Goal: Task Accomplishment & Management: Use online tool/utility

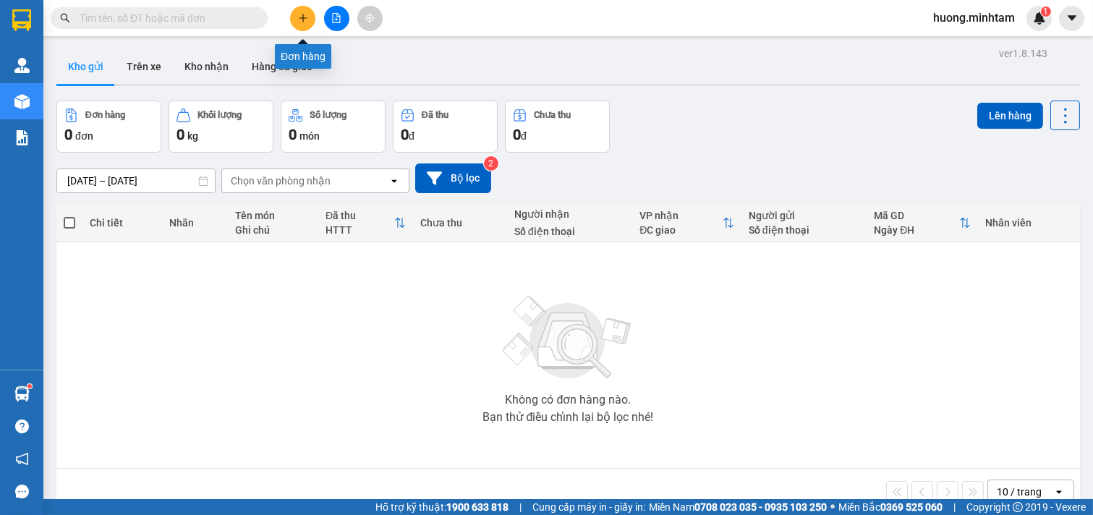
click at [305, 20] on icon "plus" at bounding box center [303, 18] width 10 height 10
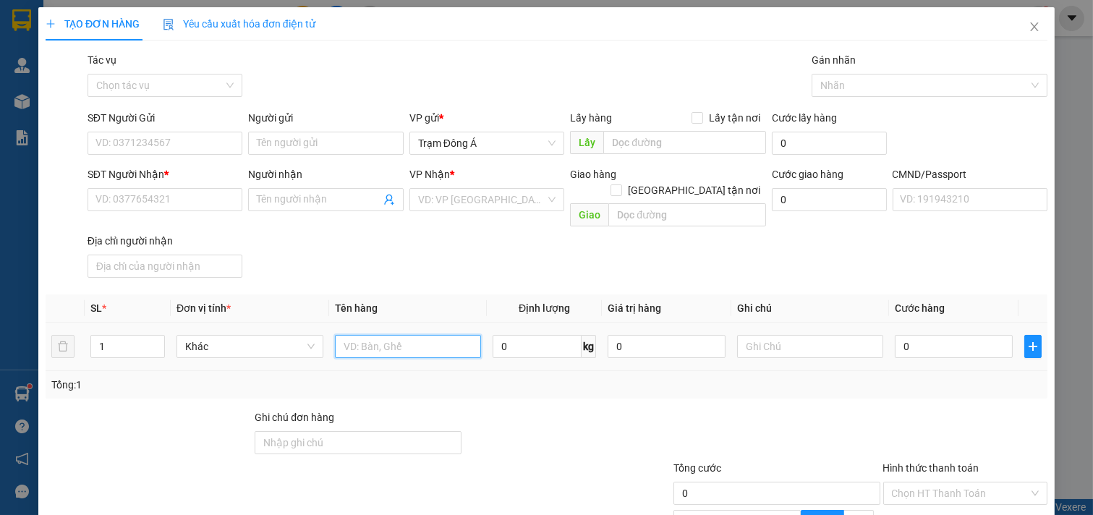
click at [409, 335] on input "text" at bounding box center [408, 346] width 147 height 23
type input "1 GIỎ TRẮNG 4KG (ĐA)"
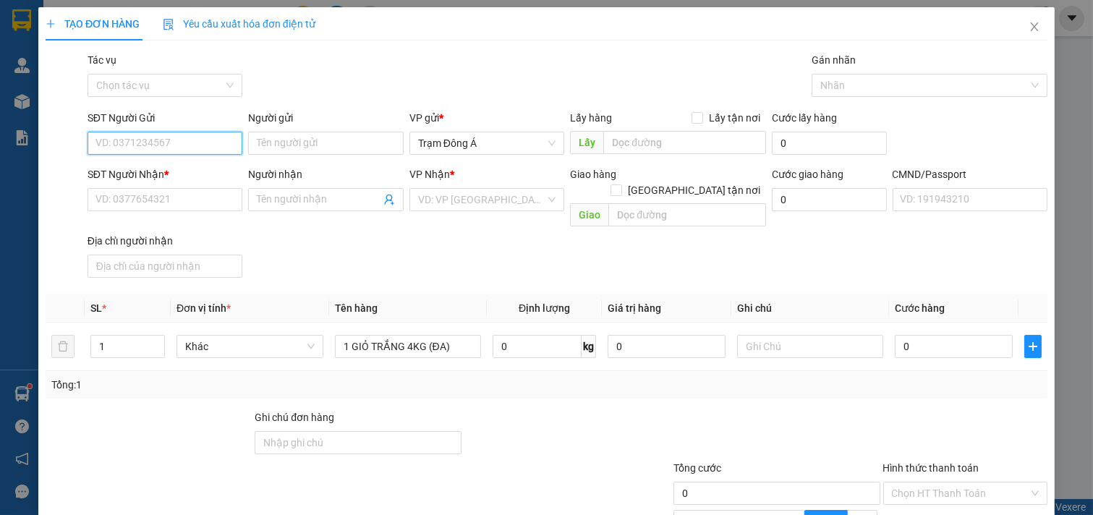
click at [135, 136] on input "SĐT Người Gửi" at bounding box center [166, 143] width 156 height 23
type input "0937325662"
click at [182, 166] on div "0937325662 - NGUYỆT HỒ" at bounding box center [163, 172] width 136 height 16
type input "NGUYỆT HỒ"
type input "0944143230"
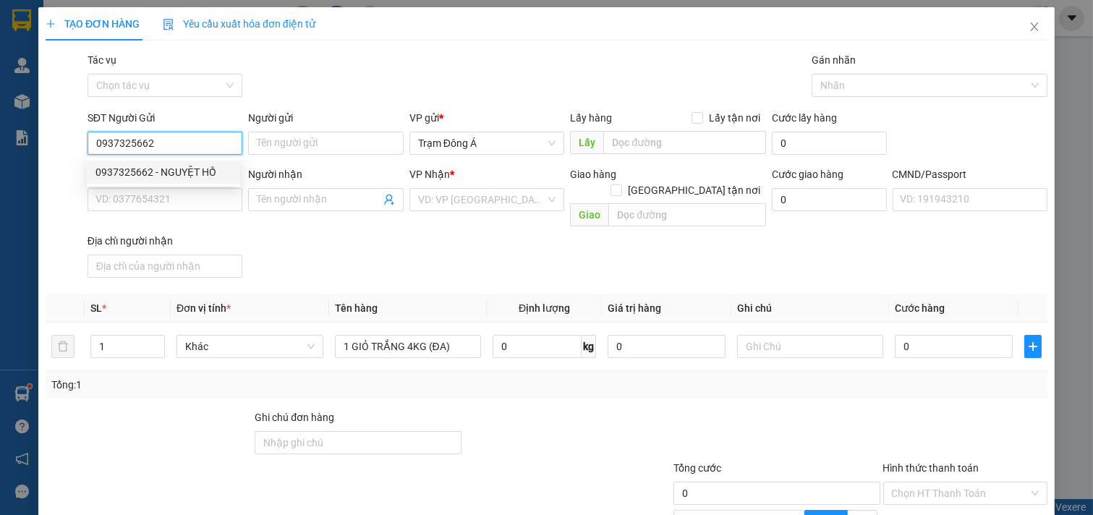
type input "TRINH"
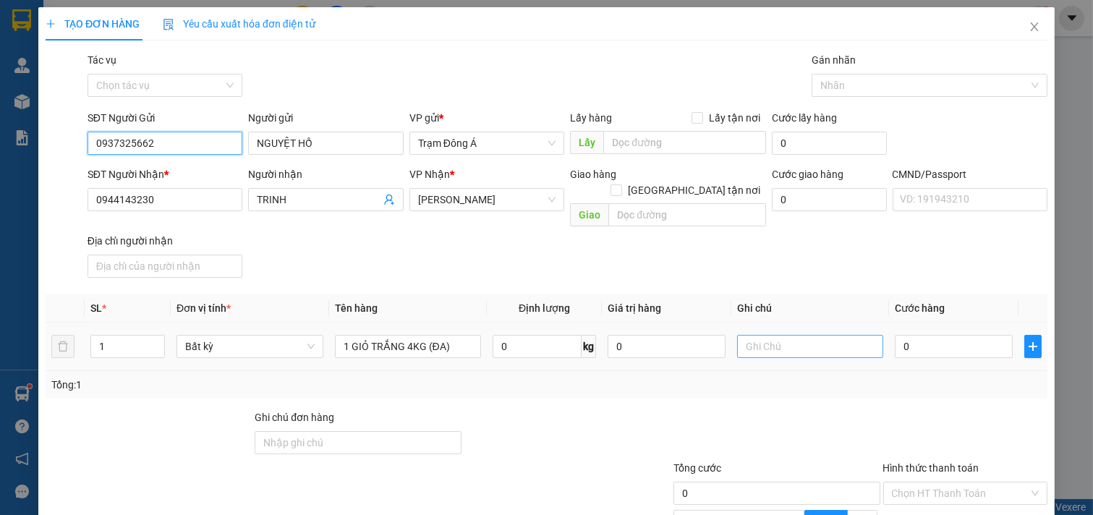
type input "0937325662"
drag, startPoint x: 807, startPoint y: 331, endPoint x: 765, endPoint y: 294, distance: 55.4
click at [800, 335] on input "text" at bounding box center [810, 346] width 147 height 23
type input "18HUONG"
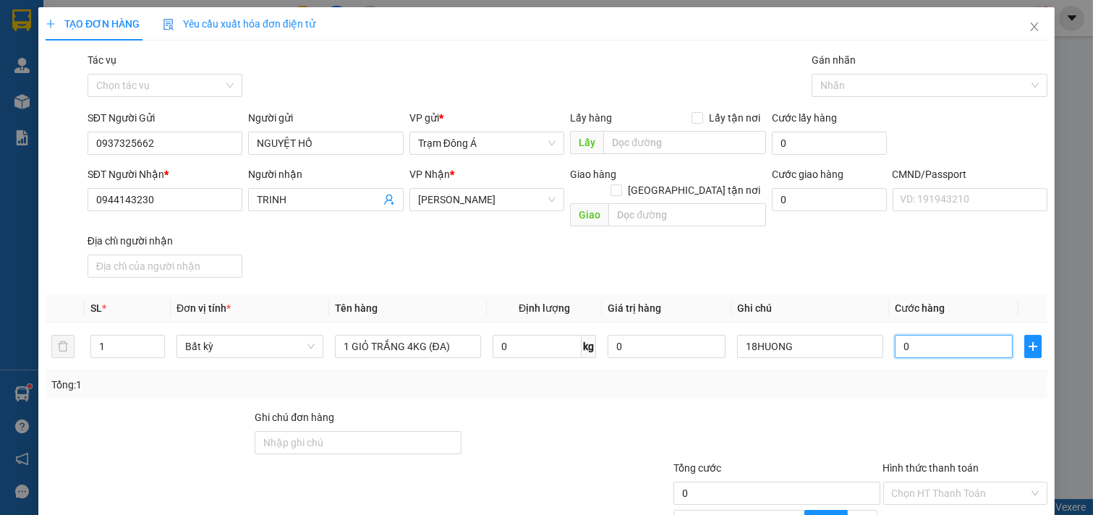
type input "2"
type input "20"
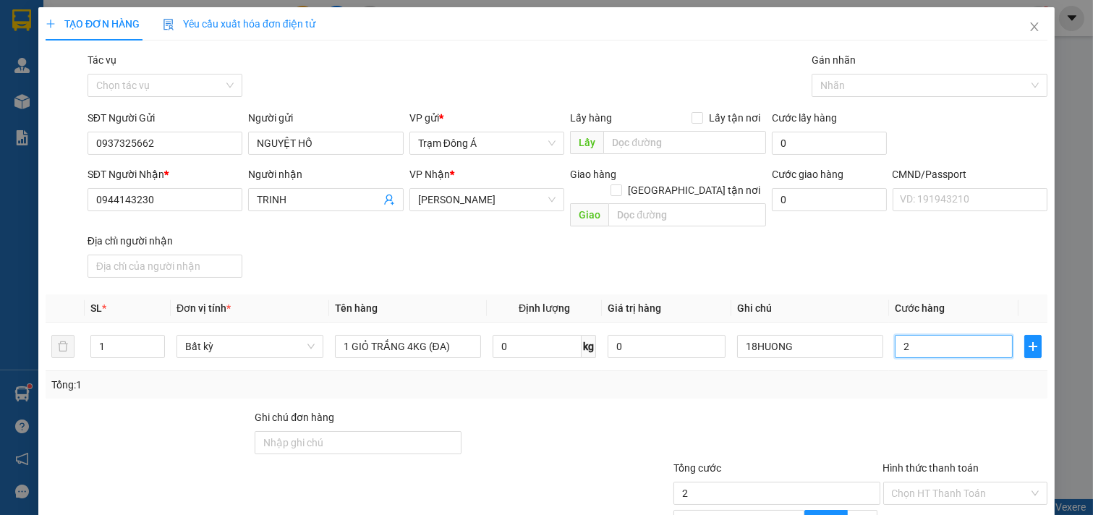
type input "20"
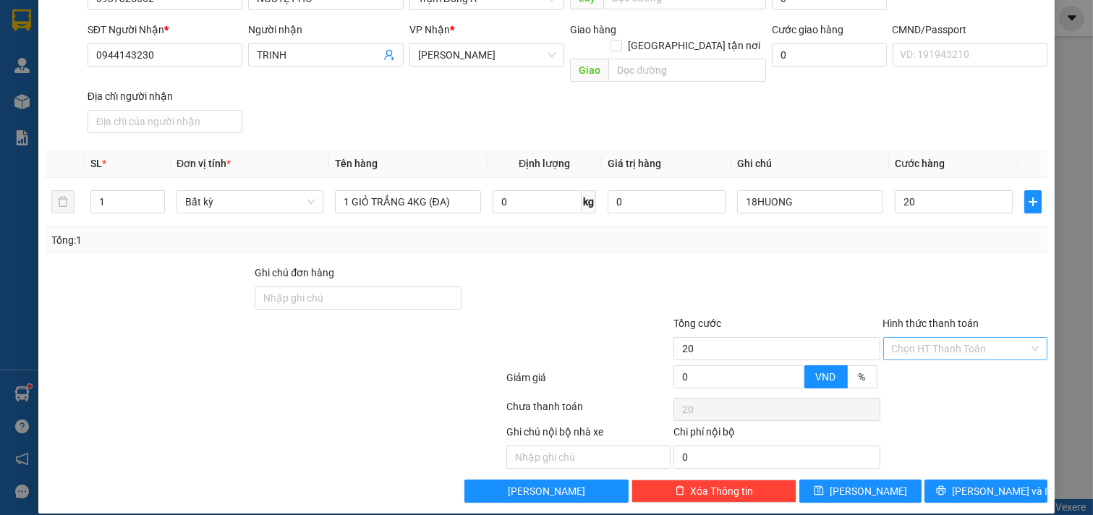
type input "20.000"
click at [936, 338] on input "Hình thức thanh toán" at bounding box center [960, 349] width 137 height 22
click at [941, 357] on div "Tại văn phòng" at bounding box center [954, 362] width 145 height 16
type input "0"
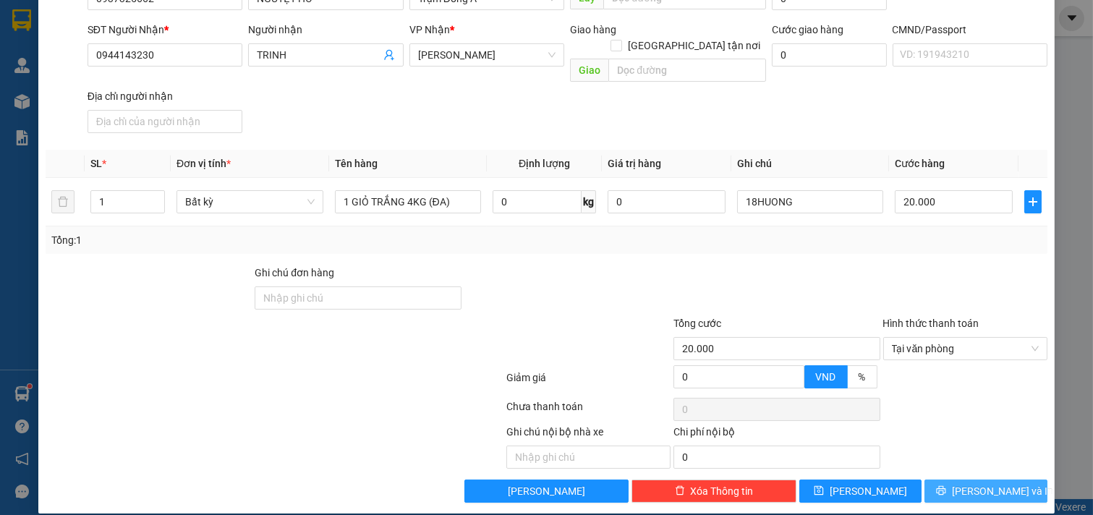
click at [974, 480] on button "[PERSON_NAME] và In" at bounding box center [985, 491] width 123 height 23
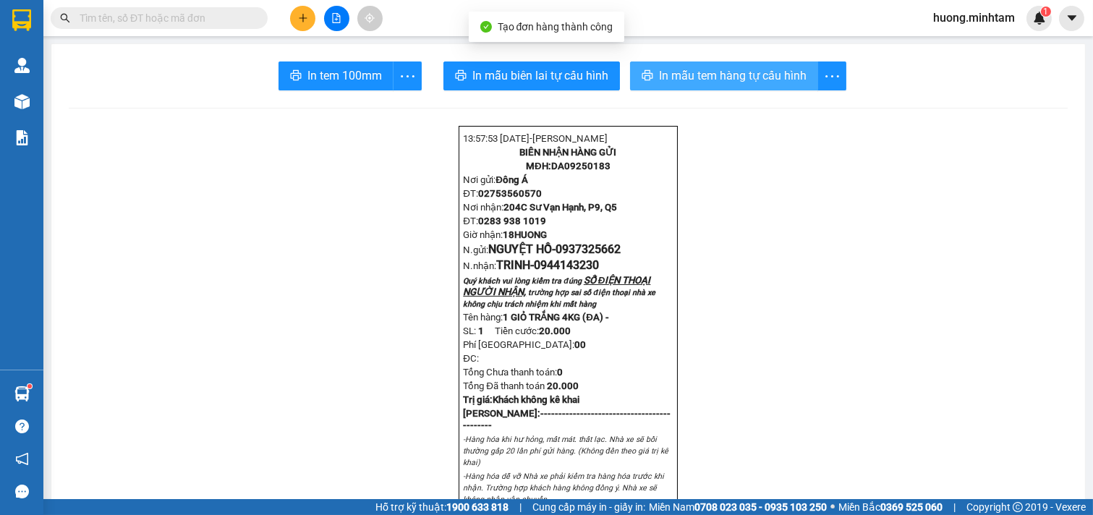
drag, startPoint x: 713, startPoint y: 80, endPoint x: 516, endPoint y: 1, distance: 211.7
click at [713, 78] on span "In mẫu tem hàng tự cấu hình" at bounding box center [733, 76] width 148 height 18
click at [765, 69] on span "In mẫu tem hàng tự cấu hình" at bounding box center [756, 76] width 148 height 18
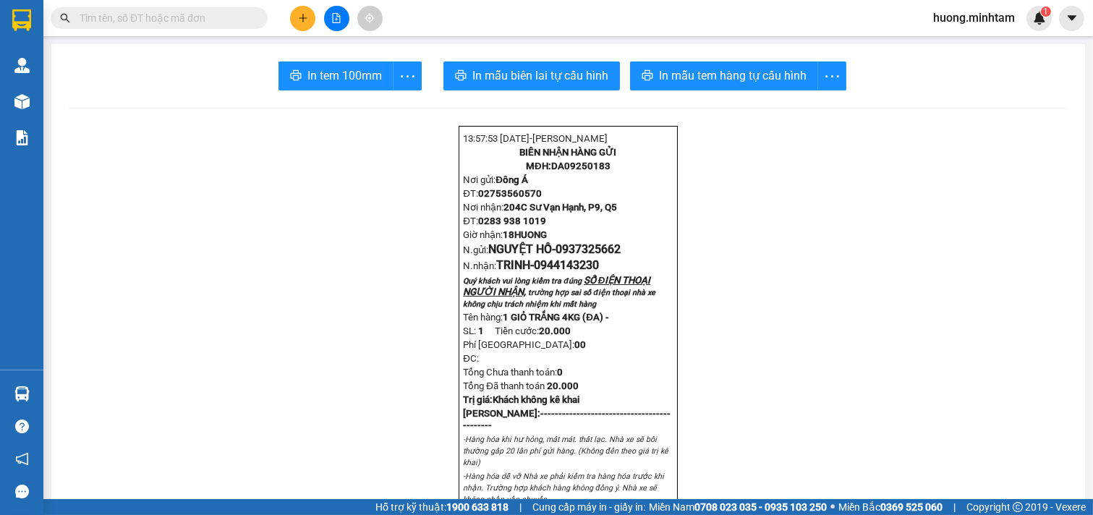
click at [323, 69] on span "In tem 100mm" at bounding box center [344, 76] width 75 height 18
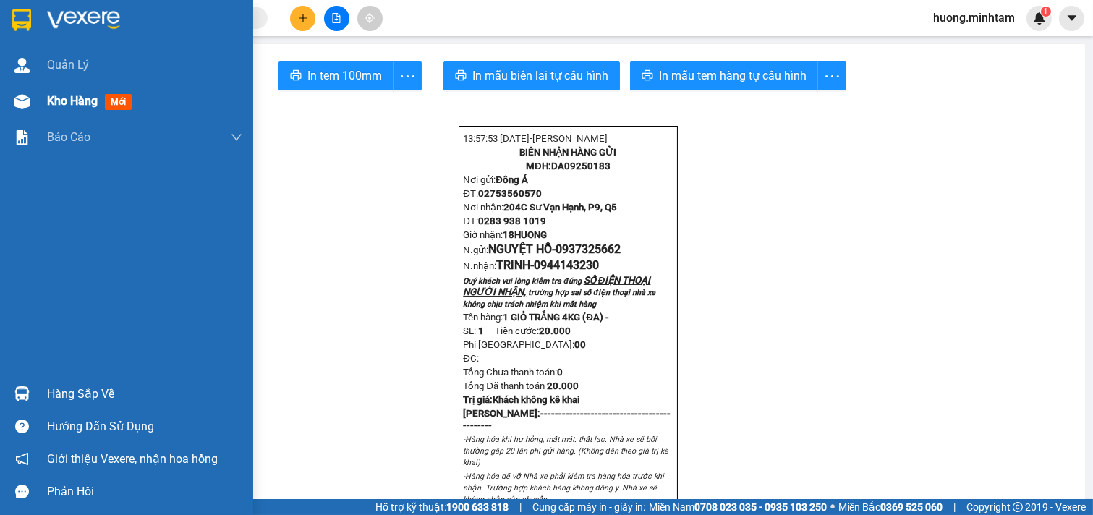
drag, startPoint x: 102, startPoint y: 98, endPoint x: 217, endPoint y: 92, distance: 115.2
click at [120, 85] on div "Kho hàng mới" at bounding box center [144, 101] width 195 height 36
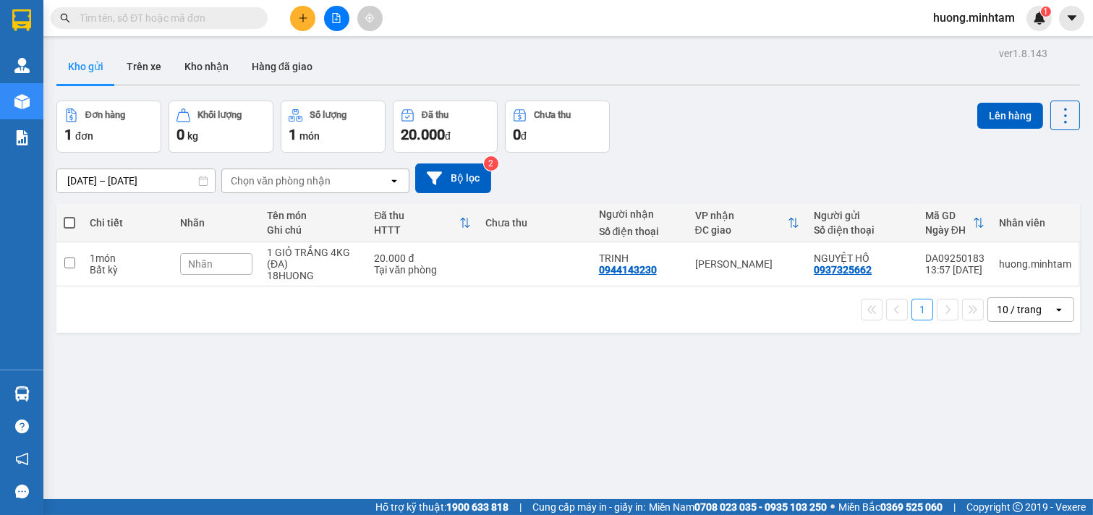
drag, startPoint x: 671, startPoint y: 461, endPoint x: 415, endPoint y: 95, distance: 445.7
click at [671, 459] on div "ver 1.8.143 Kho gửi Trên xe Kho nhận Hàng đã giao Đơn hàng 1 đơn Khối lượng 0 k…" at bounding box center [568, 300] width 1035 height 515
click at [65, 263] on input "checkbox" at bounding box center [69, 263] width 11 height 11
checkbox input "true"
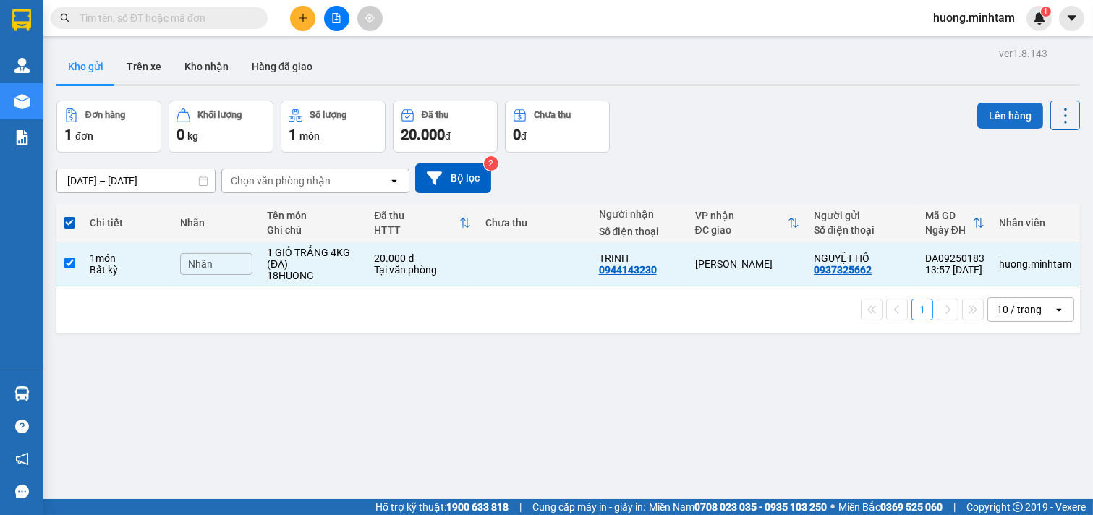
click at [987, 124] on button "Lên hàng" at bounding box center [1010, 116] width 66 height 26
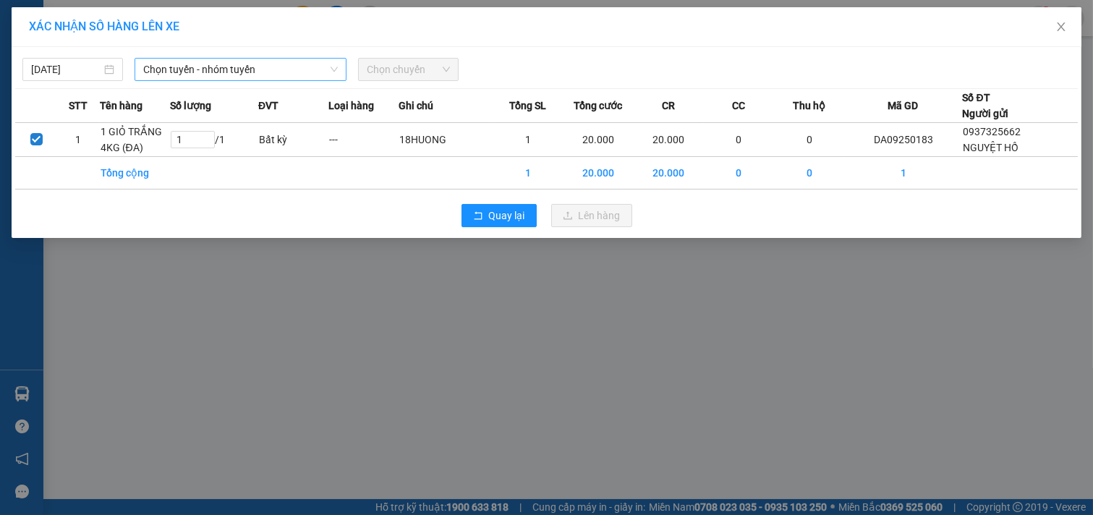
click at [315, 64] on span "Chọn tuyến - nhóm tuyến" at bounding box center [240, 70] width 195 height 22
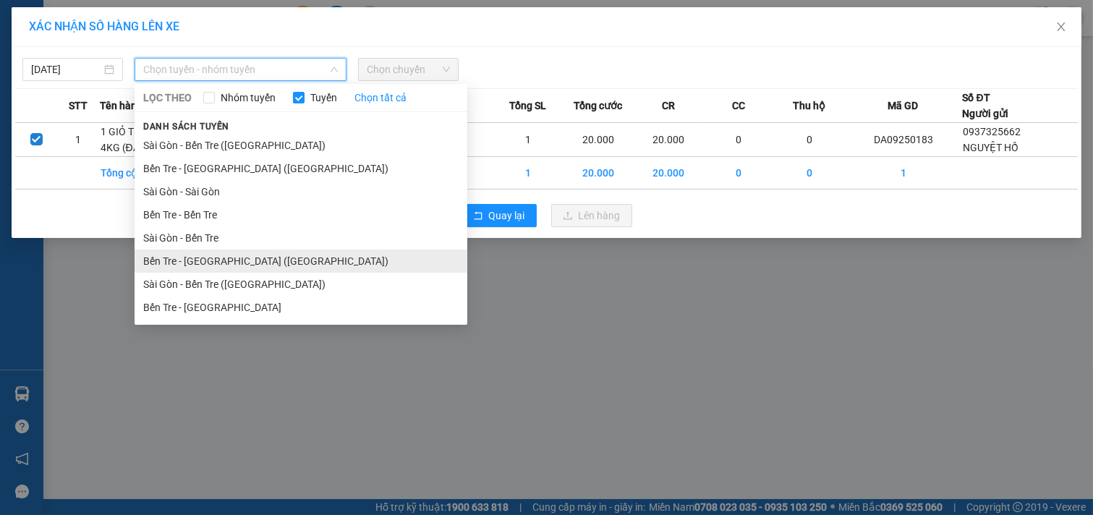
click at [224, 262] on li "Bến Tre - [GEOGRAPHIC_DATA] ([GEOGRAPHIC_DATA])" at bounding box center [301, 261] width 333 height 23
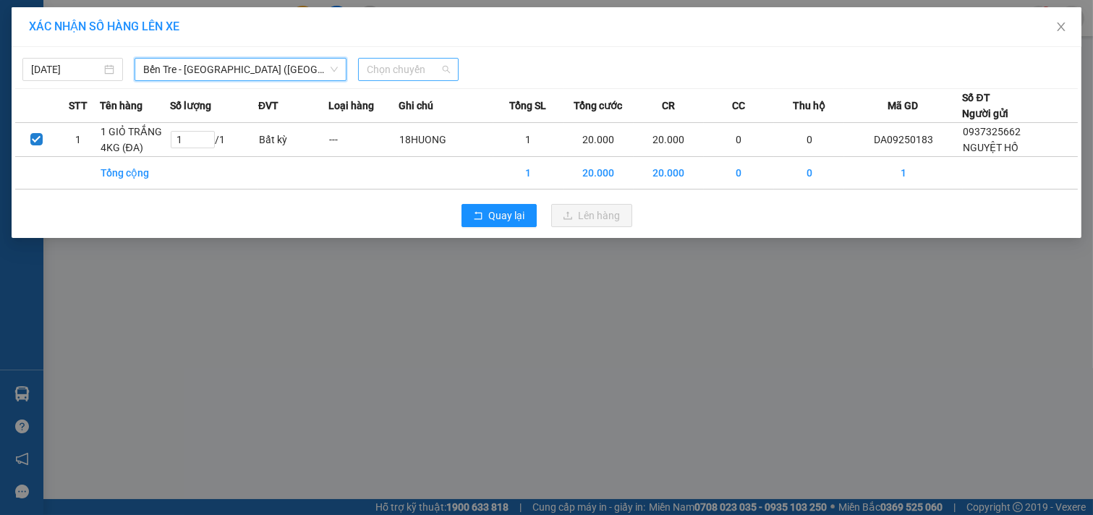
click at [445, 71] on span "Chọn chuyến" at bounding box center [408, 70] width 83 height 22
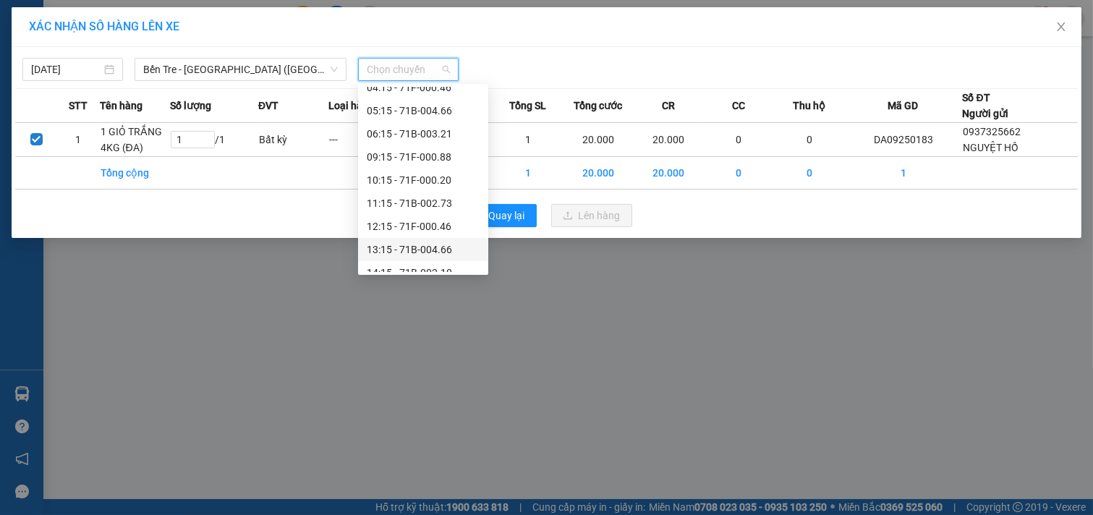
scroll to position [116, 0]
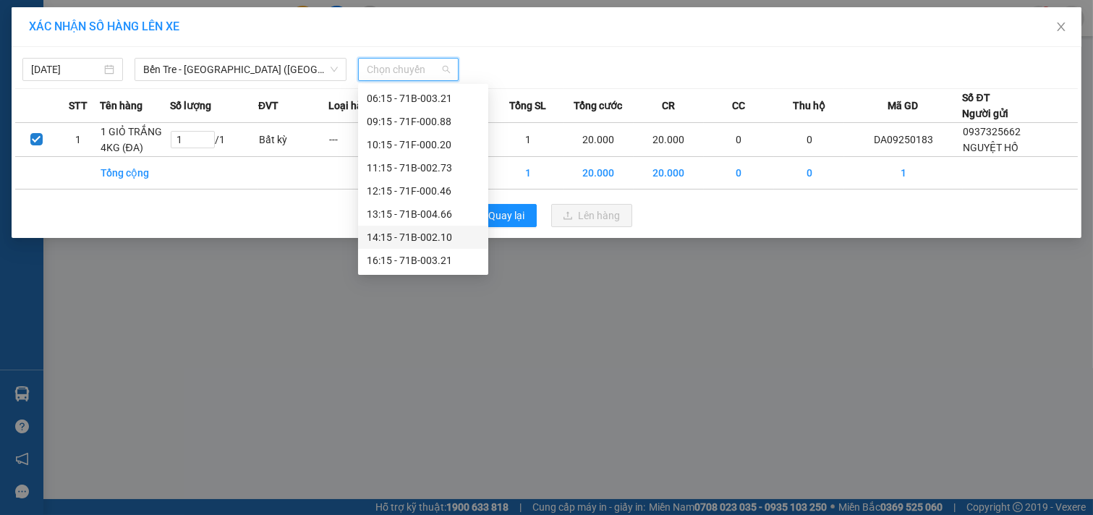
click at [431, 239] on div "14:15 - 71B-002.10" at bounding box center [423, 237] width 113 height 16
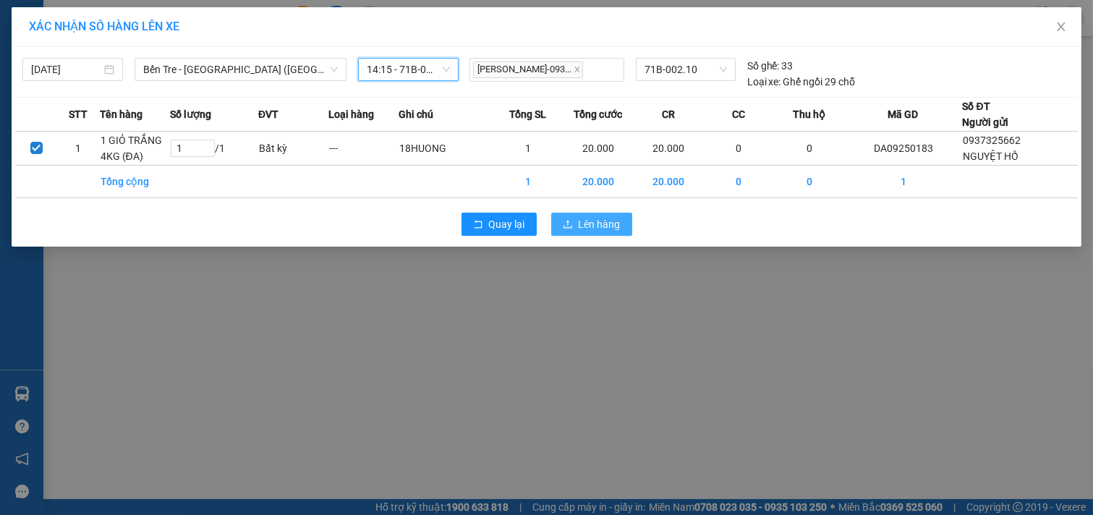
click at [600, 227] on span "Lên hàng" at bounding box center [600, 224] width 42 height 16
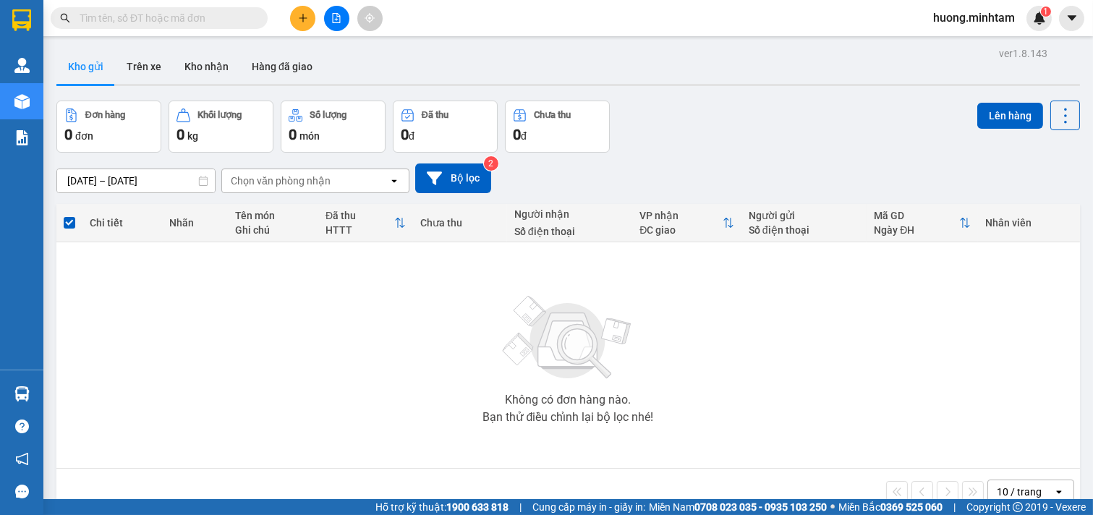
drag, startPoint x: 663, startPoint y: 356, endPoint x: 652, endPoint y: 357, distance: 10.2
click at [663, 357] on div "Không có đơn hàng nào. Bạn thử điều chỉnh lại bộ lọc nhé!" at bounding box center [568, 355] width 1009 height 217
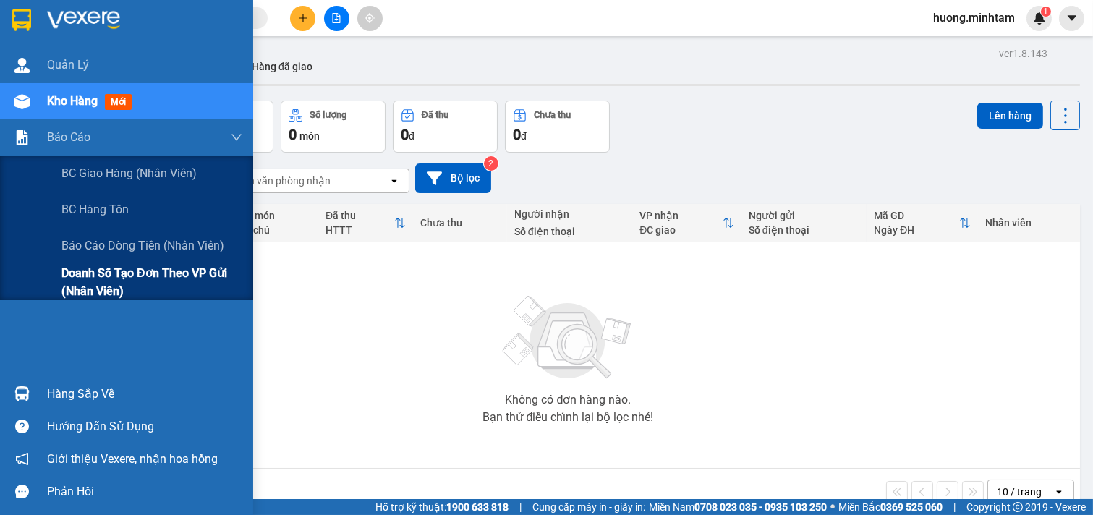
click at [172, 282] on span "Doanh số tạo đơn theo VP gửi (nhân viên)" at bounding box center [151, 282] width 181 height 36
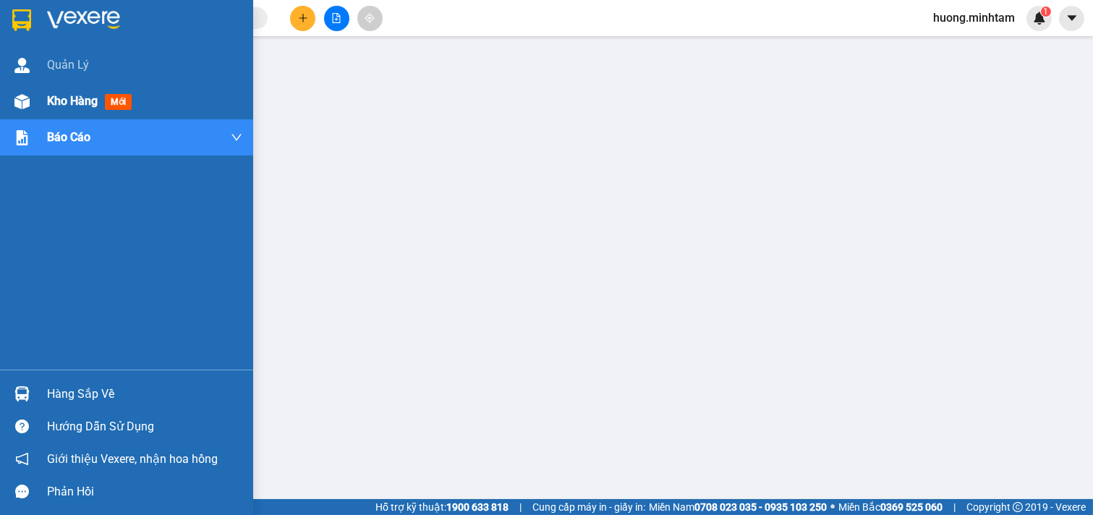
click at [72, 103] on span "Kho hàng" at bounding box center [72, 101] width 51 height 14
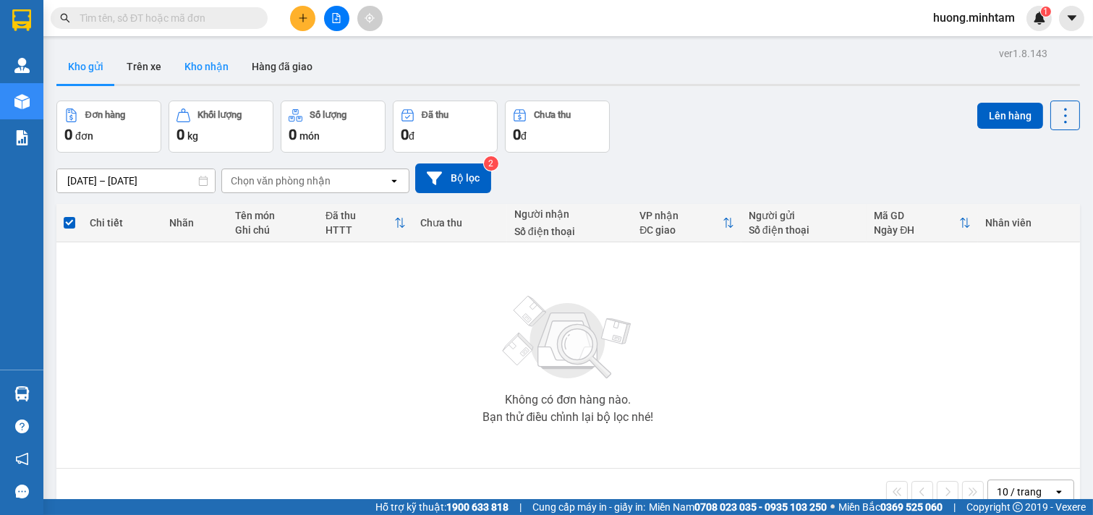
click at [195, 61] on button "Kho nhận" at bounding box center [206, 66] width 67 height 35
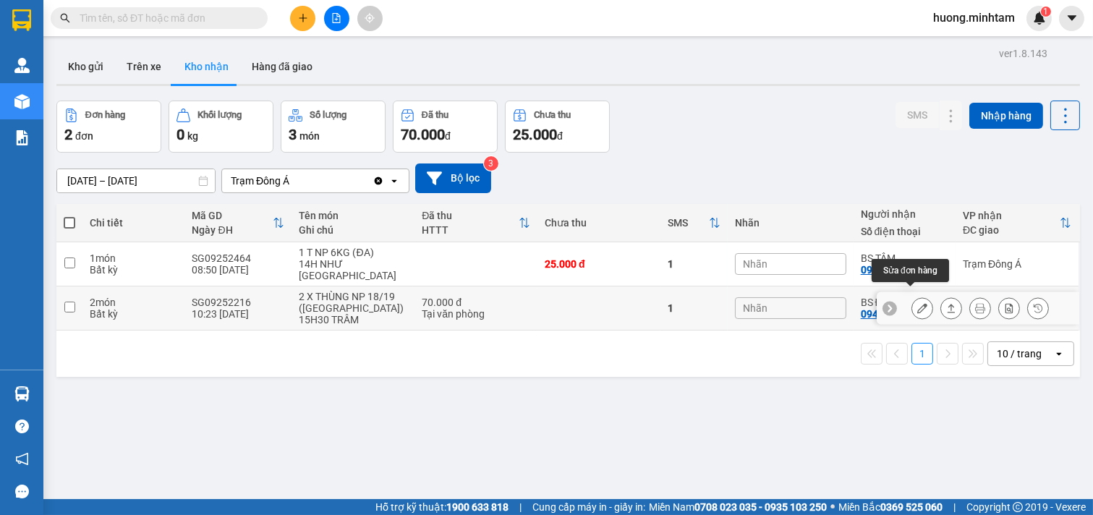
click at [917, 303] on icon at bounding box center [922, 308] width 10 height 10
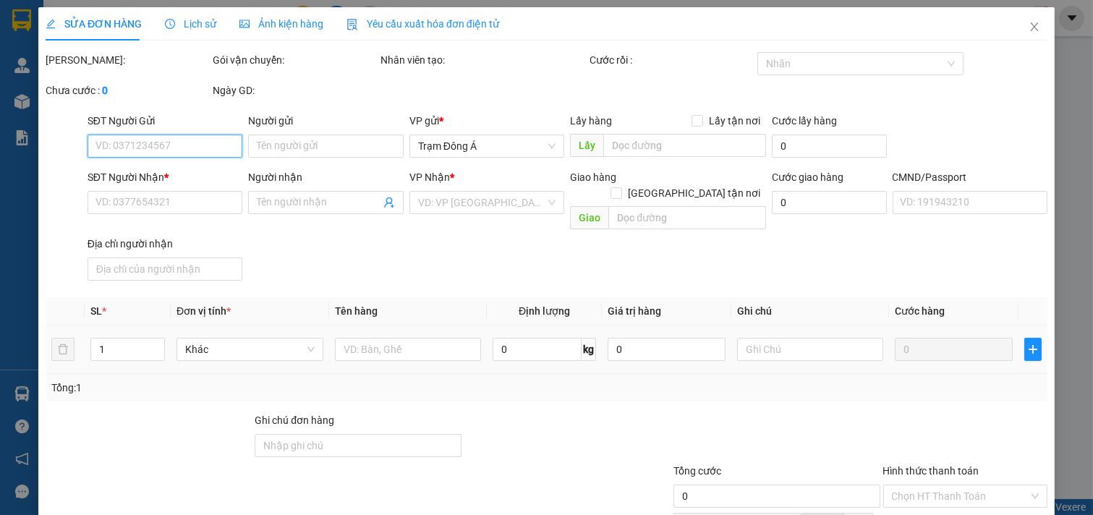
type input "0907626040"
type input "TÂN"
type input "0949449549"
type input "BS ĐOAN"
type input "70.000"
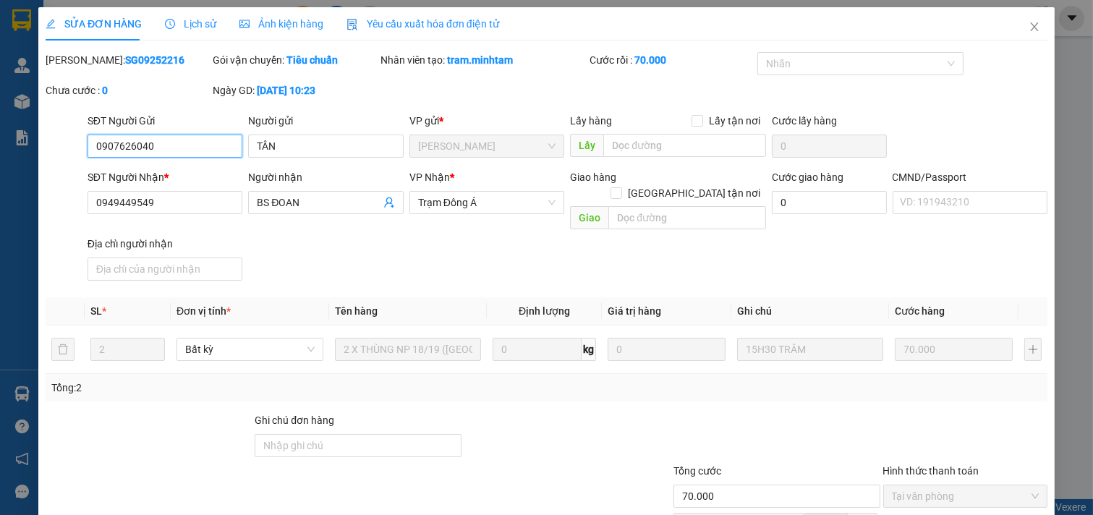
scroll to position [148, 0]
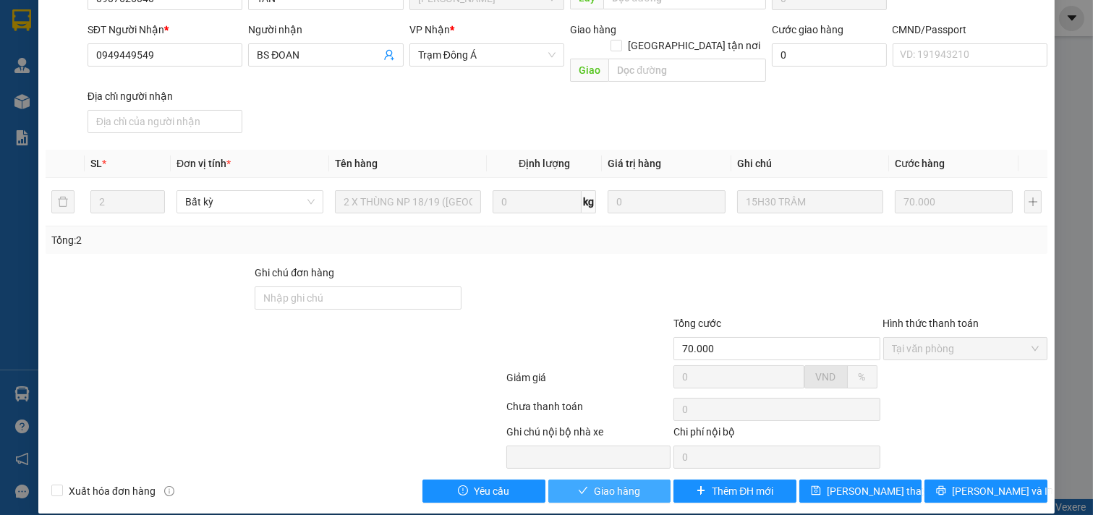
click at [613, 487] on div "SỬA ĐƠN HÀNG Lịch sử Ảnh kiện hàng Yêu cầu xuất hóa đơn điện tử Total Paid Fee …" at bounding box center [546, 187] width 1016 height 654
drag, startPoint x: 628, startPoint y: 472, endPoint x: 645, endPoint y: 473, distance: 16.7
click at [628, 483] on span "Giao hàng" at bounding box center [617, 491] width 46 height 16
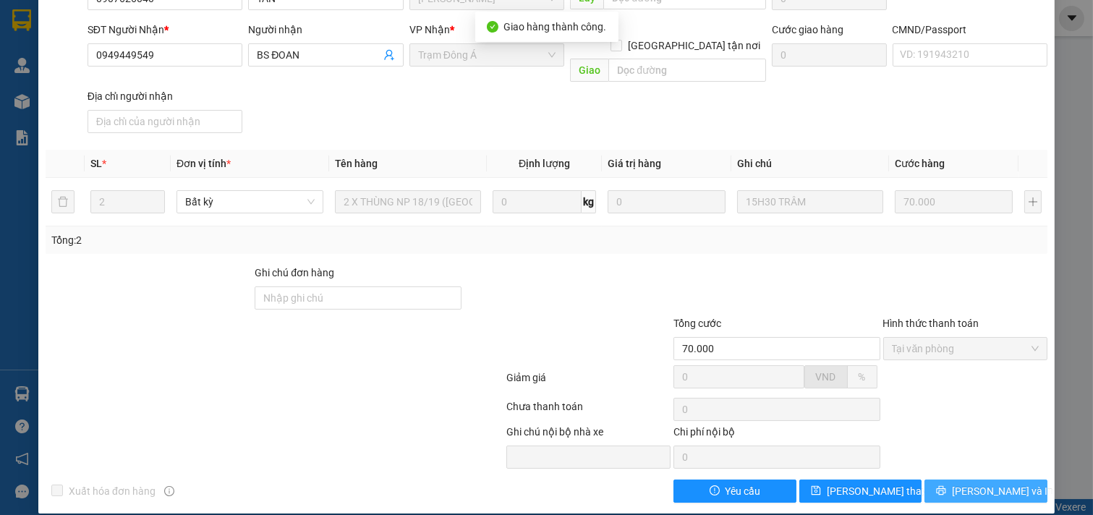
drag, startPoint x: 998, startPoint y: 476, endPoint x: 992, endPoint y: 471, distance: 8.2
click at [989, 483] on span "[PERSON_NAME] và In" at bounding box center [1002, 491] width 101 height 16
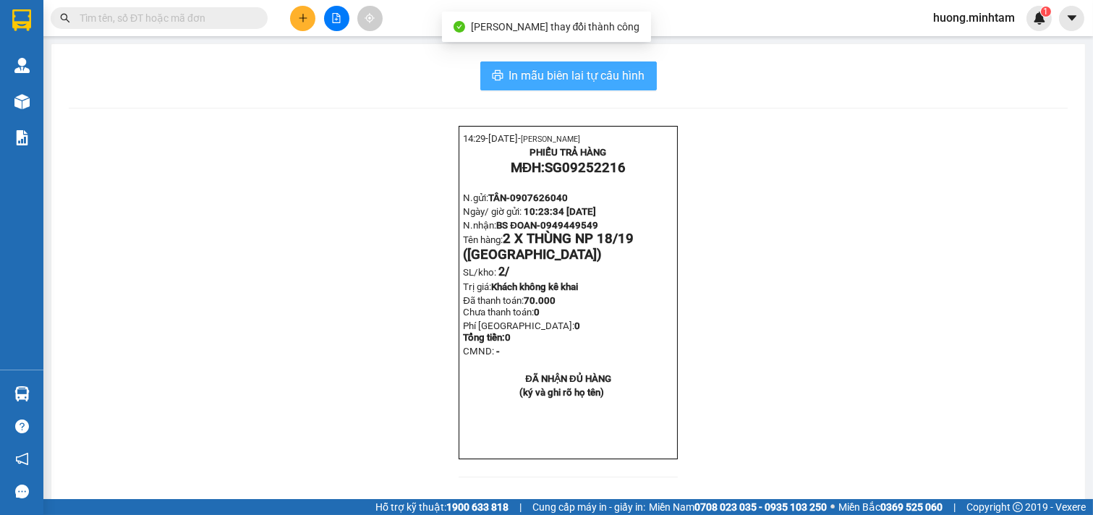
click at [540, 71] on span "In mẫu biên lai tự cấu hình" at bounding box center [577, 76] width 136 height 18
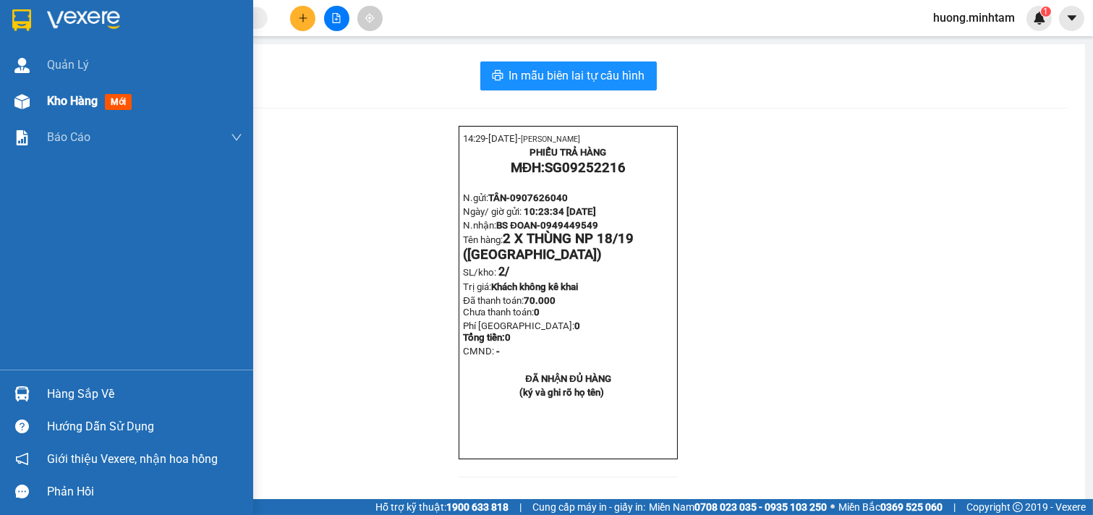
click at [83, 110] on div "Kho hàng mới" at bounding box center [92, 101] width 90 height 18
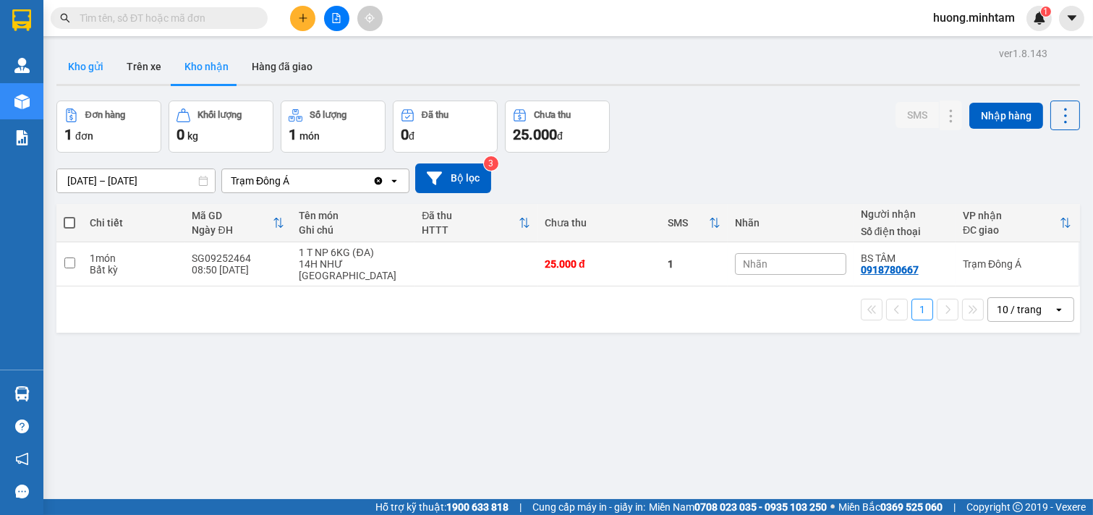
click at [104, 73] on button "Kho gửi" at bounding box center [85, 66] width 59 height 35
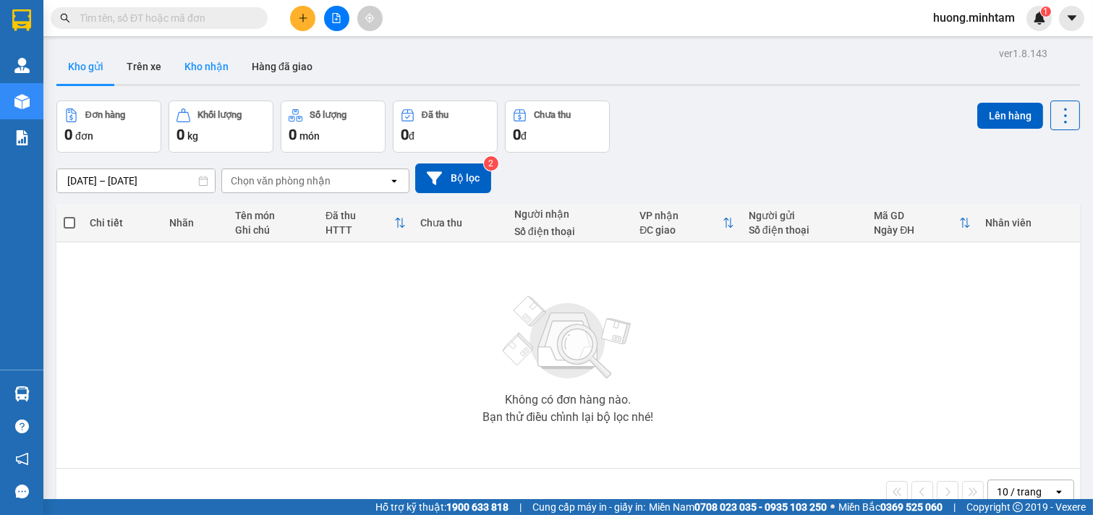
click at [217, 69] on button "Kho nhận" at bounding box center [206, 66] width 67 height 35
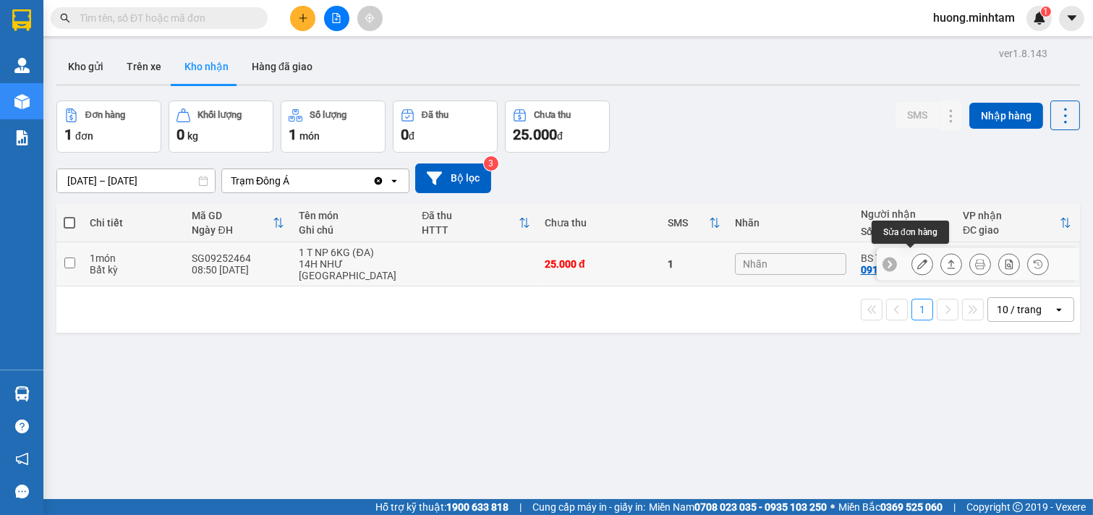
click at [920, 257] on div at bounding box center [922, 264] width 22 height 22
click at [917, 261] on icon at bounding box center [922, 264] width 10 height 10
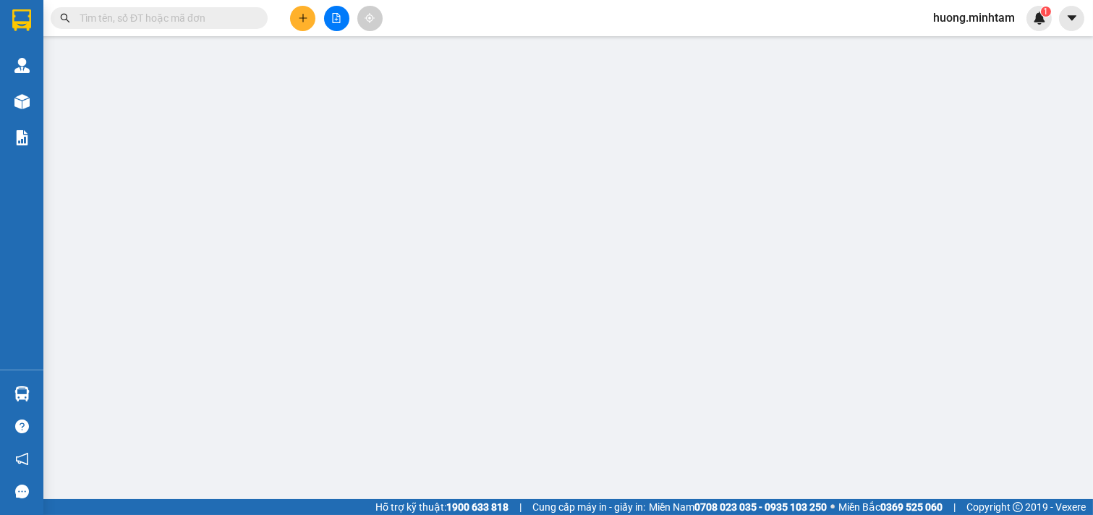
type input "0772585572"
type input "NGỌC"
type input "0918780667"
type input "BS TÂM"
type input "25.000"
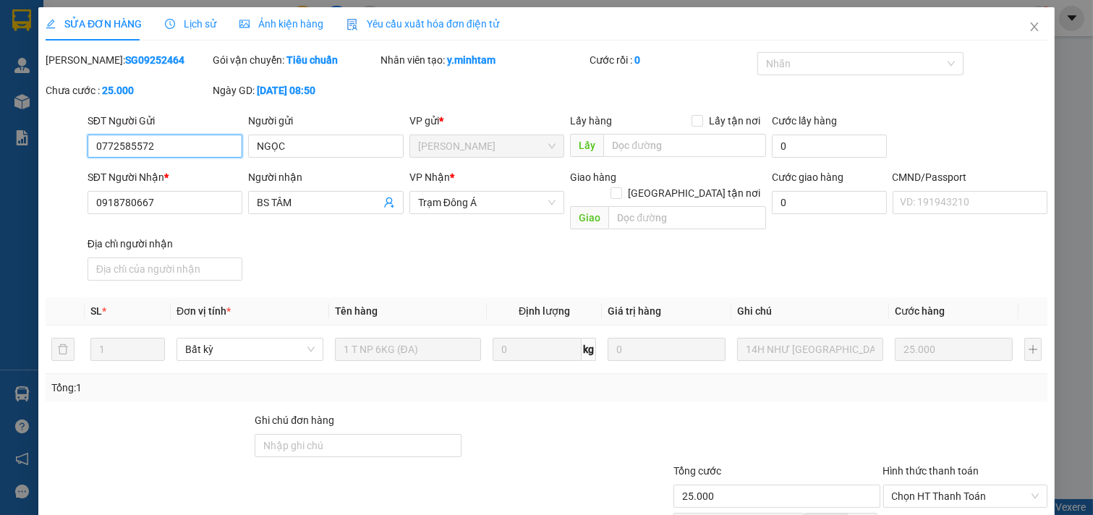
scroll to position [148, 0]
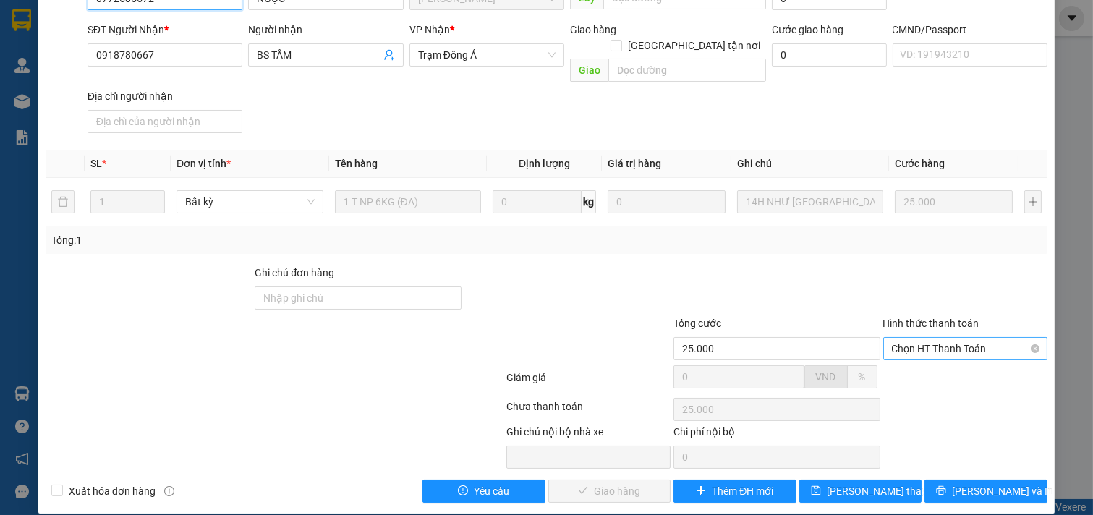
click at [958, 338] on span "Chọn HT Thanh Toán" at bounding box center [966, 349] width 148 height 22
click at [943, 357] on div "Tại văn phòng" at bounding box center [954, 362] width 145 height 16
type input "0"
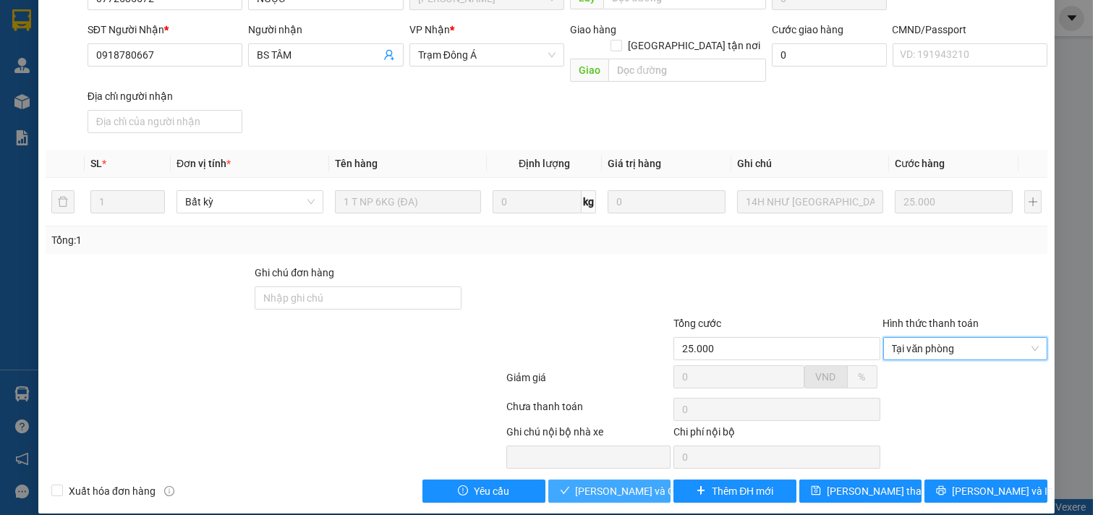
drag, startPoint x: 635, startPoint y: 480, endPoint x: 893, endPoint y: 514, distance: 259.7
click at [637, 483] on span "[PERSON_NAME] và Giao hàng" at bounding box center [645, 491] width 139 height 16
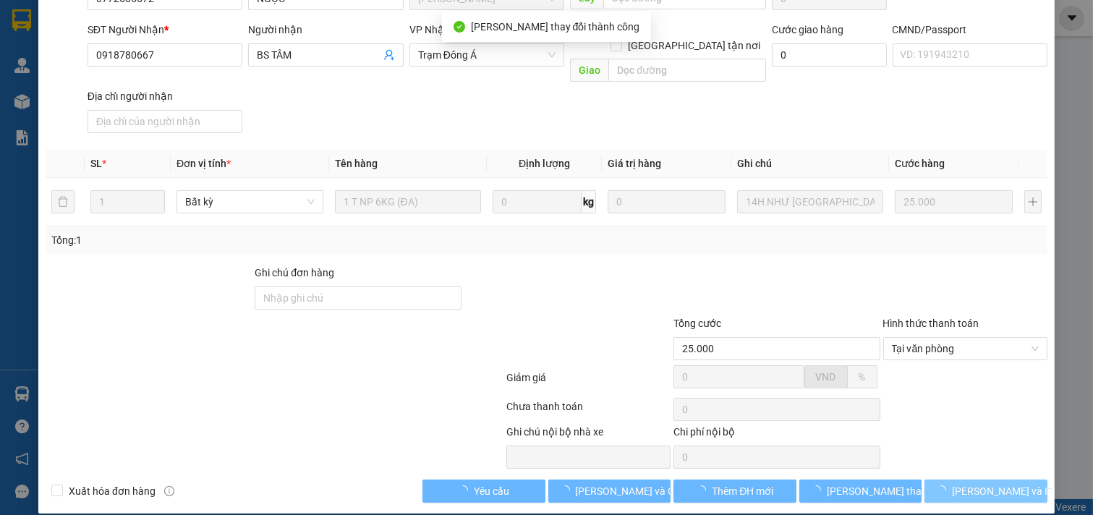
click at [971, 483] on span "[PERSON_NAME] và In" at bounding box center [1002, 491] width 101 height 16
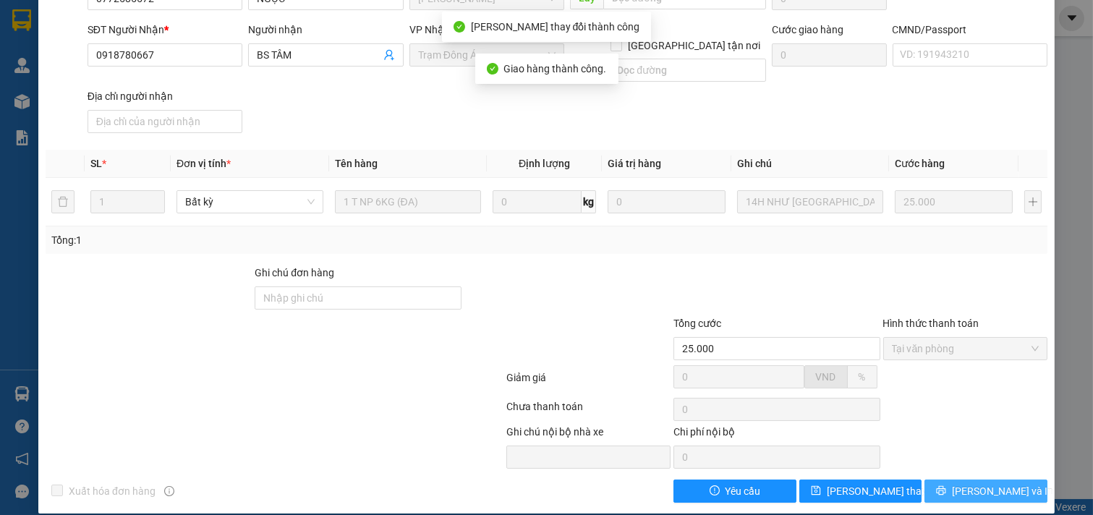
click at [971, 483] on span "[PERSON_NAME] và In" at bounding box center [1002, 491] width 101 height 16
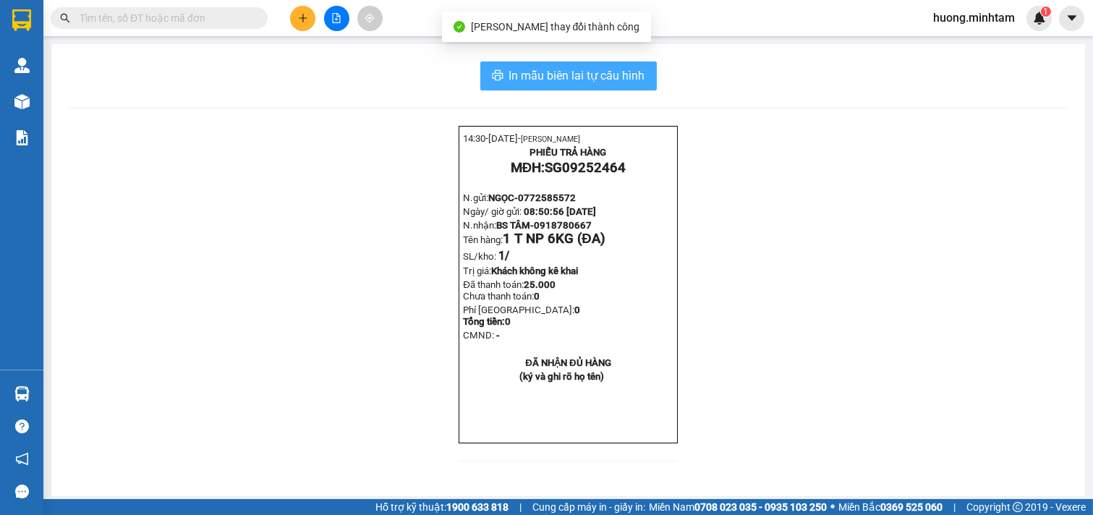
click at [538, 75] on span "In mẫu biên lai tự cấu hình" at bounding box center [577, 76] width 136 height 18
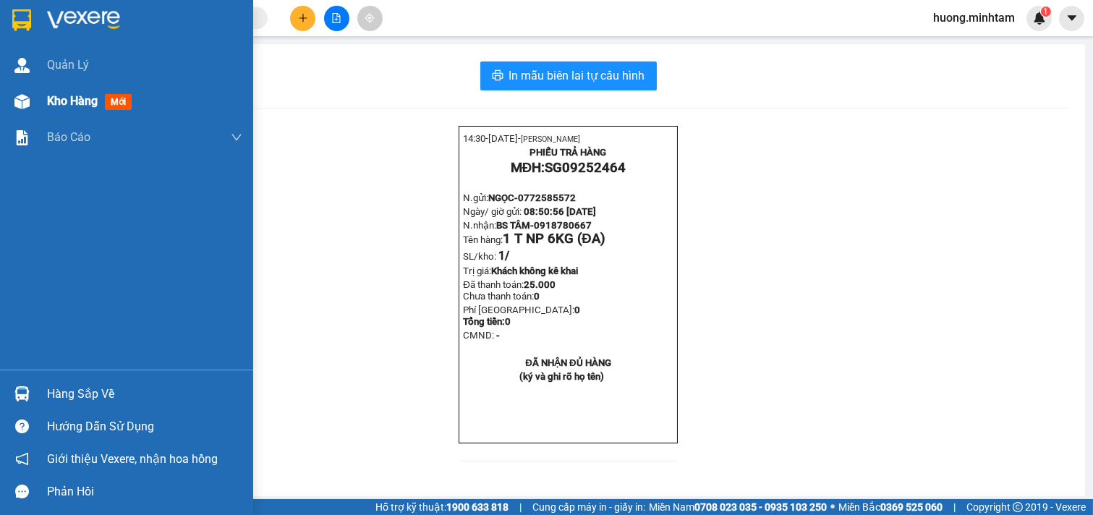
click at [76, 106] on span "Kho hàng" at bounding box center [72, 101] width 51 height 14
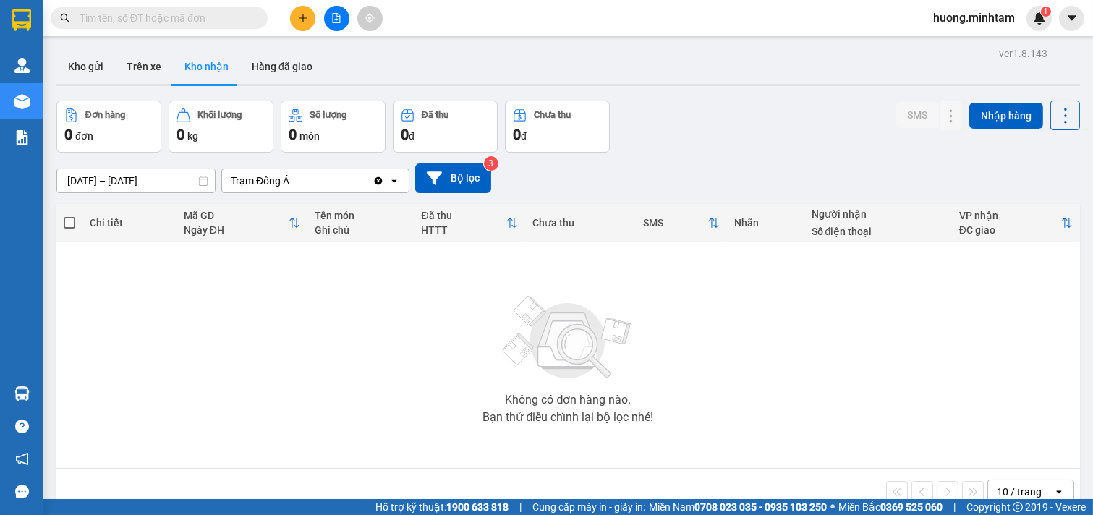
drag, startPoint x: 89, startPoint y: 63, endPoint x: 288, endPoint y: 32, distance: 201.3
click at [90, 63] on button "Kho gửi" at bounding box center [85, 66] width 59 height 35
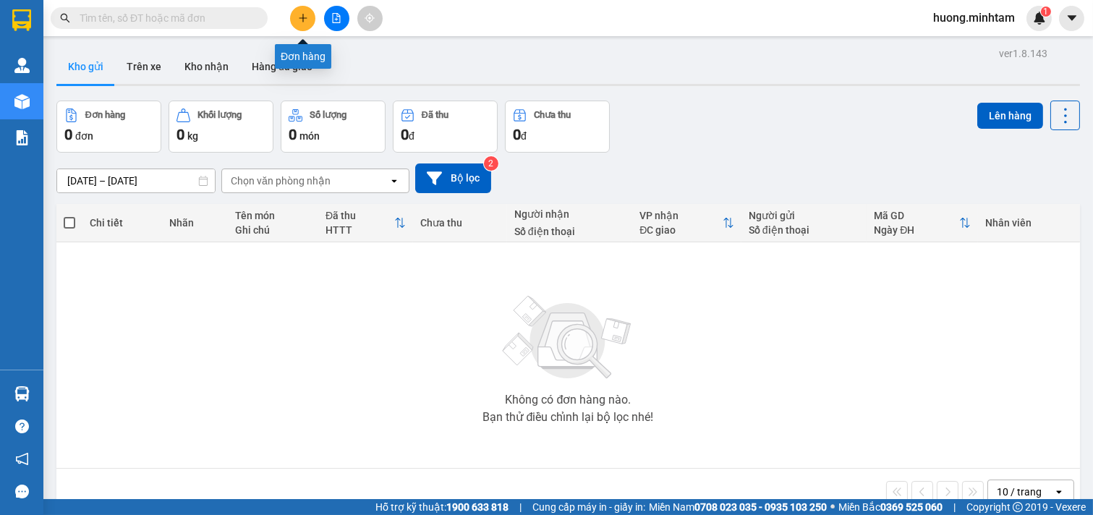
click at [307, 20] on icon "plus" at bounding box center [303, 18] width 10 height 10
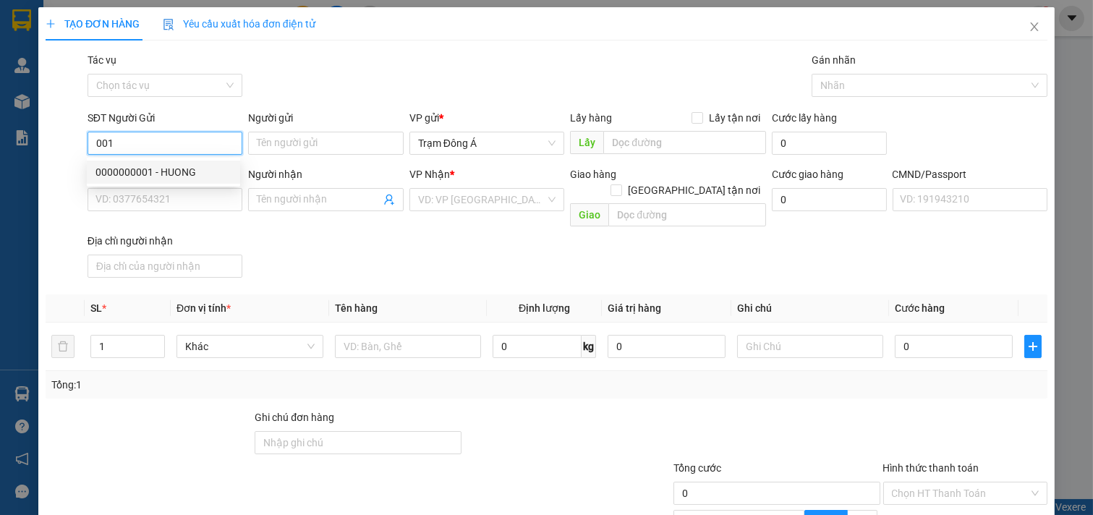
click at [130, 167] on div "0000000001 - HUONG" at bounding box center [163, 172] width 136 height 16
type input "0000000001"
type input "HUONG"
type input "00000000000"
type input "SẾP THỦY"
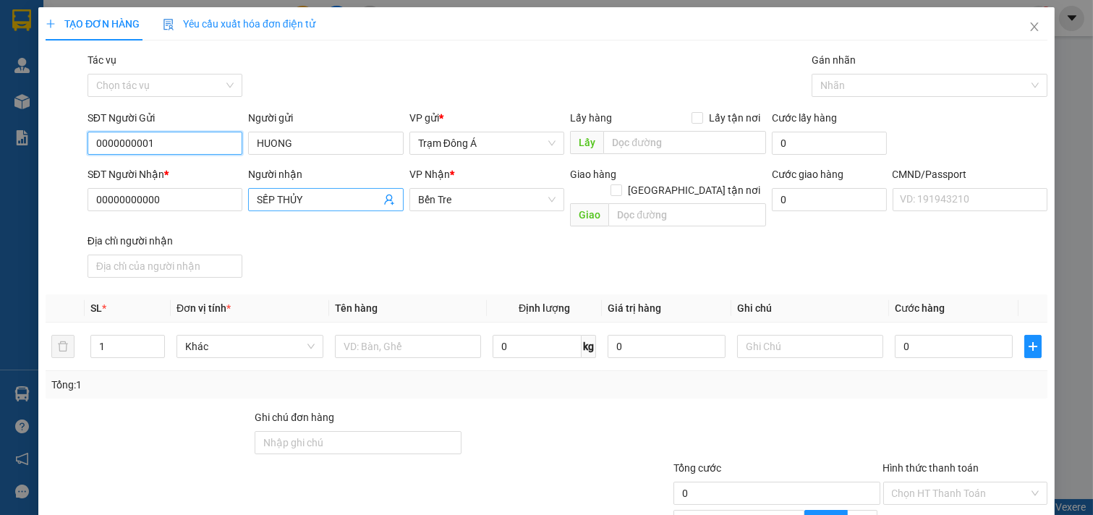
type input "0000000001"
drag, startPoint x: 319, startPoint y: 200, endPoint x: 41, endPoint y: 216, distance: 278.9
click at [0, 200] on div "TẠO ĐƠN HÀNG Yêu cầu xuất hóa đơn điện tử Transit Pickup Surcharge Ids Transit …" at bounding box center [546, 257] width 1093 height 515
type input "KIỀU KT"
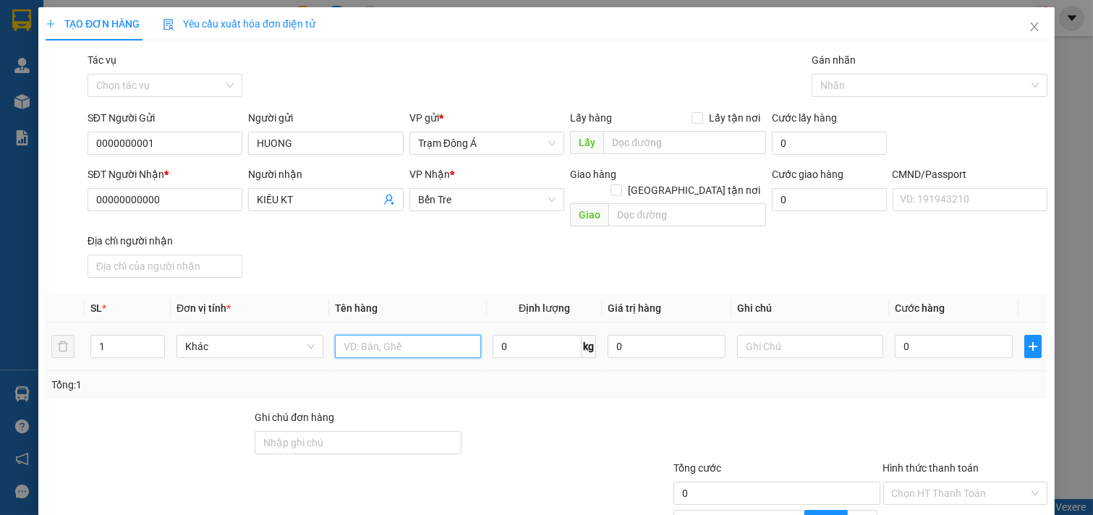
click at [438, 335] on input "text" at bounding box center [408, 346] width 147 height 23
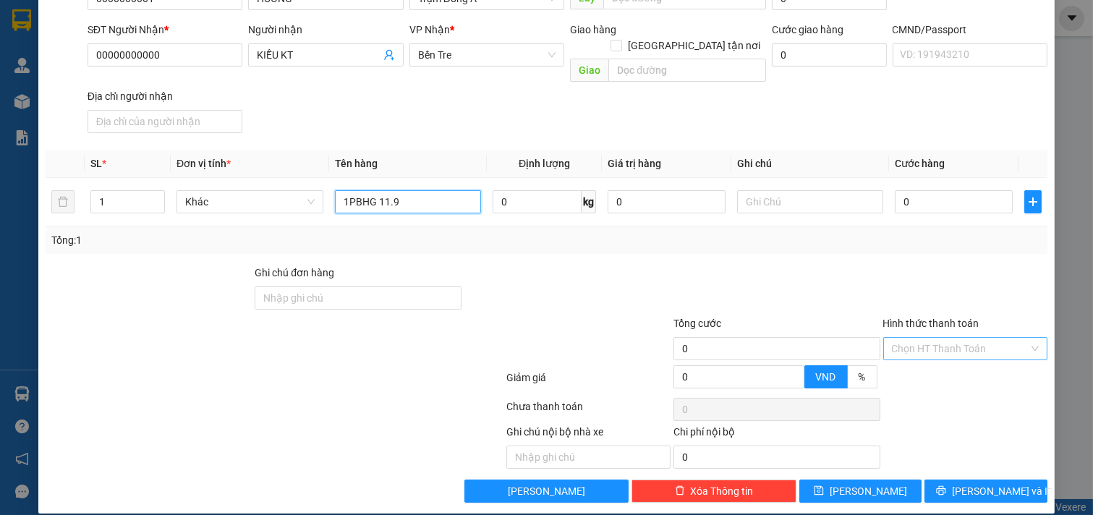
type input "1PBHG 11.9"
click at [953, 338] on input "Hình thức thanh toán" at bounding box center [960, 349] width 137 height 22
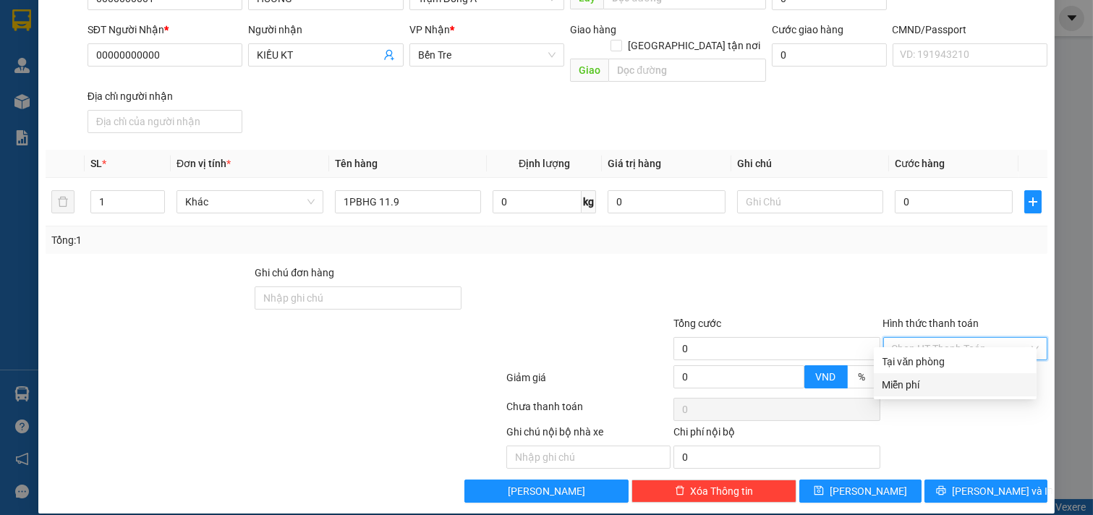
click at [920, 385] on div "Miễn phí" at bounding box center [954, 385] width 145 height 16
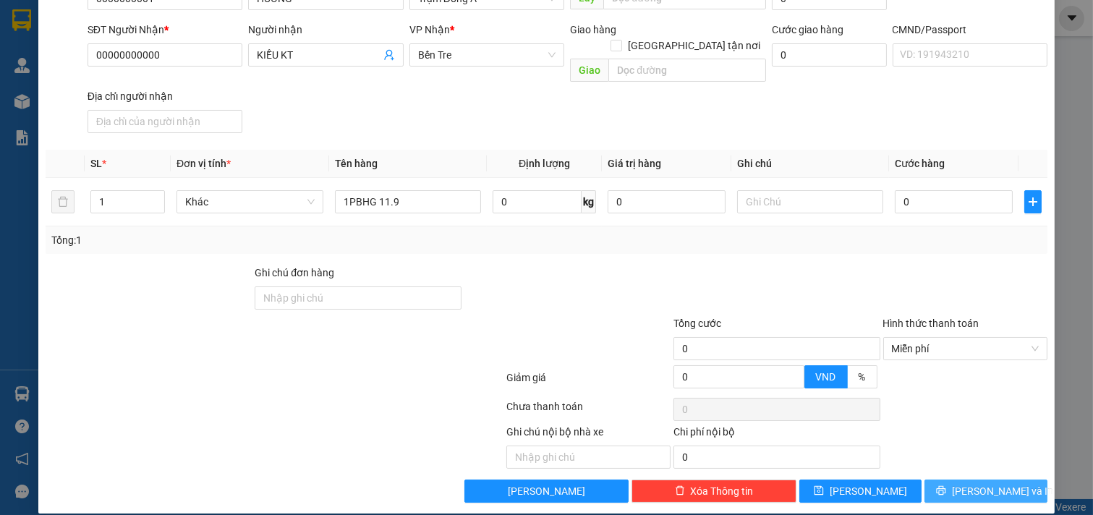
click at [993, 483] on span "[PERSON_NAME] và In" at bounding box center [1002, 491] width 101 height 16
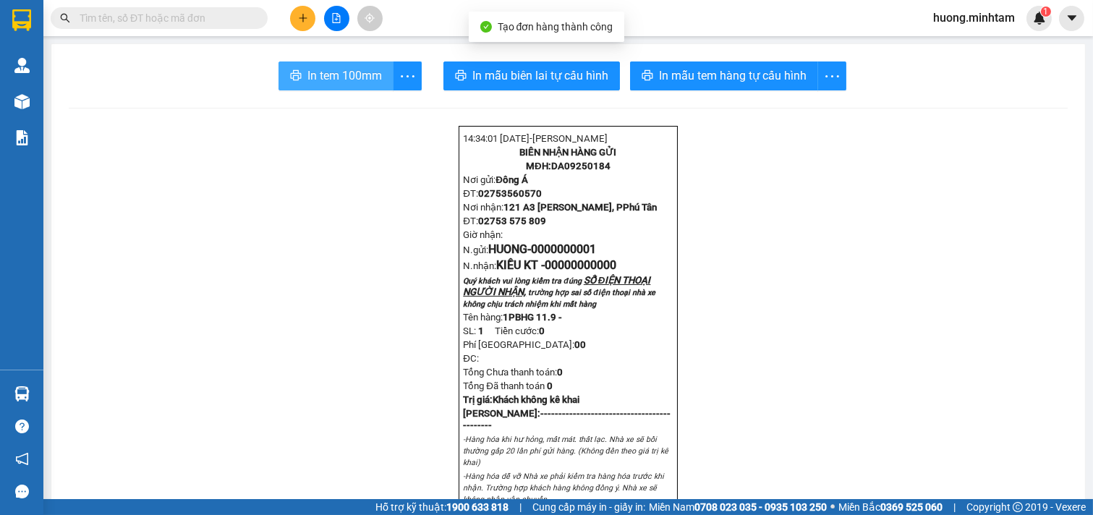
click at [298, 72] on button "In tem 100mm" at bounding box center [335, 75] width 115 height 29
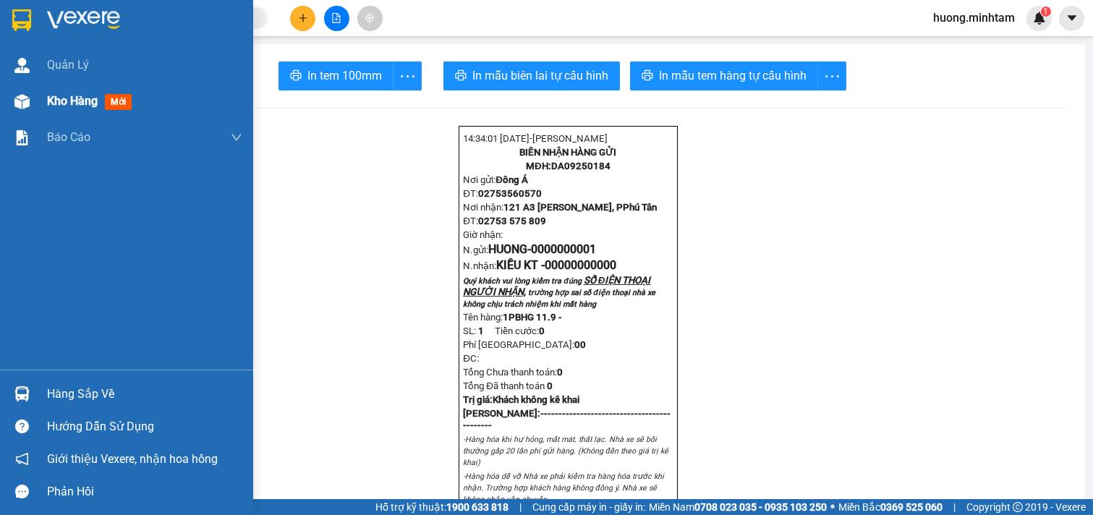
click at [78, 109] on div "Kho hàng mới" at bounding box center [92, 101] width 90 height 18
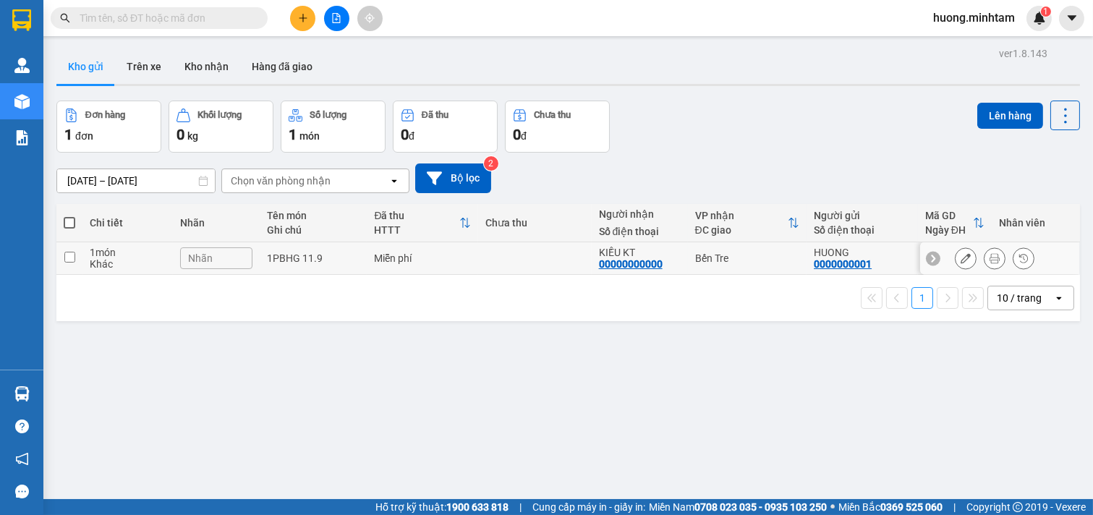
click at [70, 263] on td at bounding box center [69, 258] width 26 height 33
checkbox input "true"
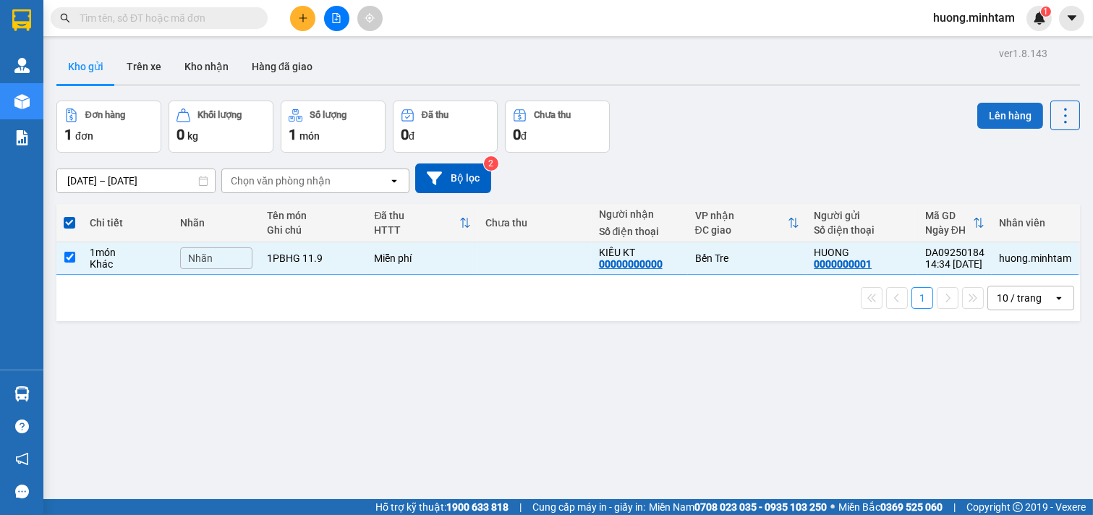
click at [999, 117] on button "Lên hàng" at bounding box center [1010, 116] width 66 height 26
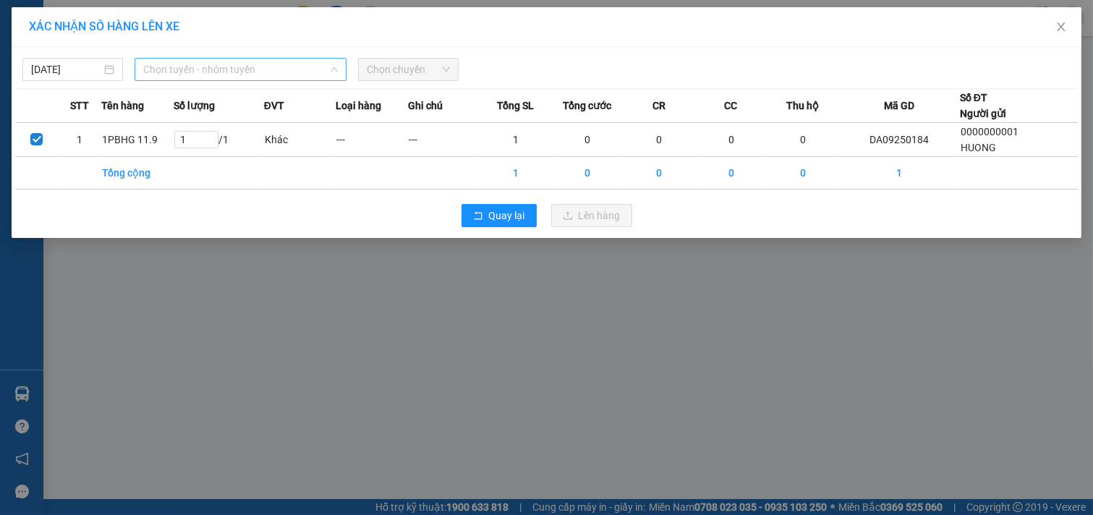
click at [297, 60] on span "Chọn tuyến - nhóm tuyến" at bounding box center [240, 70] width 195 height 22
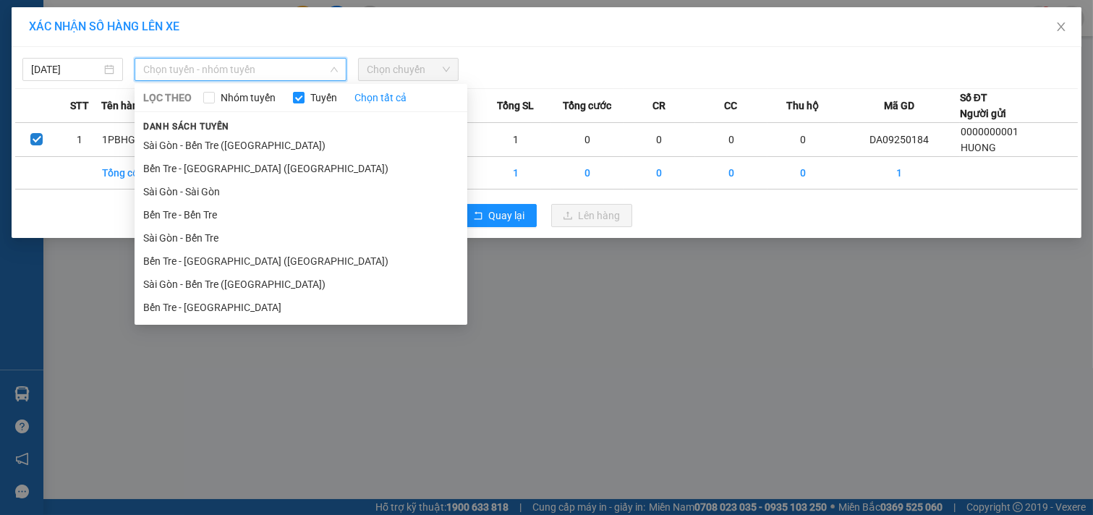
click at [215, 308] on li "Bến Tre - [GEOGRAPHIC_DATA]" at bounding box center [301, 307] width 333 height 23
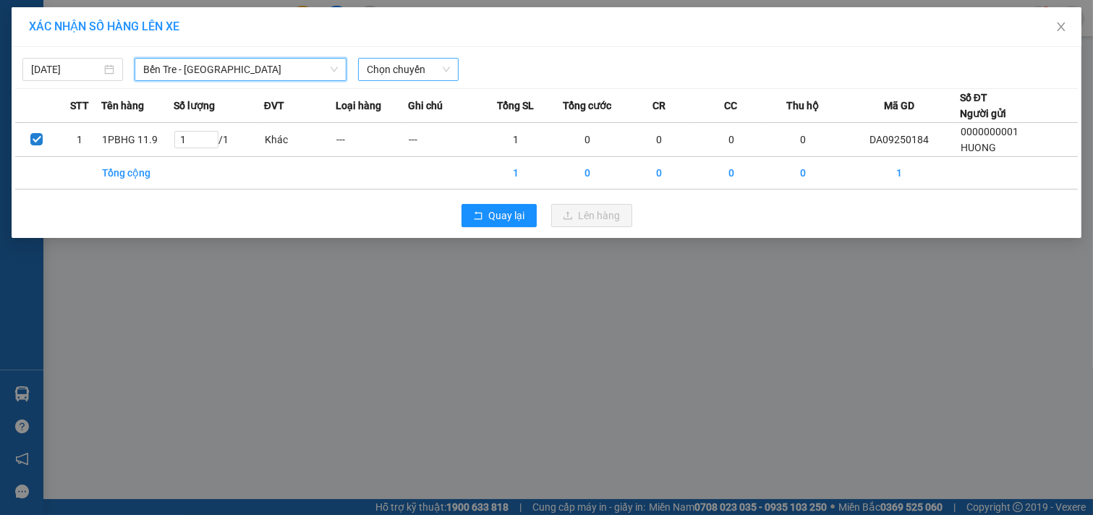
click at [409, 71] on span "Chọn chuyến" at bounding box center [408, 70] width 83 height 22
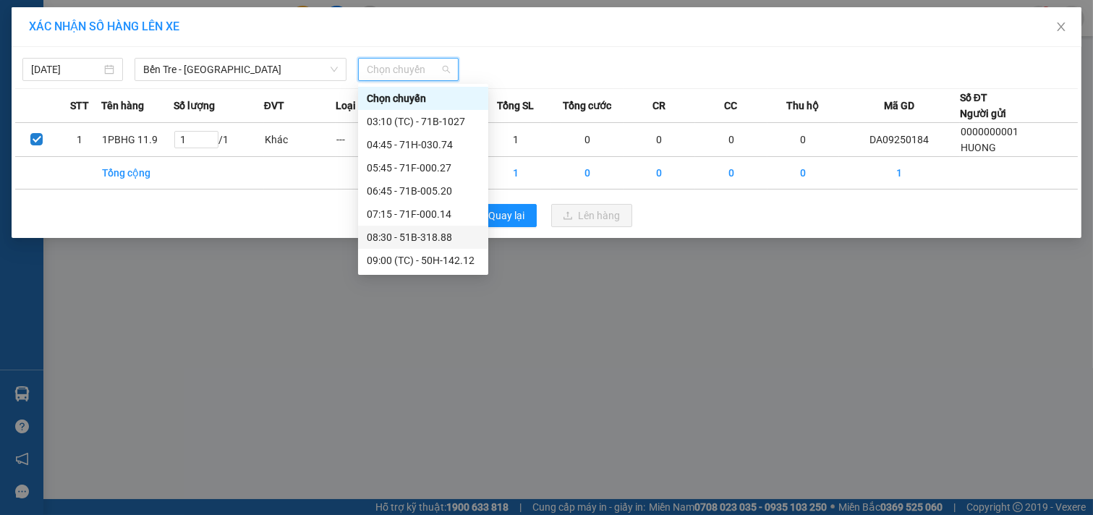
scroll to position [255, 0]
click at [435, 250] on div "18:45 - 71B-005.61" at bounding box center [423, 260] width 130 height 23
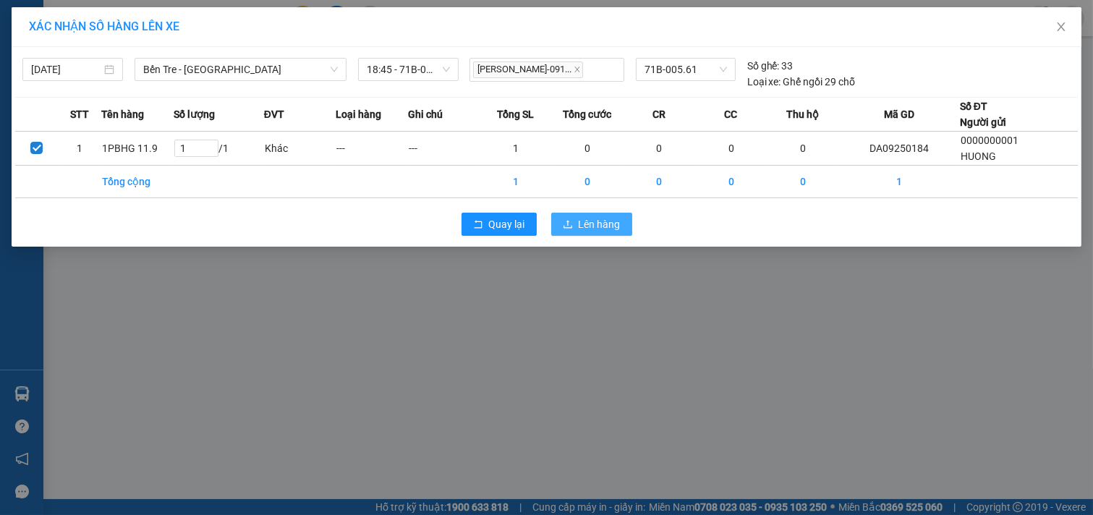
click at [611, 214] on button "Lên hàng" at bounding box center [591, 224] width 81 height 23
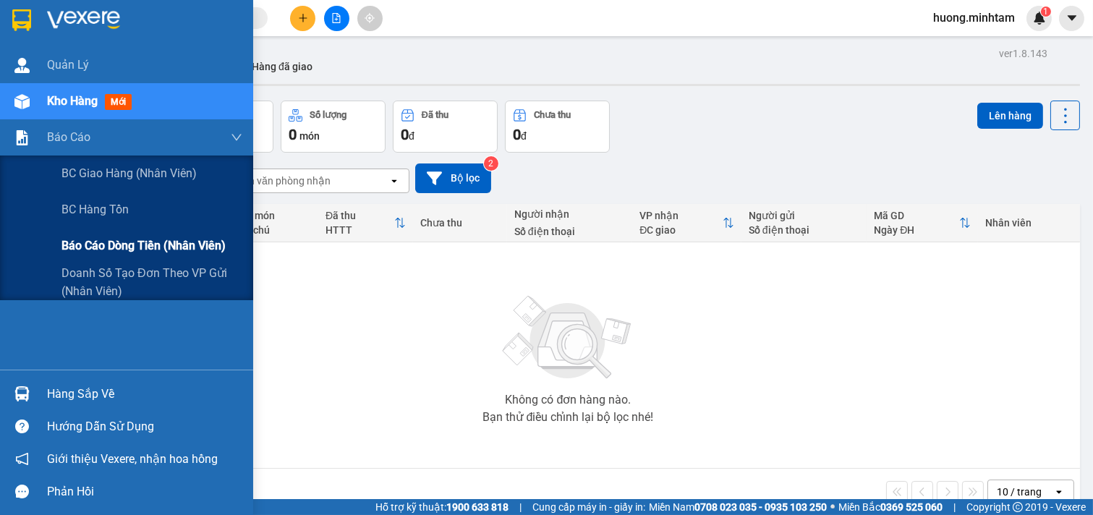
click at [133, 247] on span "Báo cáo dòng tiền (nhân viên)" at bounding box center [143, 246] width 164 height 18
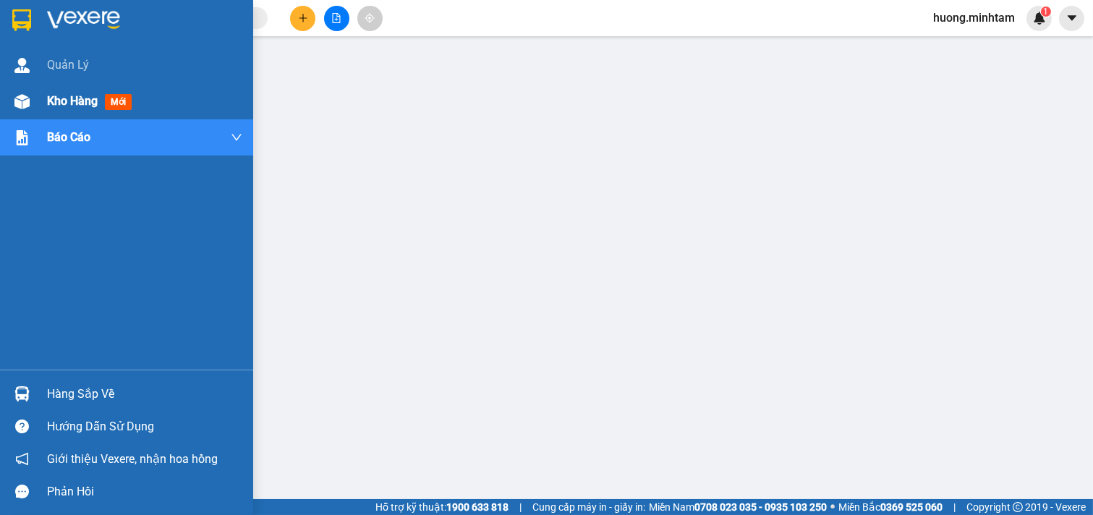
click at [76, 98] on span "Kho hàng" at bounding box center [72, 101] width 51 height 14
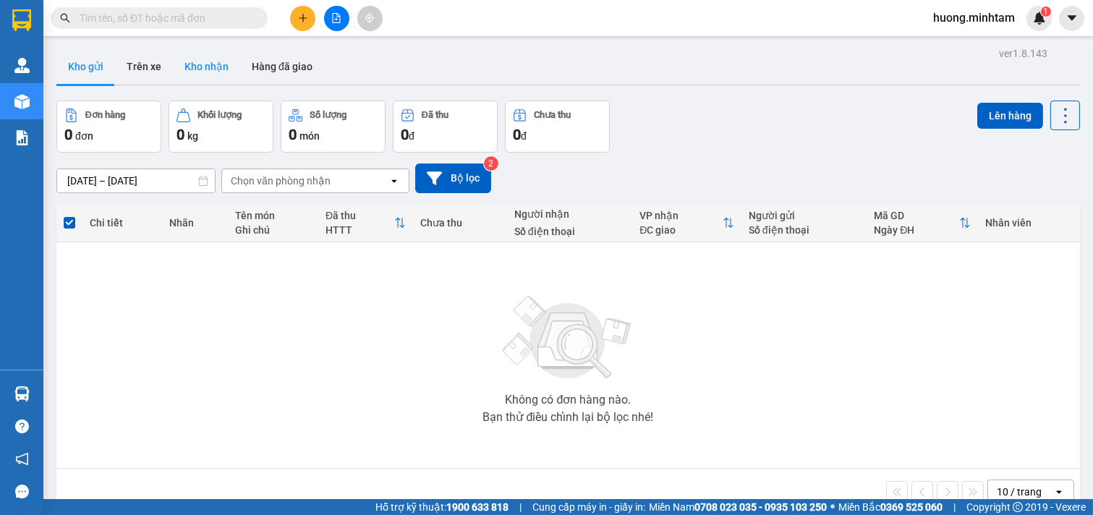
click at [217, 69] on button "Kho nhận" at bounding box center [206, 66] width 67 height 35
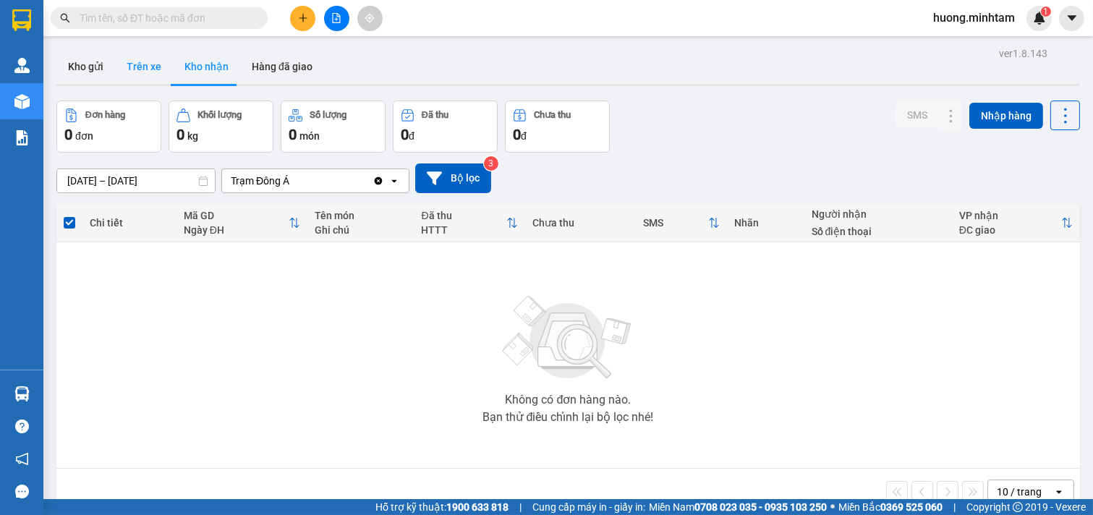
click at [150, 72] on button "Trên xe" at bounding box center [144, 66] width 58 height 35
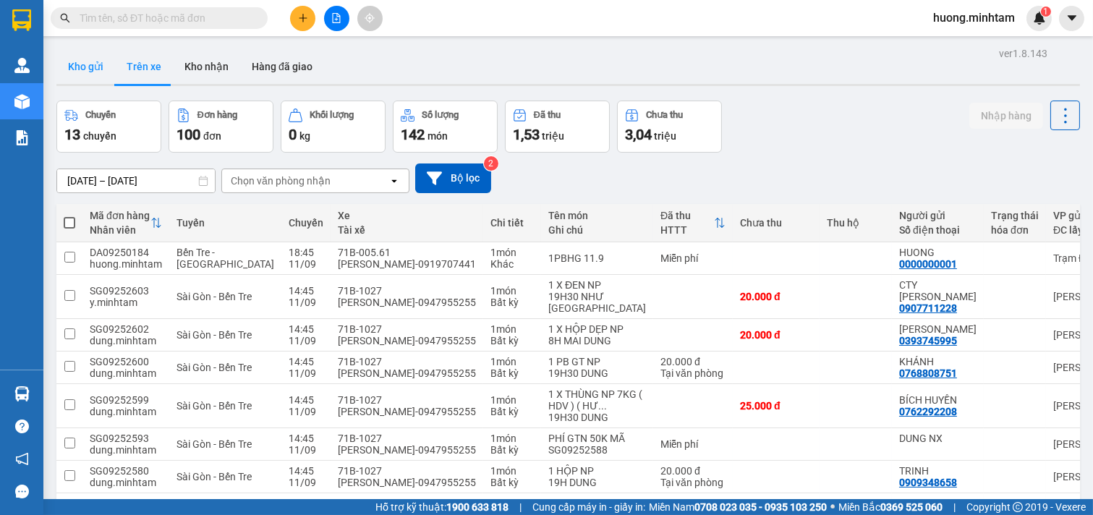
click at [83, 68] on button "Kho gửi" at bounding box center [85, 66] width 59 height 35
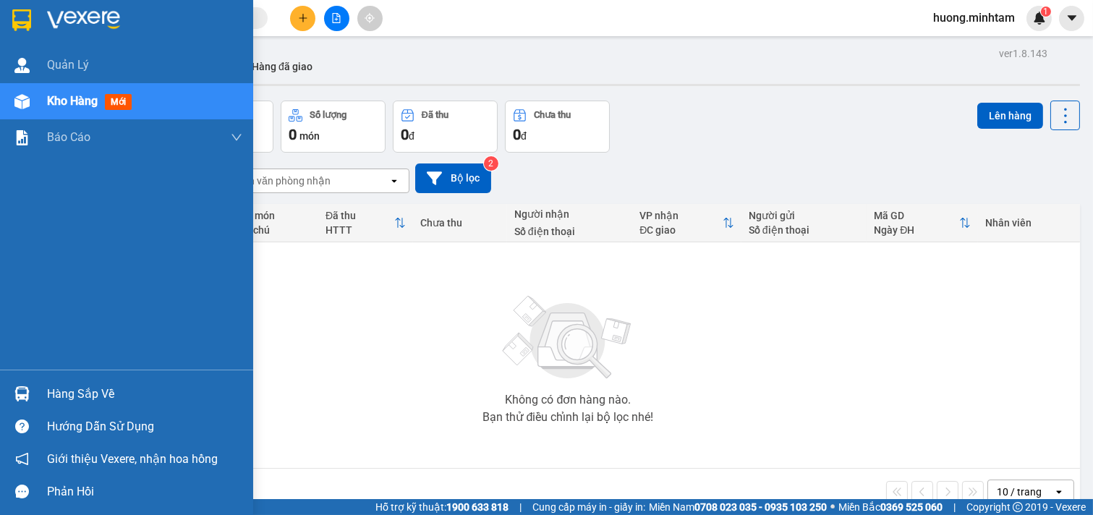
click at [85, 391] on div "Hàng sắp về" at bounding box center [144, 394] width 195 height 22
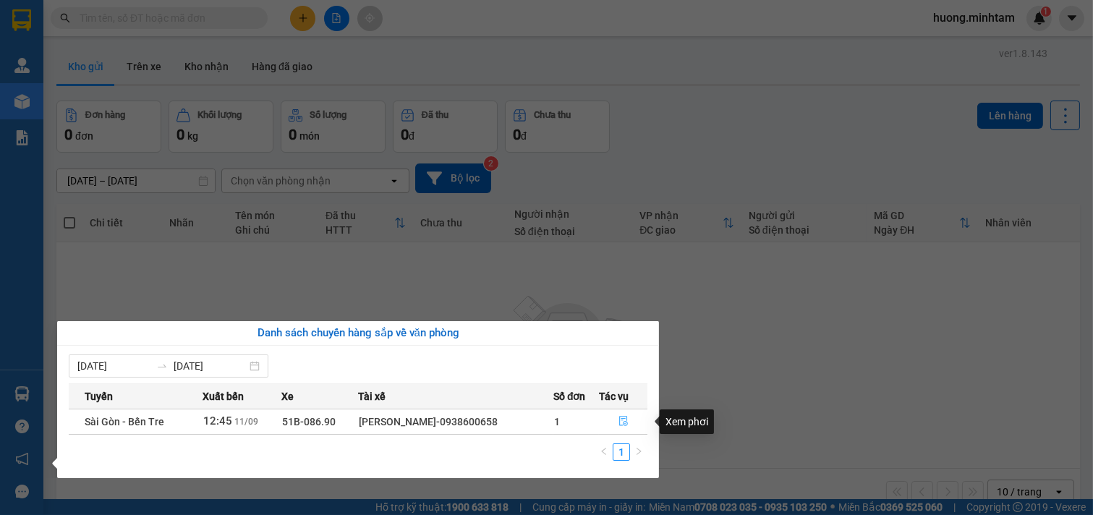
click at [621, 422] on icon "file-done" at bounding box center [623, 421] width 10 height 10
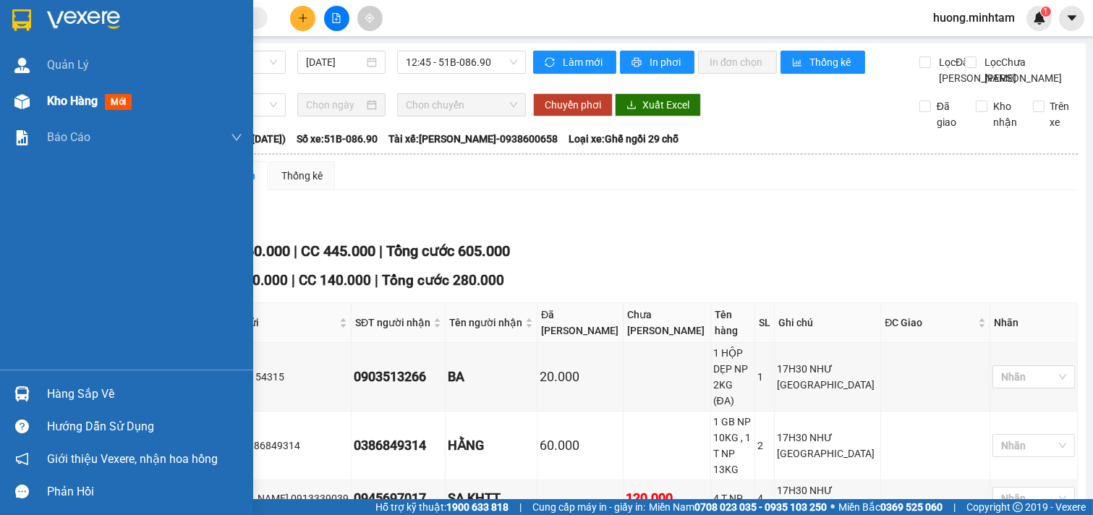
click at [55, 96] on span "Kho hàng" at bounding box center [72, 101] width 51 height 14
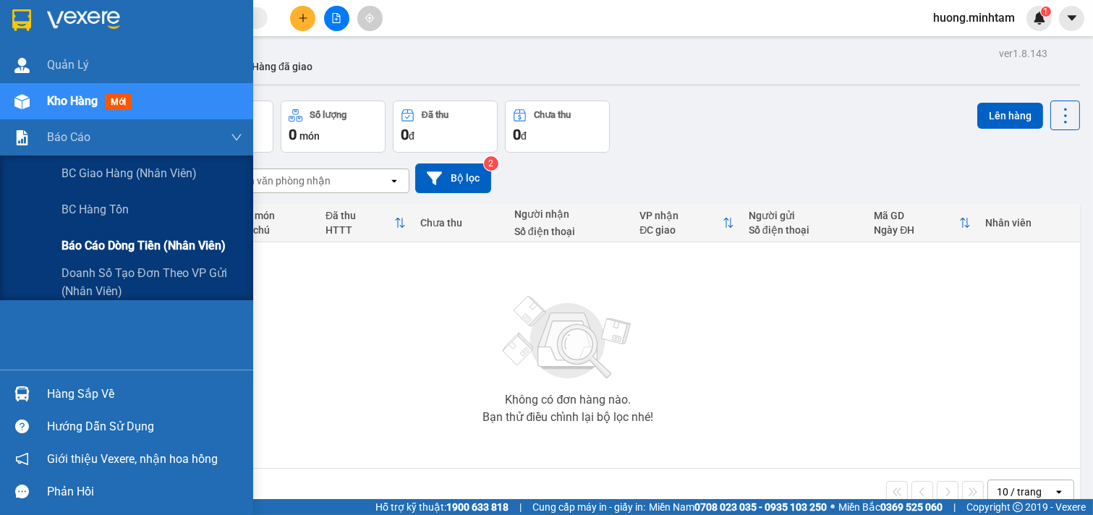
click at [140, 239] on span "Báo cáo dòng tiền (nhân viên)" at bounding box center [143, 246] width 164 height 18
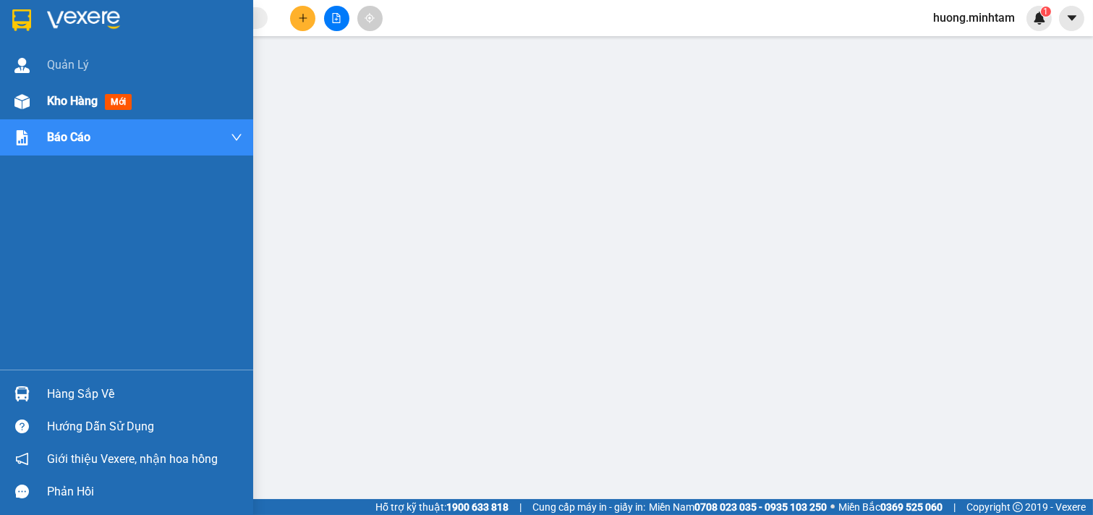
click at [81, 99] on span "Kho hàng" at bounding box center [72, 101] width 51 height 14
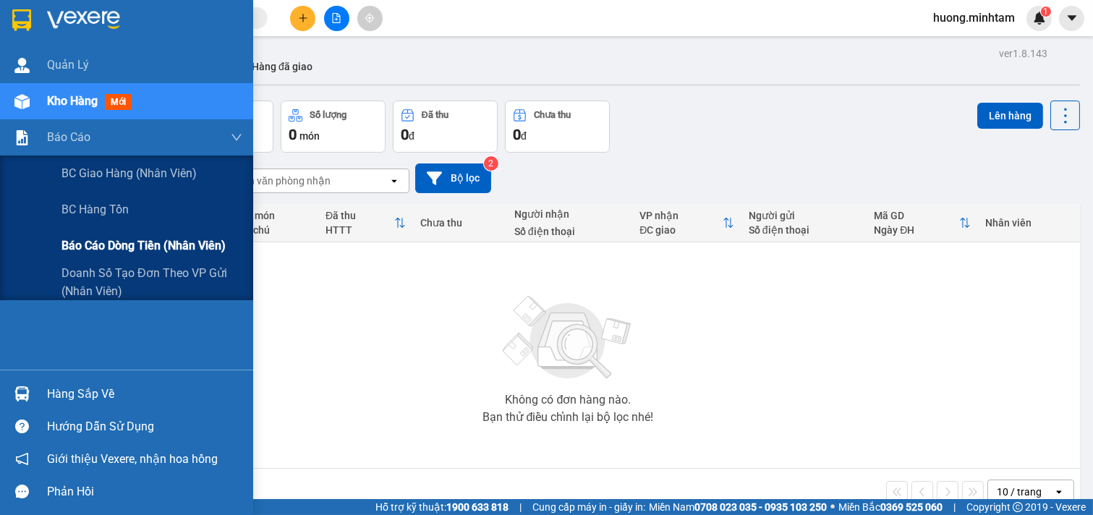
click at [138, 250] on span "Báo cáo dòng tiền (nhân viên)" at bounding box center [143, 246] width 164 height 18
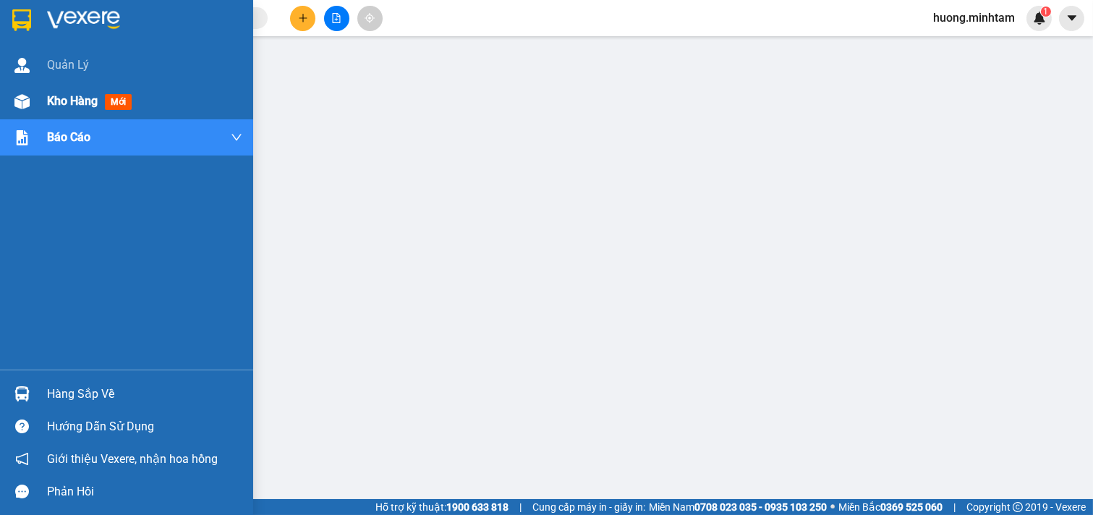
drag, startPoint x: 48, startPoint y: 100, endPoint x: 114, endPoint y: 109, distance: 65.8
click at [51, 100] on span "Kho hàng" at bounding box center [72, 101] width 51 height 14
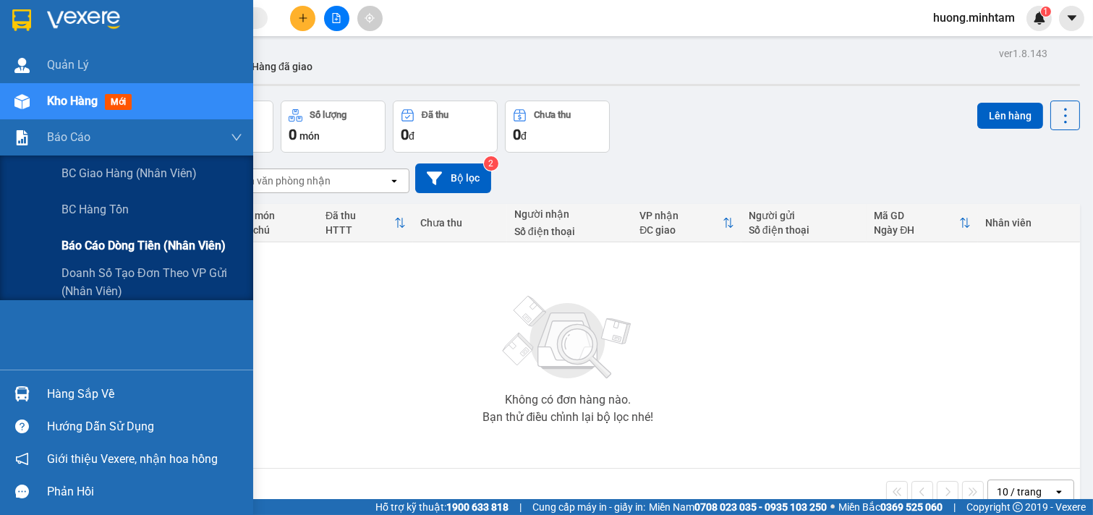
drag, startPoint x: 184, startPoint y: 234, endPoint x: 184, endPoint y: 243, distance: 9.4
click at [184, 237] on div "Báo cáo dòng tiền (nhân viên)" at bounding box center [151, 246] width 181 height 36
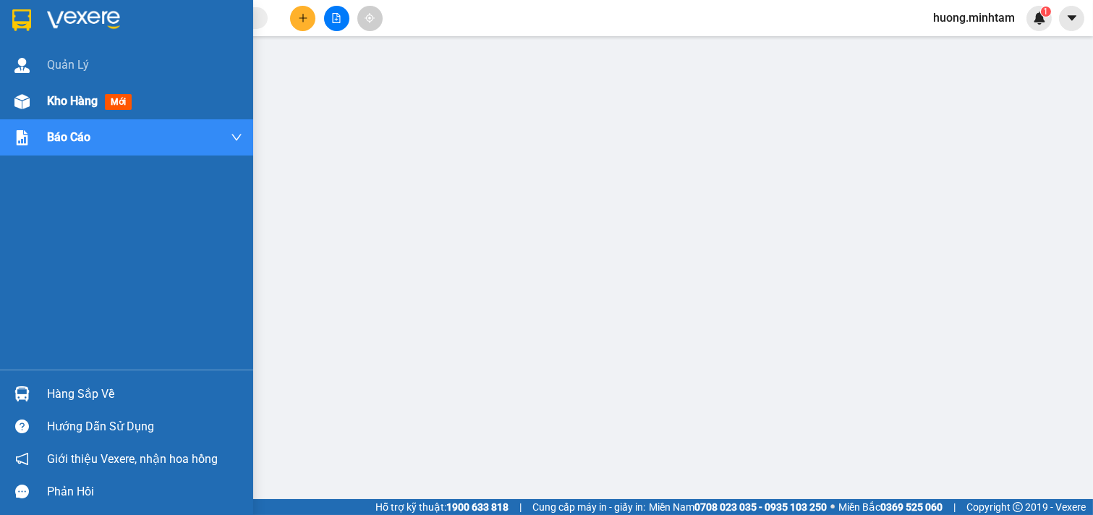
click at [75, 98] on span "Kho hàng" at bounding box center [72, 101] width 51 height 14
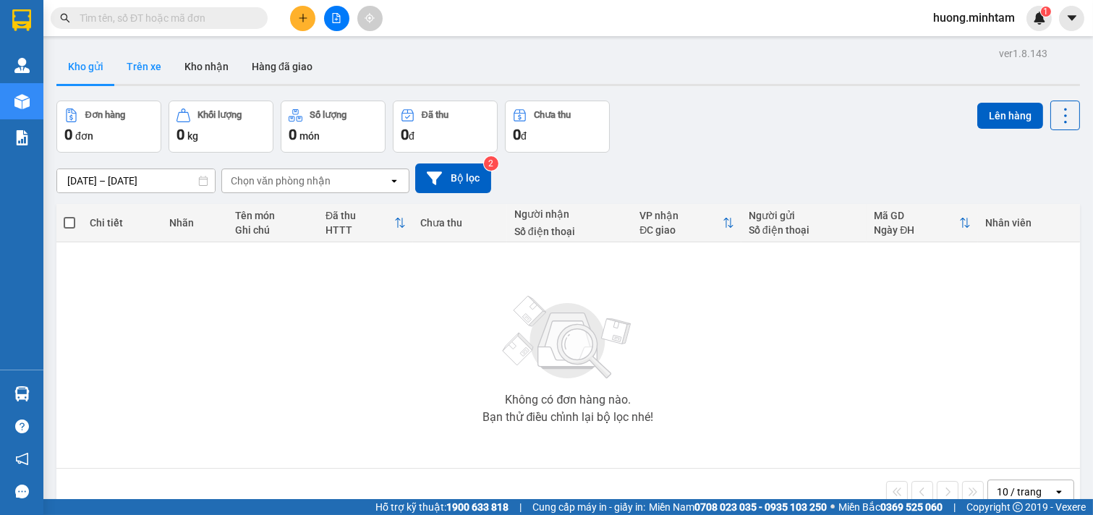
click at [148, 66] on button "Trên xe" at bounding box center [144, 66] width 58 height 35
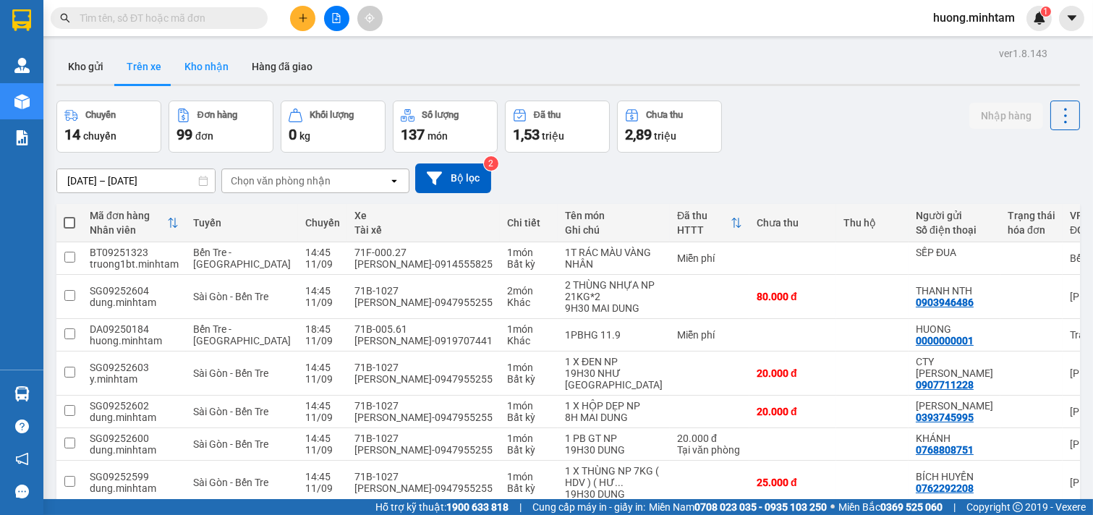
click at [218, 72] on button "Kho nhận" at bounding box center [206, 66] width 67 height 35
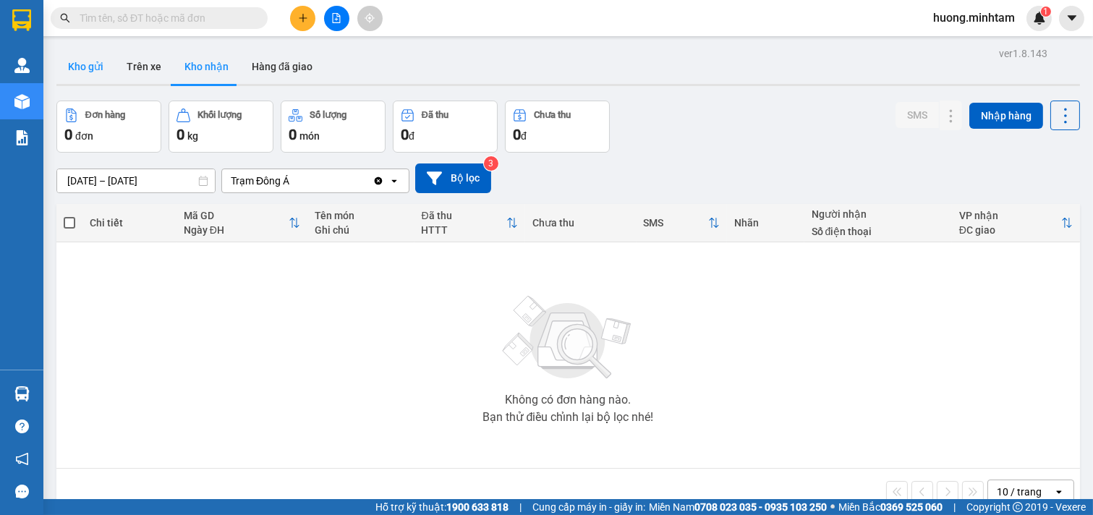
click at [80, 60] on button "Kho gửi" at bounding box center [85, 66] width 59 height 35
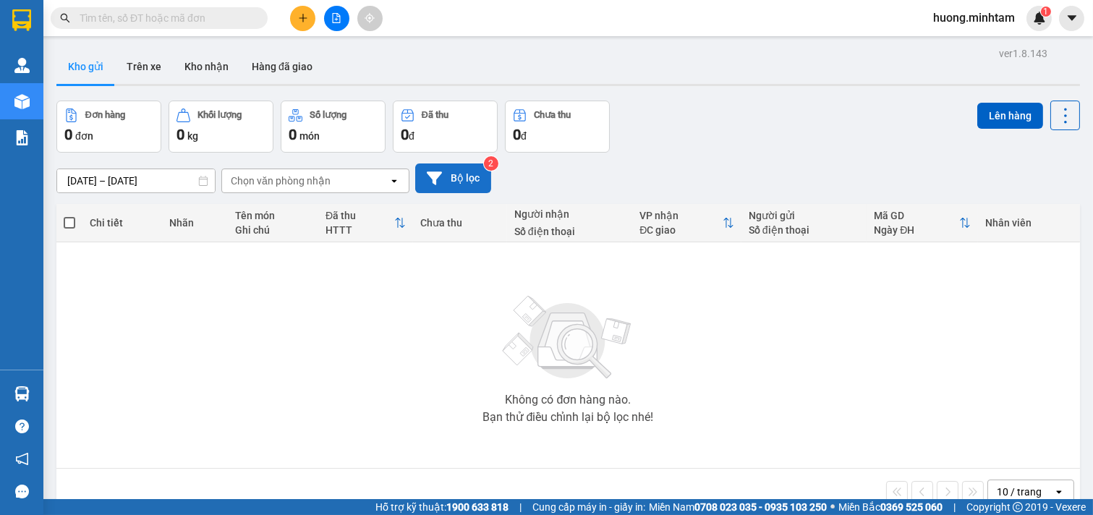
click at [467, 179] on button "Bộ lọc" at bounding box center [453, 178] width 76 height 30
click at [474, 179] on button "Bộ lọc" at bounding box center [453, 178] width 76 height 30
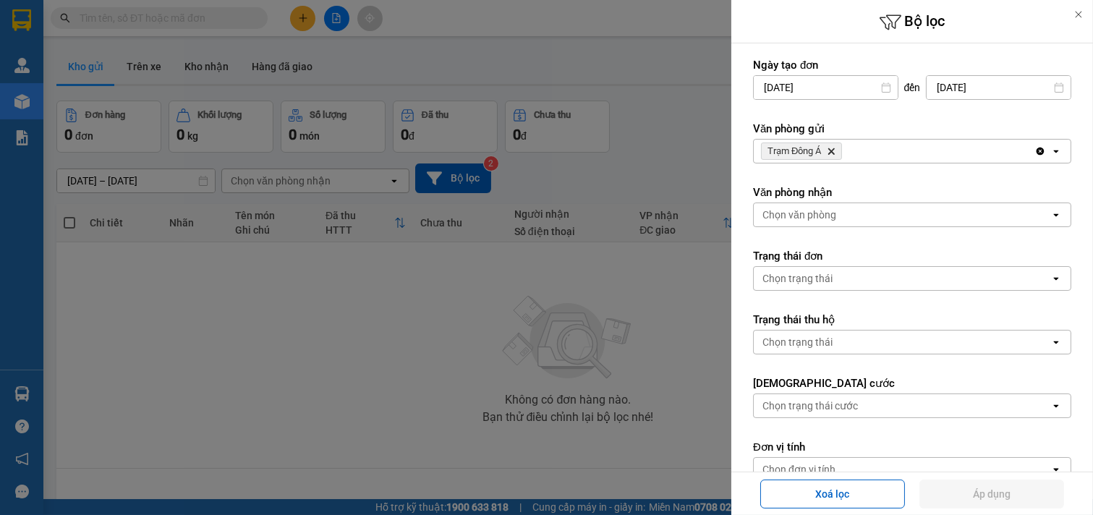
click at [898, 140] on div "Trạm Đông Á Delete" at bounding box center [894, 151] width 281 height 23
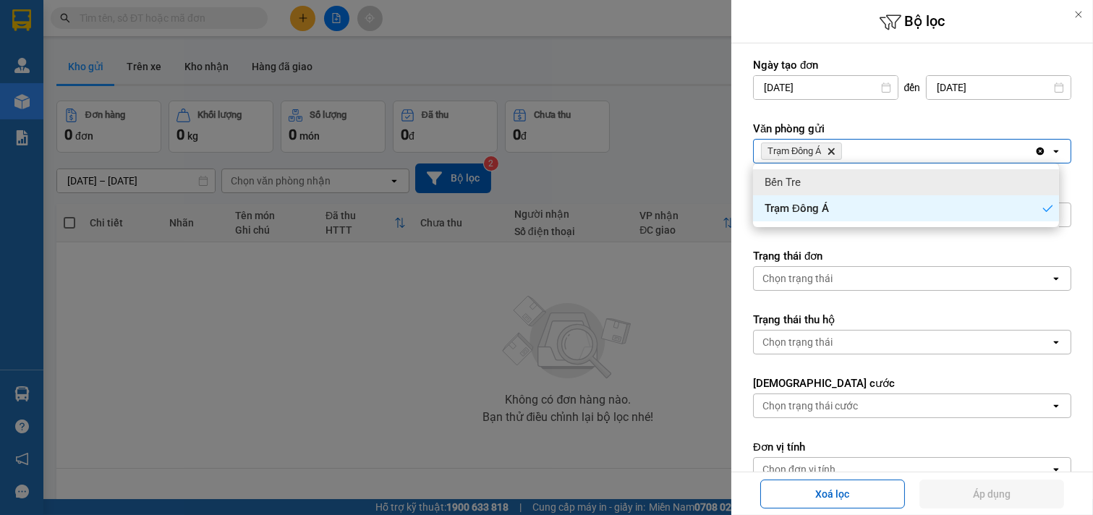
click at [834, 176] on div "Bến Tre" at bounding box center [906, 182] width 306 height 26
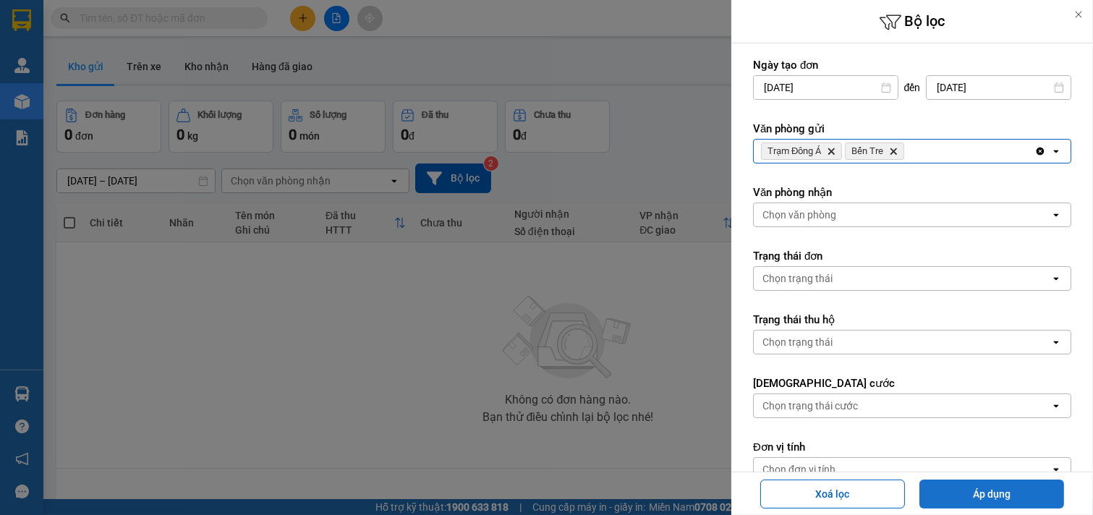
click at [1005, 492] on button "Áp dụng" at bounding box center [991, 494] width 145 height 29
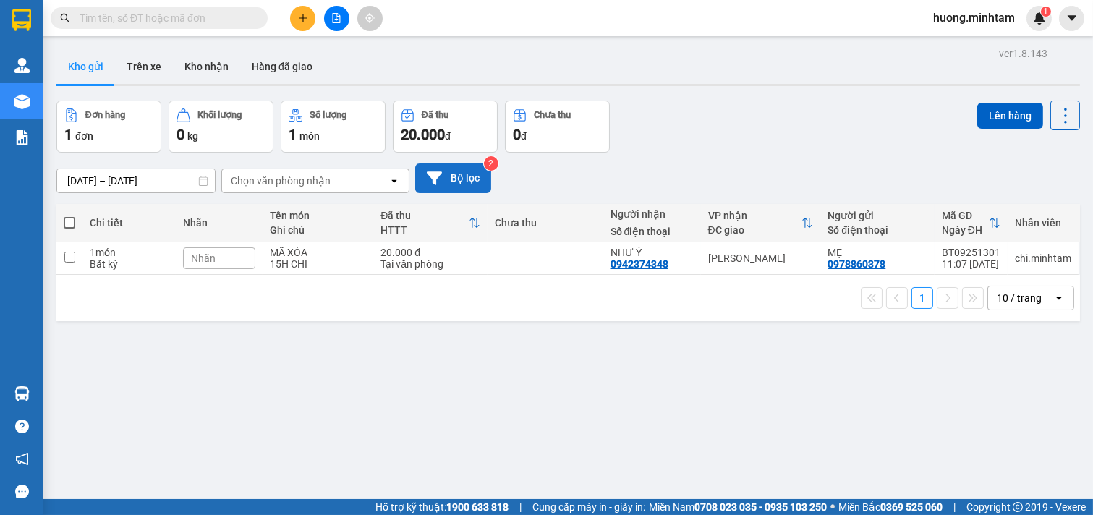
click at [461, 176] on button "Bộ lọc" at bounding box center [453, 178] width 76 height 30
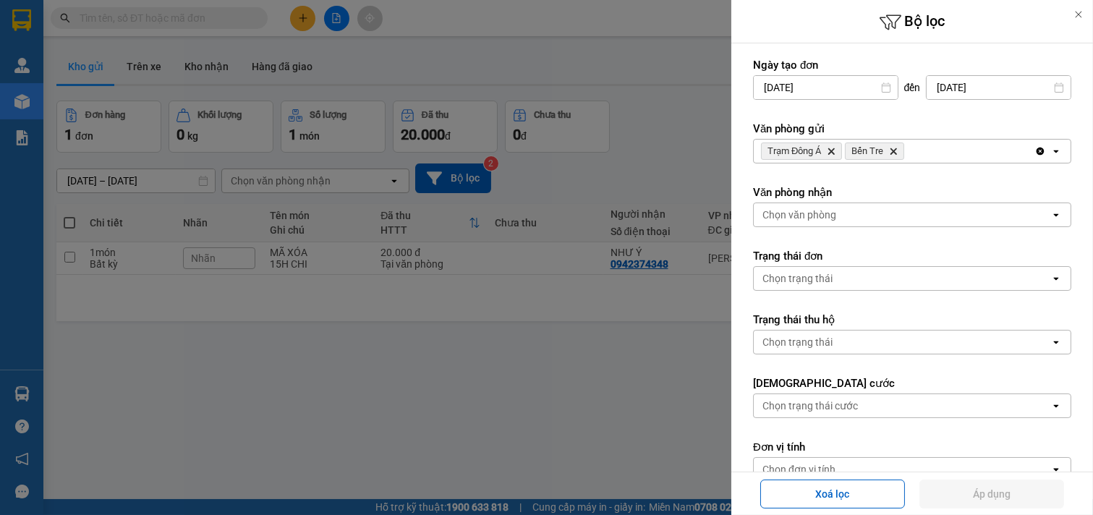
click at [893, 150] on icon "Delete" at bounding box center [893, 151] width 9 height 9
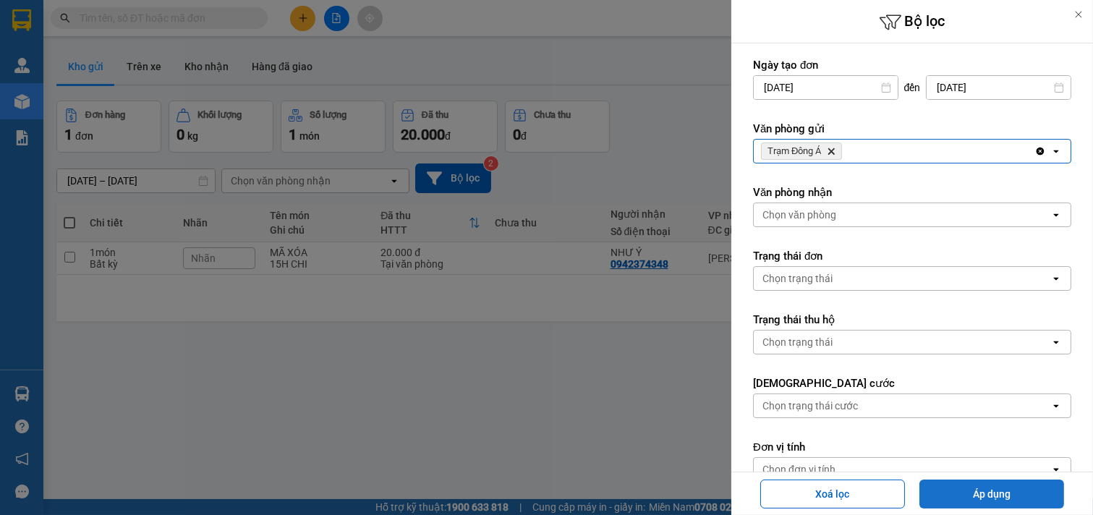
click at [1000, 500] on button "Áp dụng" at bounding box center [991, 494] width 145 height 29
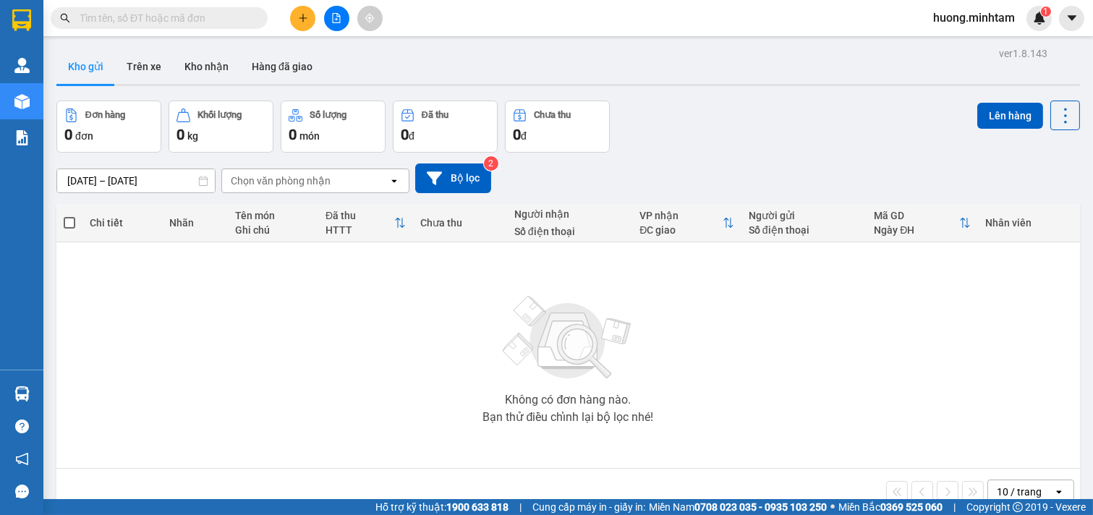
click at [302, 24] on button at bounding box center [302, 18] width 25 height 25
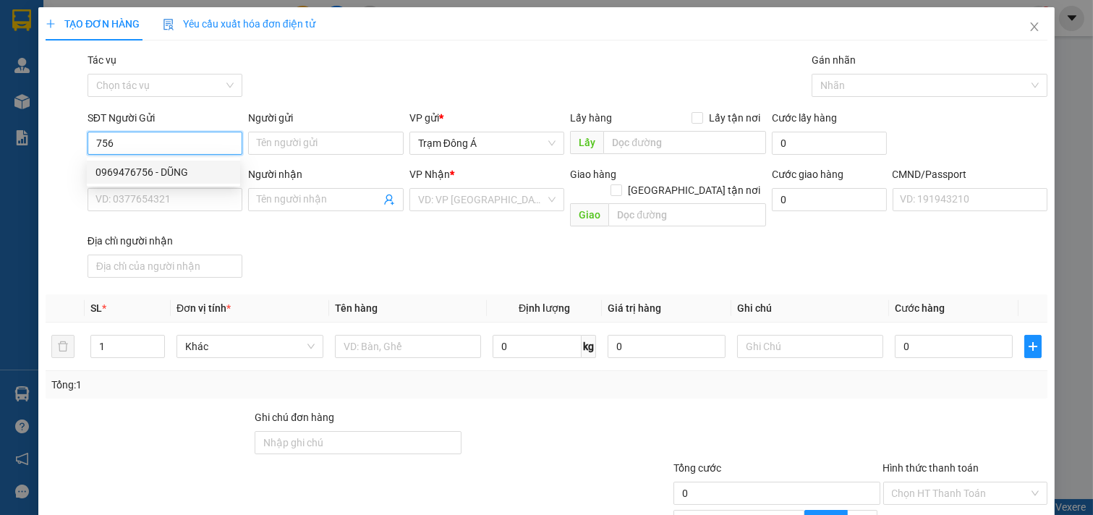
click at [139, 171] on div "0969476756 - DŨNG" at bounding box center [163, 172] width 136 height 16
type input "0969476756"
type input "DŨNG"
type input "0903063506"
type input "PHỤNG"
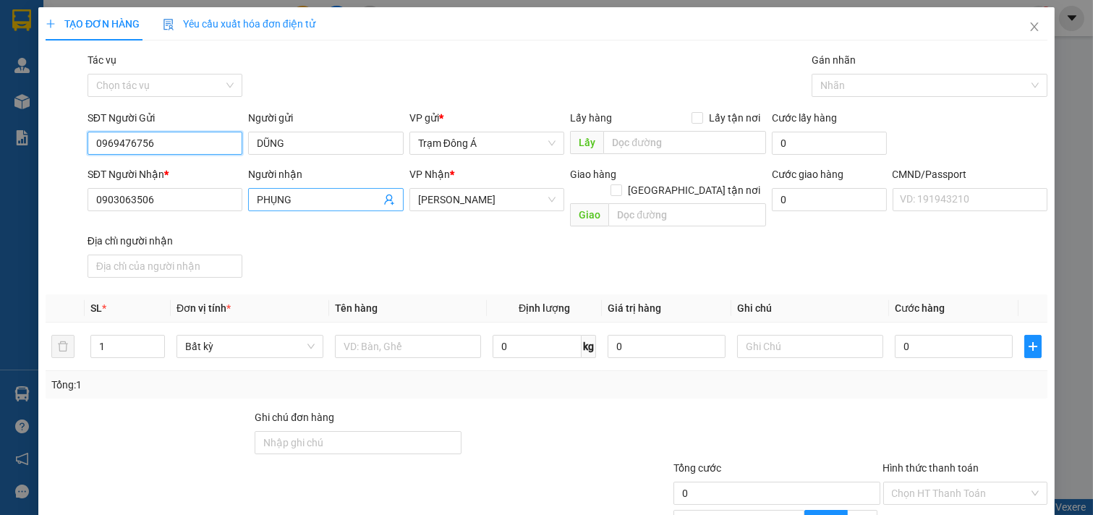
type input "0969476756"
click at [384, 199] on icon "user-add" at bounding box center [389, 200] width 12 height 12
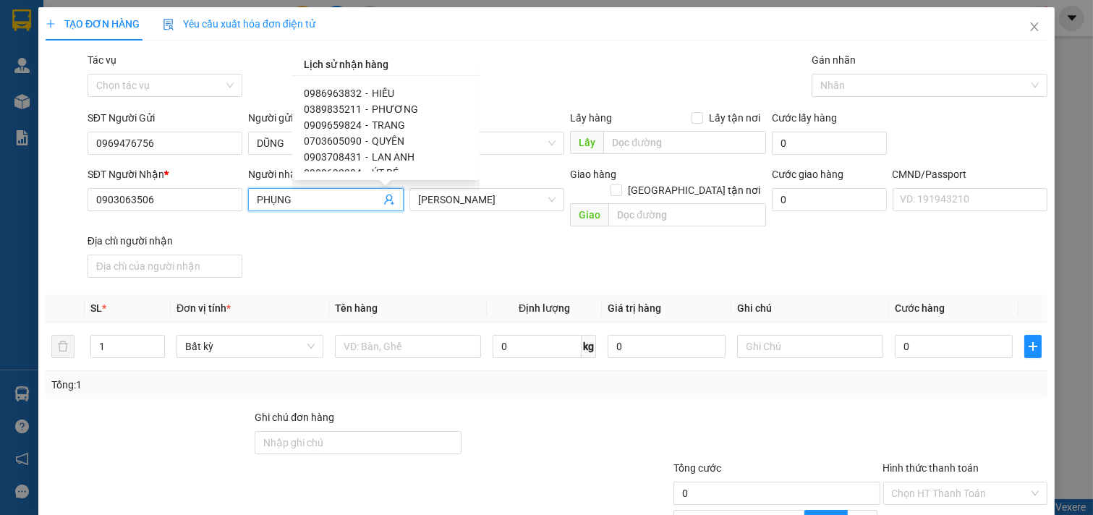
scroll to position [1033, 0]
click at [353, 143] on span "0977097480" at bounding box center [333, 142] width 58 height 12
type input "0977097480"
type input "TÚ"
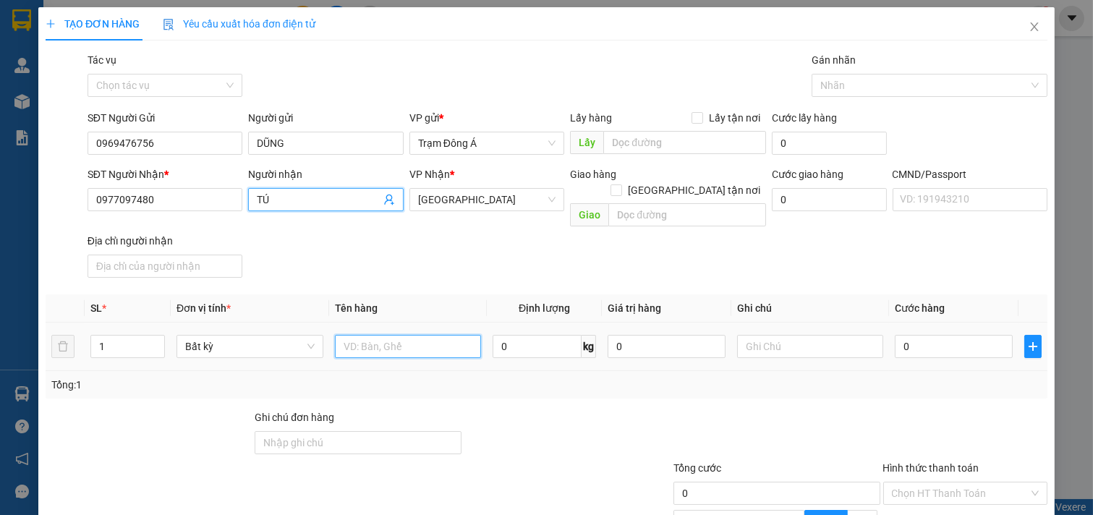
click at [394, 335] on input "text" at bounding box center [408, 346] width 147 height 23
type input "1T 14KG NP"
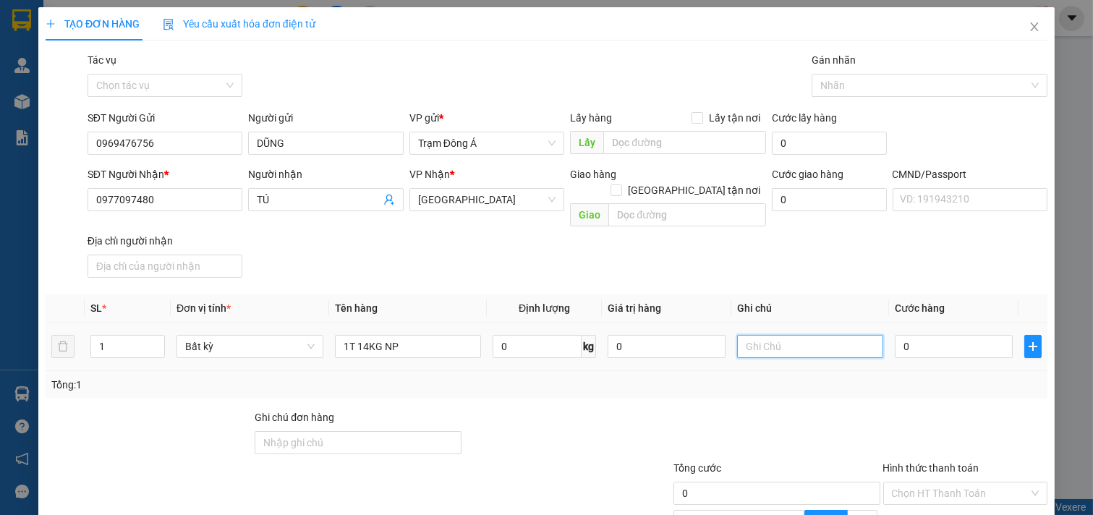
click at [839, 339] on input "text" at bounding box center [810, 346] width 147 height 23
type input "HUONG"
type input "3"
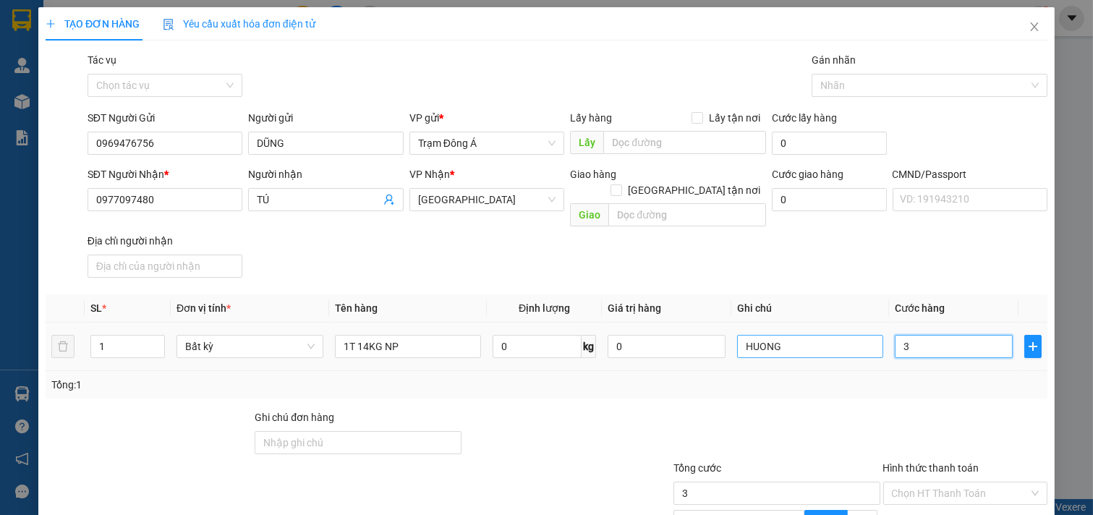
type input "30"
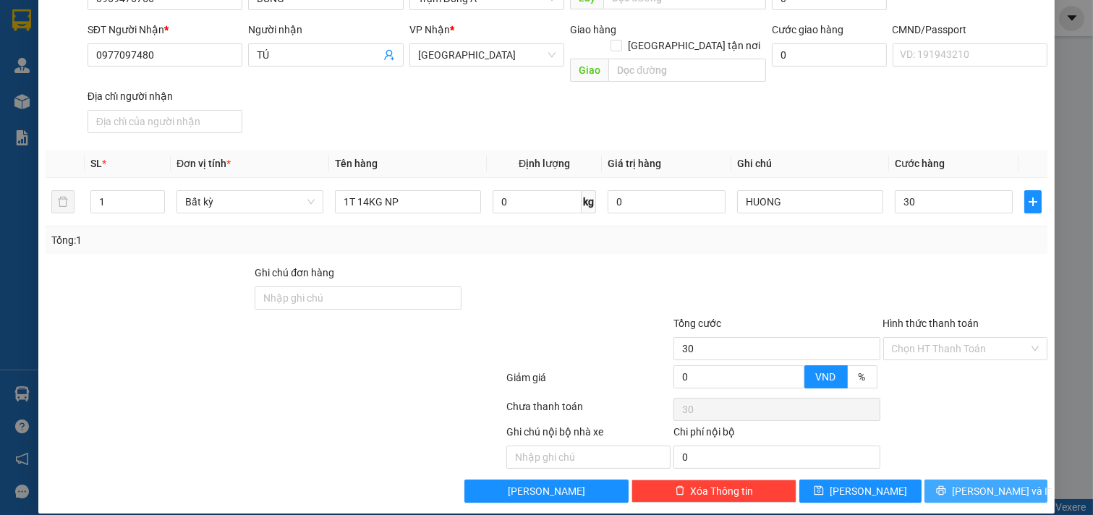
type input "30.000"
click at [984, 483] on span "[PERSON_NAME] và In" at bounding box center [1002, 491] width 101 height 16
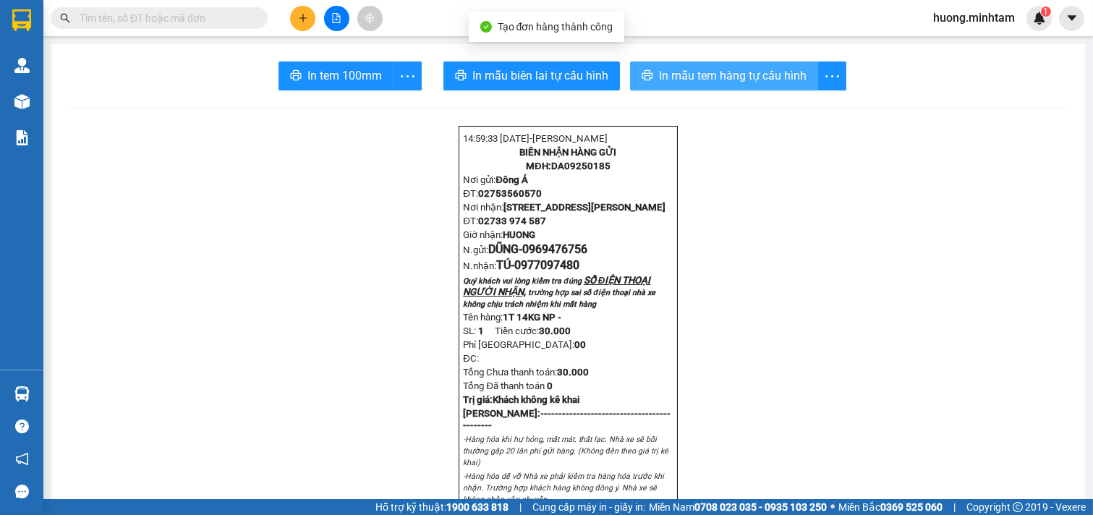
click at [698, 61] on button "In mẫu tem hàng tự cấu hình" at bounding box center [724, 75] width 188 height 29
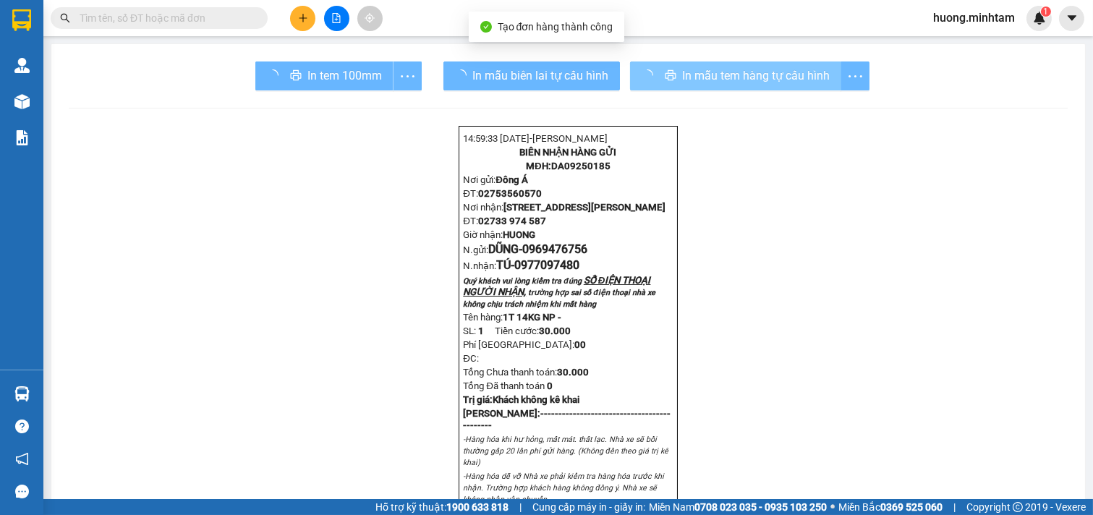
click at [321, 69] on div "In tem 100mm" at bounding box center [338, 75] width 166 height 29
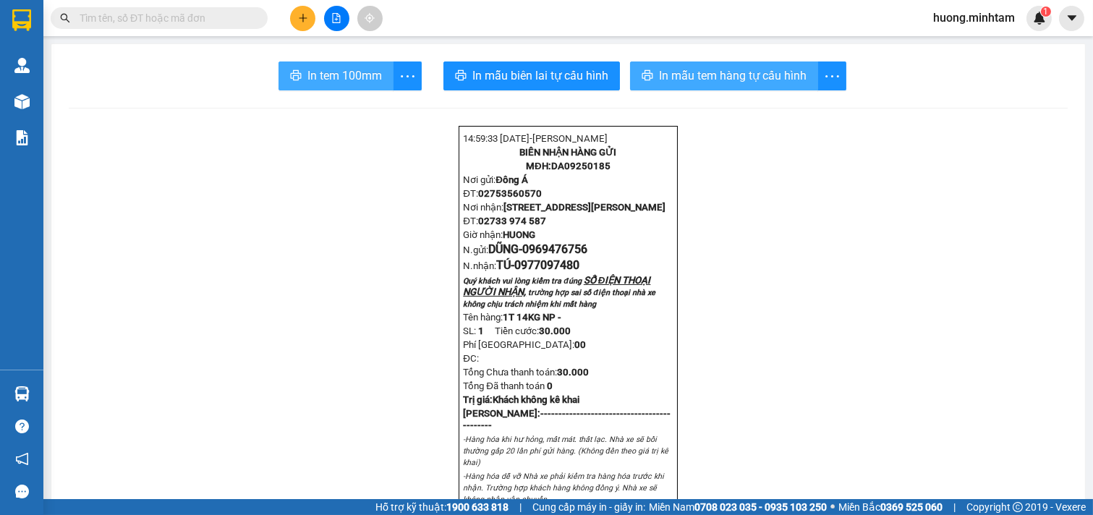
click at [321, 69] on span "In tem 100mm" at bounding box center [344, 76] width 75 height 18
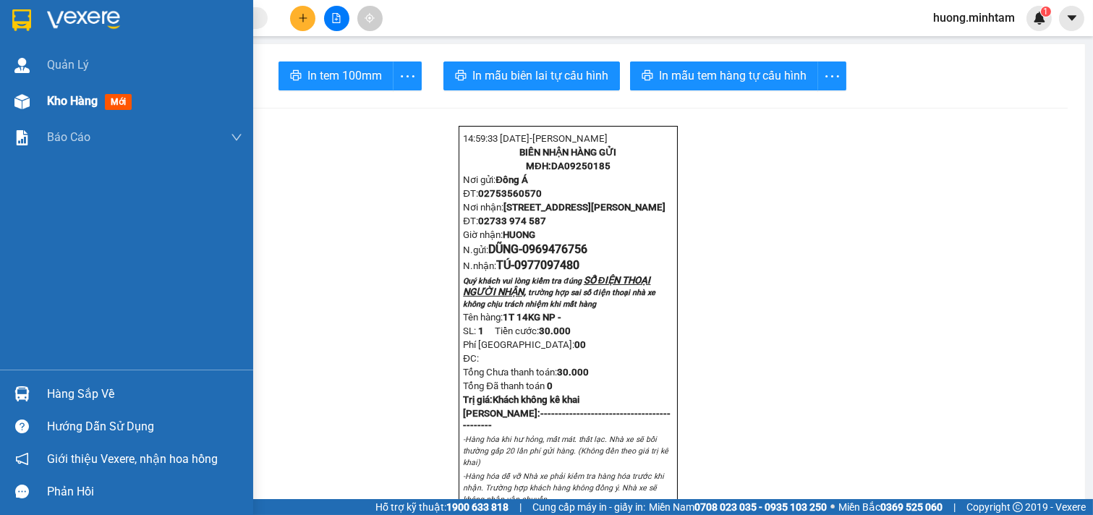
click at [90, 105] on span "Kho hàng" at bounding box center [72, 101] width 51 height 14
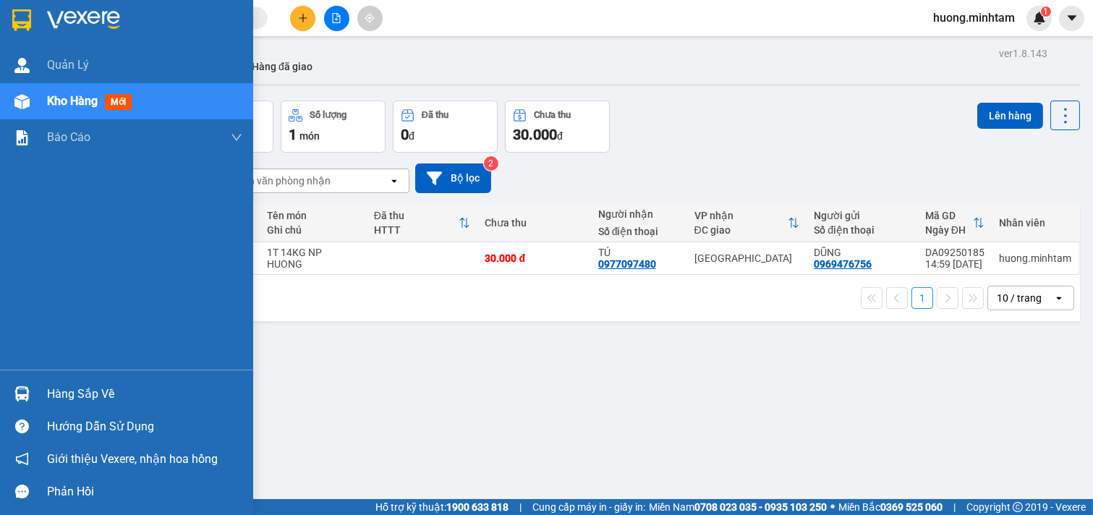
click at [83, 98] on span "Kho hàng" at bounding box center [72, 101] width 51 height 14
click at [84, 98] on span "Kho hàng" at bounding box center [72, 101] width 51 height 14
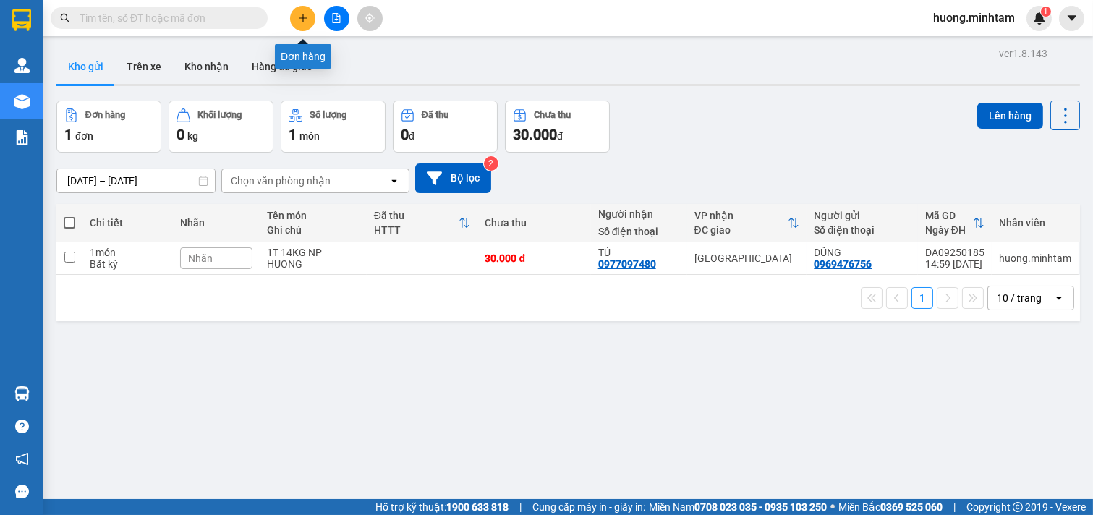
click at [300, 17] on icon "plus" at bounding box center [303, 18] width 10 height 10
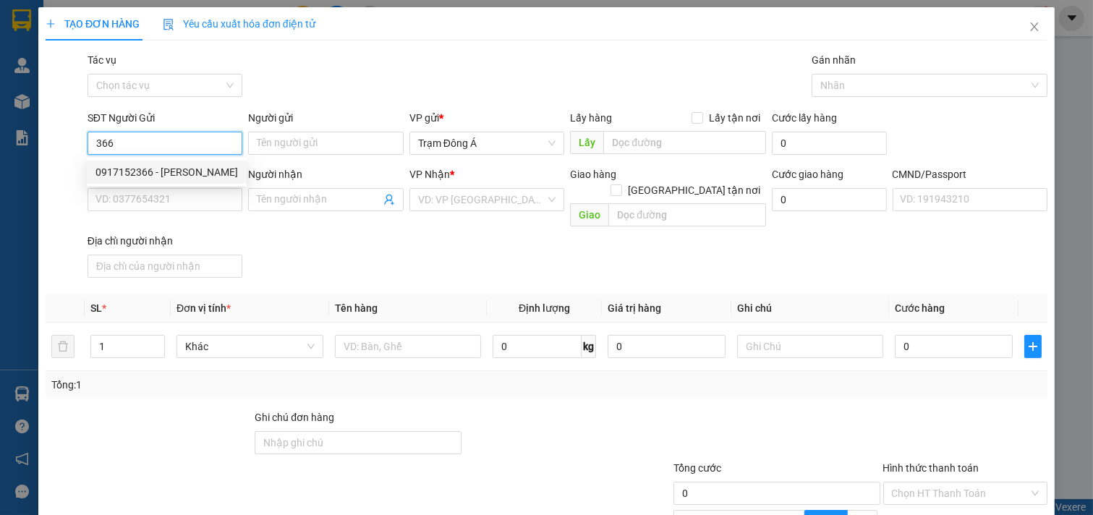
click at [137, 174] on div "0917152366 - [PERSON_NAME]" at bounding box center [166, 172] width 143 height 16
type input "0917152366"
type input "[PERSON_NAME]"
type input "0977592300"
type input "ANH KHƯƠNG"
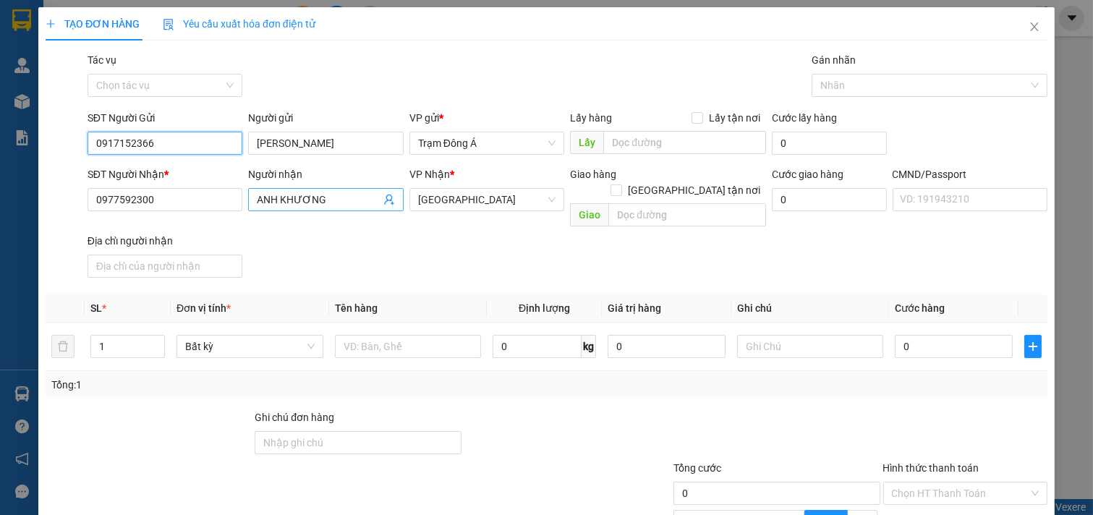
type input "0917152366"
click at [384, 199] on icon "user-add" at bounding box center [389, 200] width 12 height 12
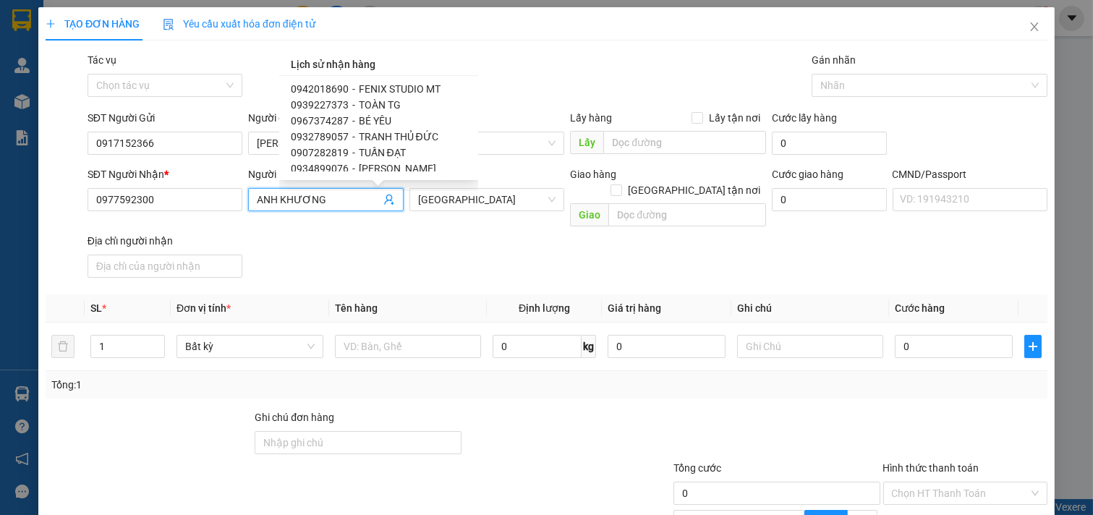
scroll to position [258, 0]
click at [395, 90] on span "TOÀN TG" at bounding box center [380, 89] width 42 height 12
type input "0939227373"
type input "TOÀN TG"
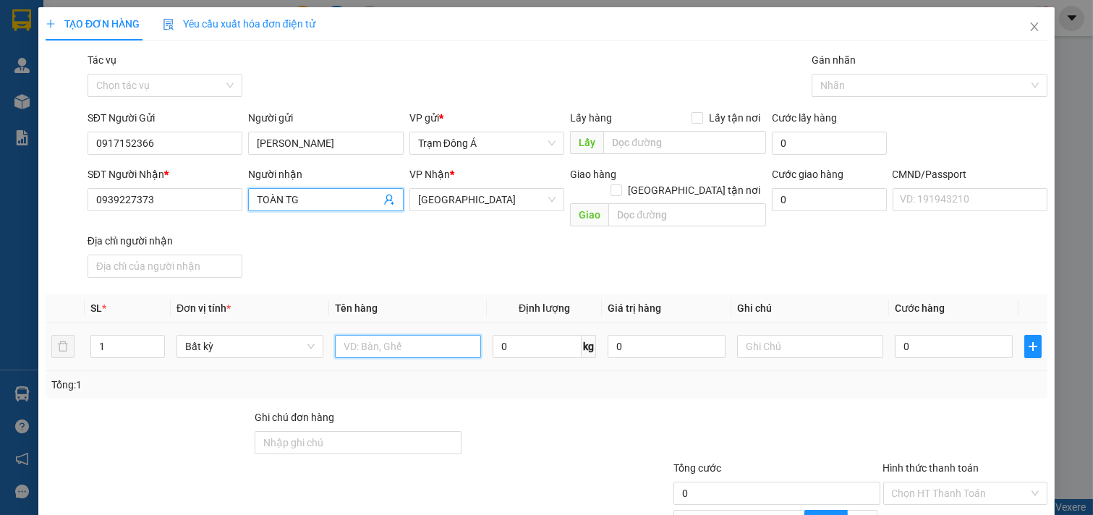
click at [370, 335] on input "text" at bounding box center [408, 346] width 147 height 23
type input "1K GIẤY 4KG"
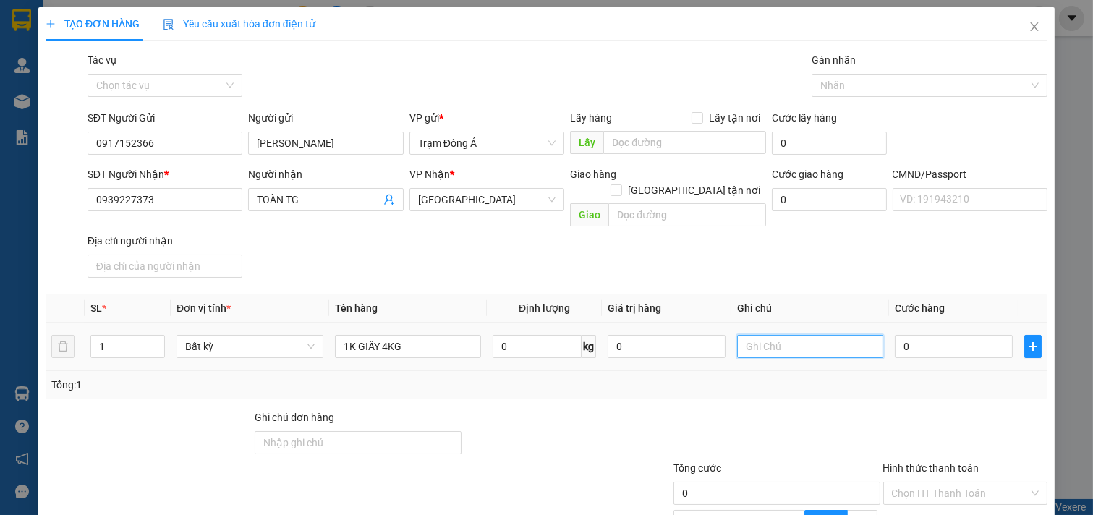
click at [765, 335] on input "text" at bounding box center [810, 346] width 147 height 23
type input "HUONG"
type input "2"
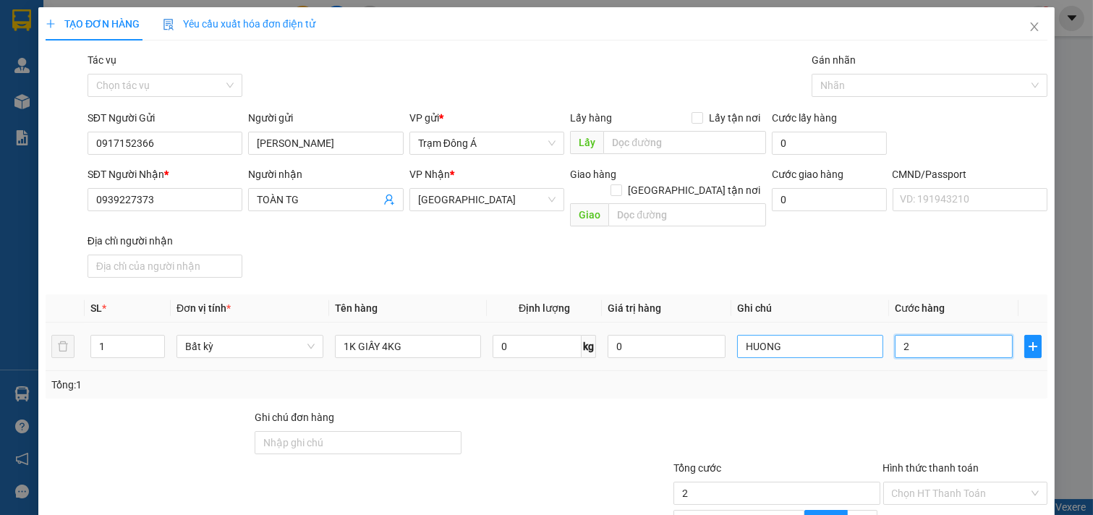
type input "20"
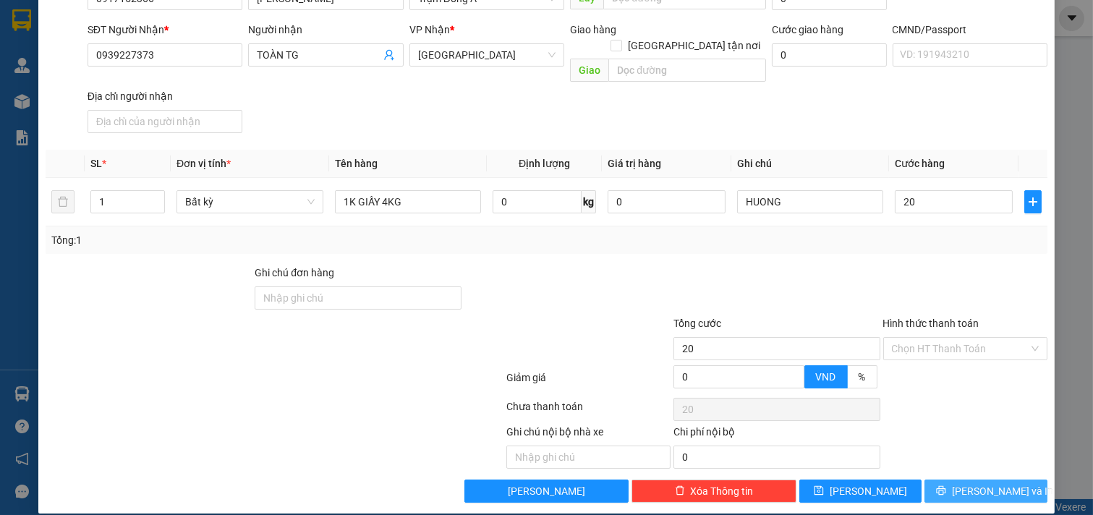
click at [964, 483] on span "[PERSON_NAME] và In" at bounding box center [1002, 491] width 101 height 16
type input "20.000"
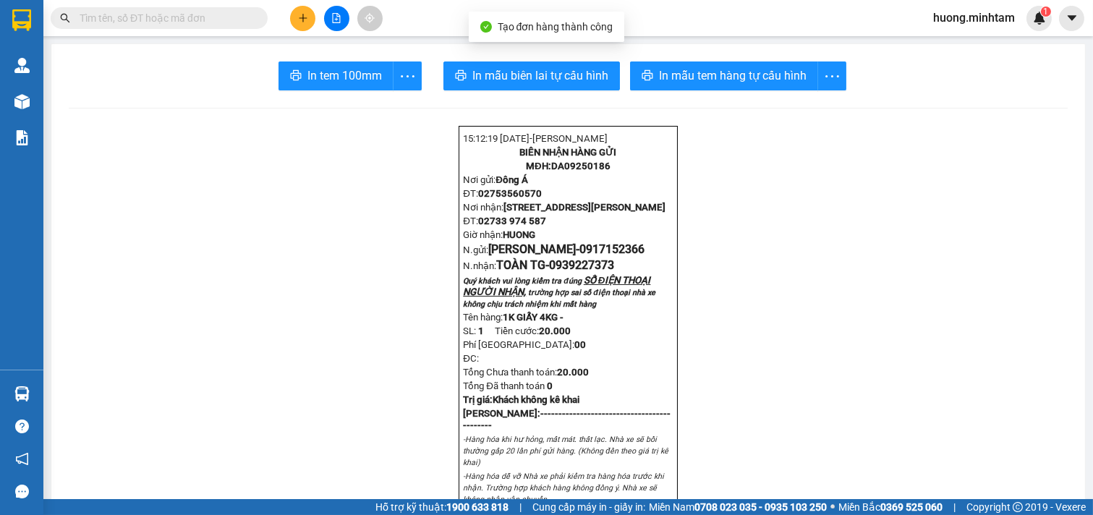
click at [338, 82] on span "In tem 100mm" at bounding box center [344, 76] width 75 height 18
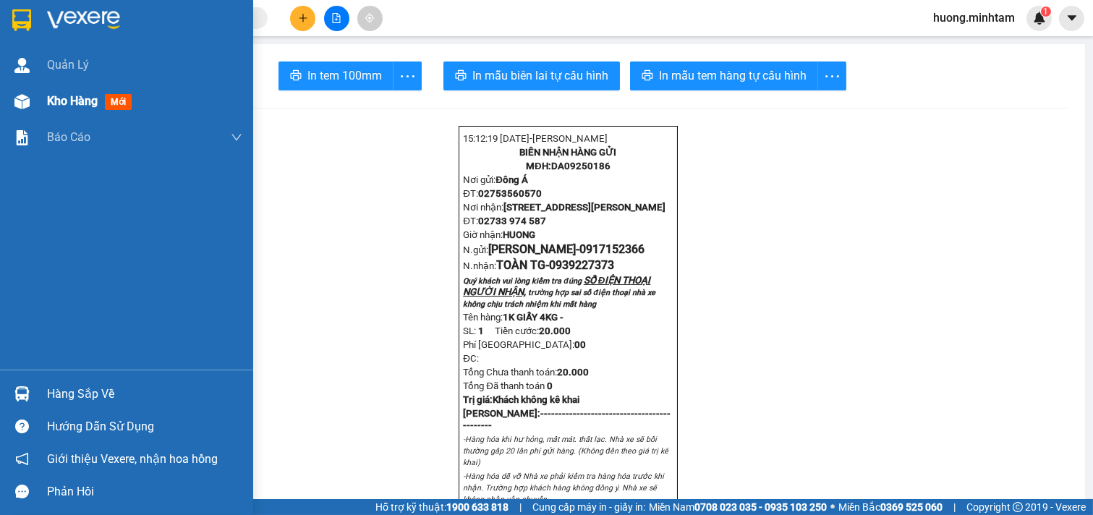
click at [58, 100] on span "Kho hàng" at bounding box center [72, 101] width 51 height 14
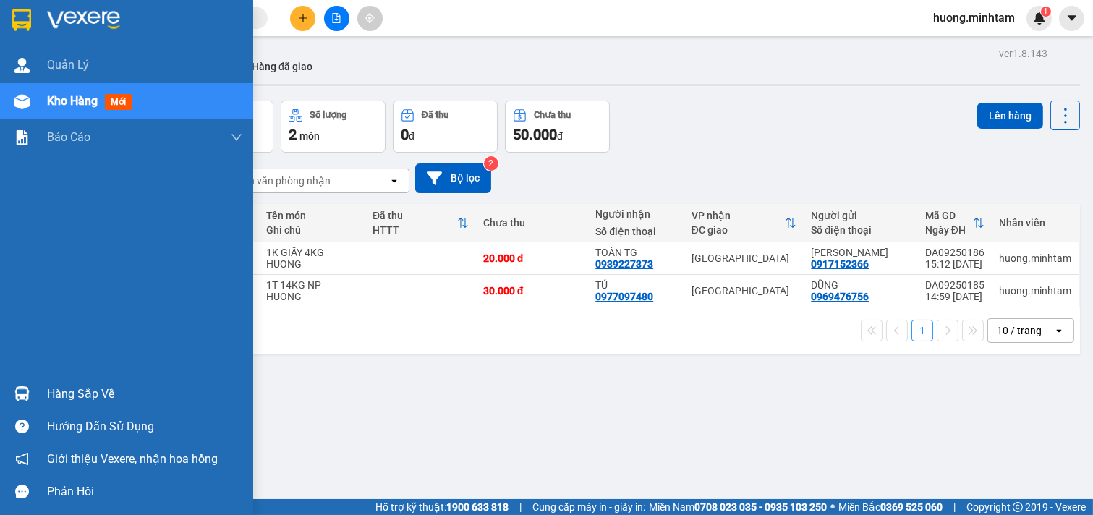
click at [84, 399] on div "Hàng sắp về" at bounding box center [144, 394] width 195 height 22
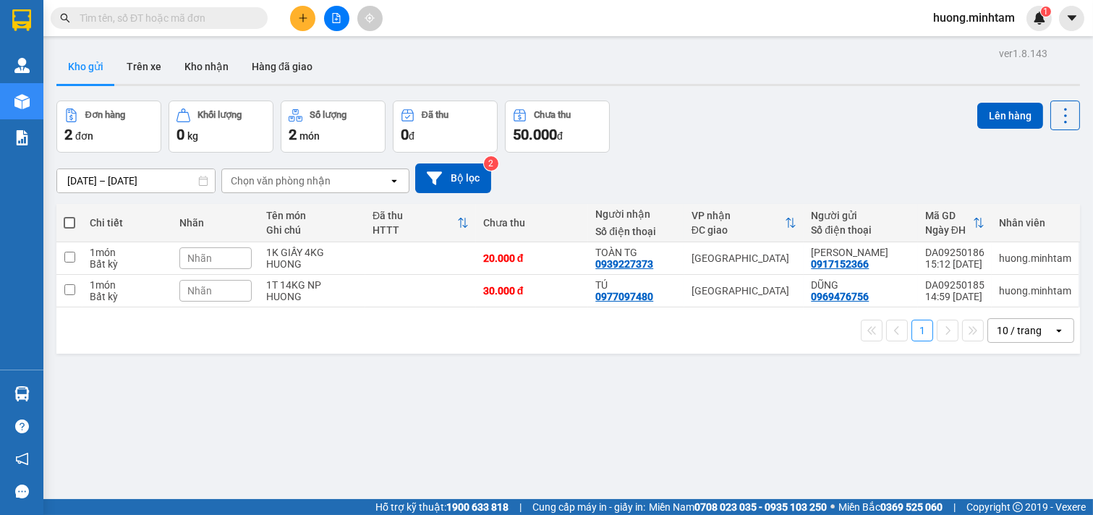
click at [767, 415] on section "Kết quả tìm kiếm ( 0 ) Bộ lọc No Data huong.minhtam 1 Quản [PERSON_NAME] hàng m…" at bounding box center [546, 257] width 1093 height 515
click at [74, 222] on span at bounding box center [70, 223] width 12 height 12
click at [69, 216] on input "checkbox" at bounding box center [69, 216] width 0 height 0
checkbox input "true"
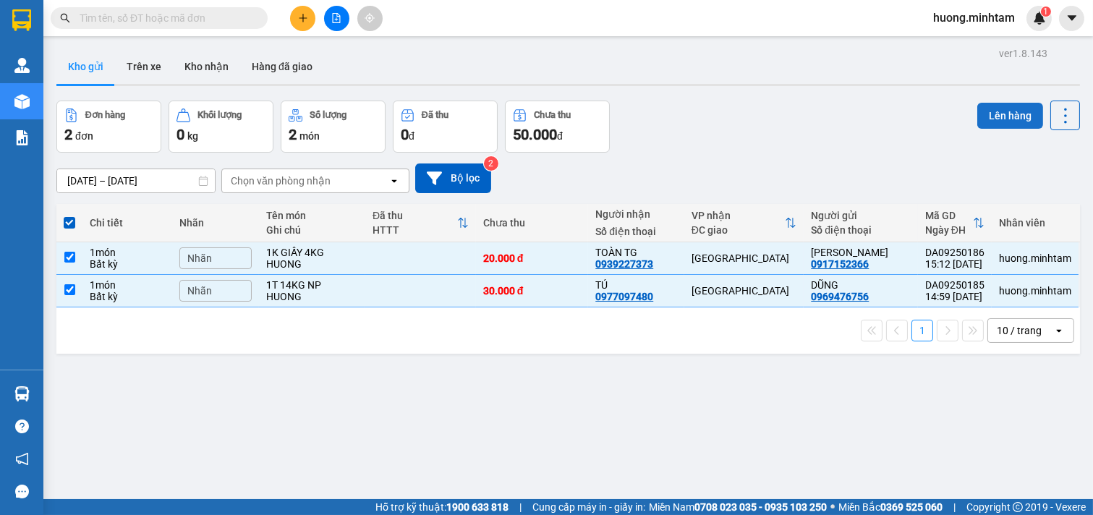
click at [1014, 103] on button "Lên hàng" at bounding box center [1010, 116] width 66 height 26
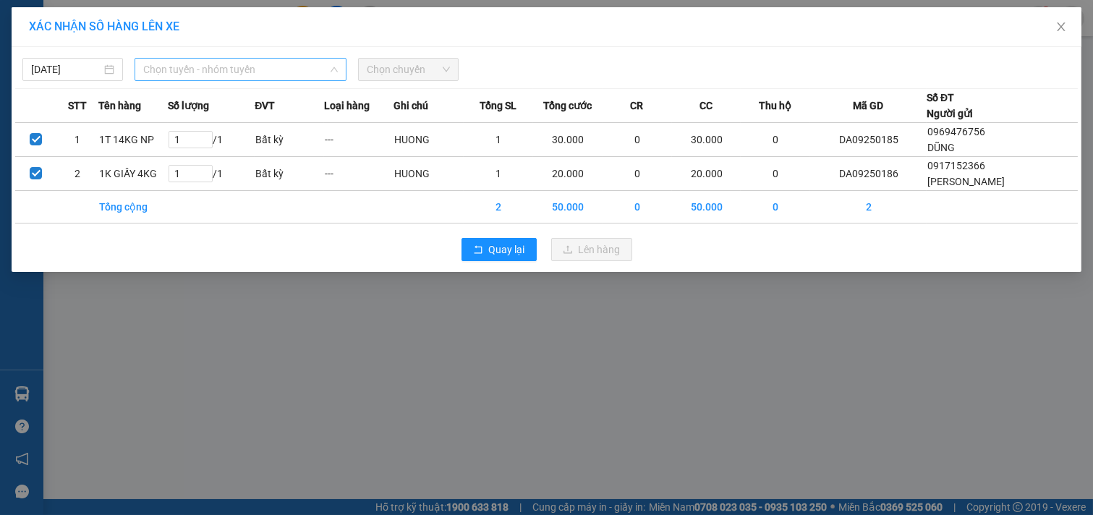
click at [255, 66] on span "Chọn tuyến - nhóm tuyến" at bounding box center [240, 70] width 195 height 22
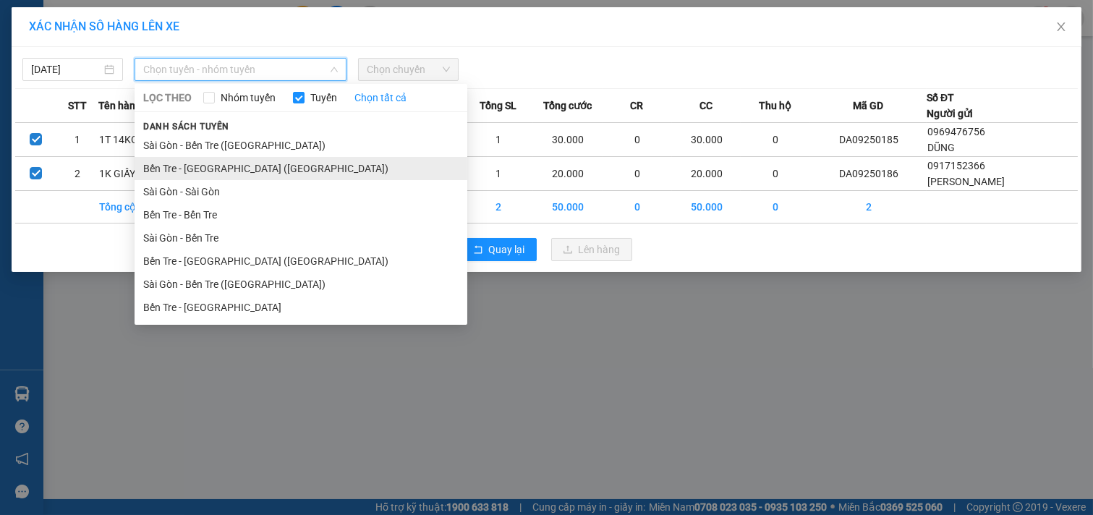
click at [225, 168] on li "Bến Tre - [GEOGRAPHIC_DATA] ([GEOGRAPHIC_DATA])" at bounding box center [301, 168] width 333 height 23
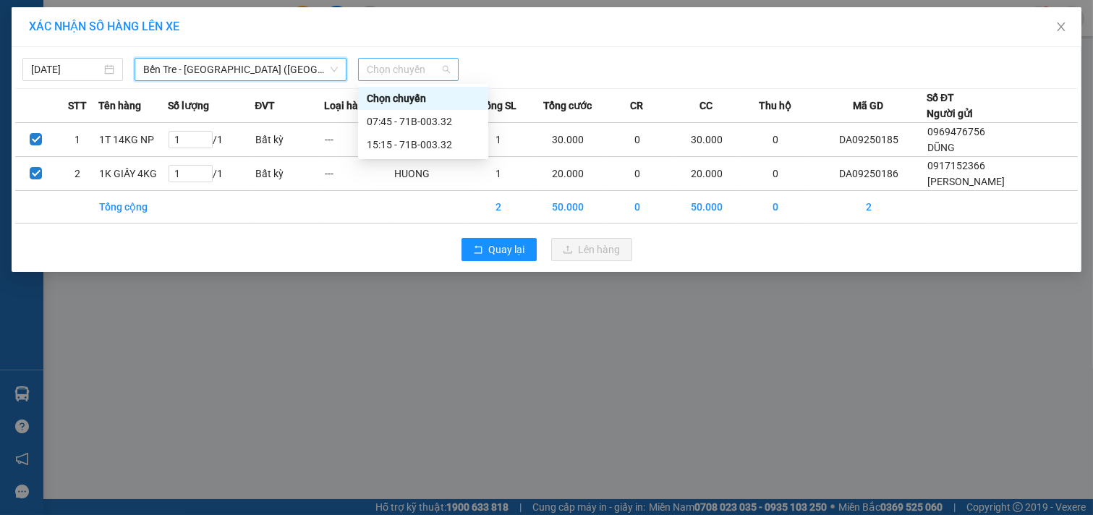
click at [436, 70] on span "Chọn chuyến" at bounding box center [408, 70] width 83 height 22
click at [398, 142] on div "15:15 - 71B-003.32" at bounding box center [423, 145] width 113 height 16
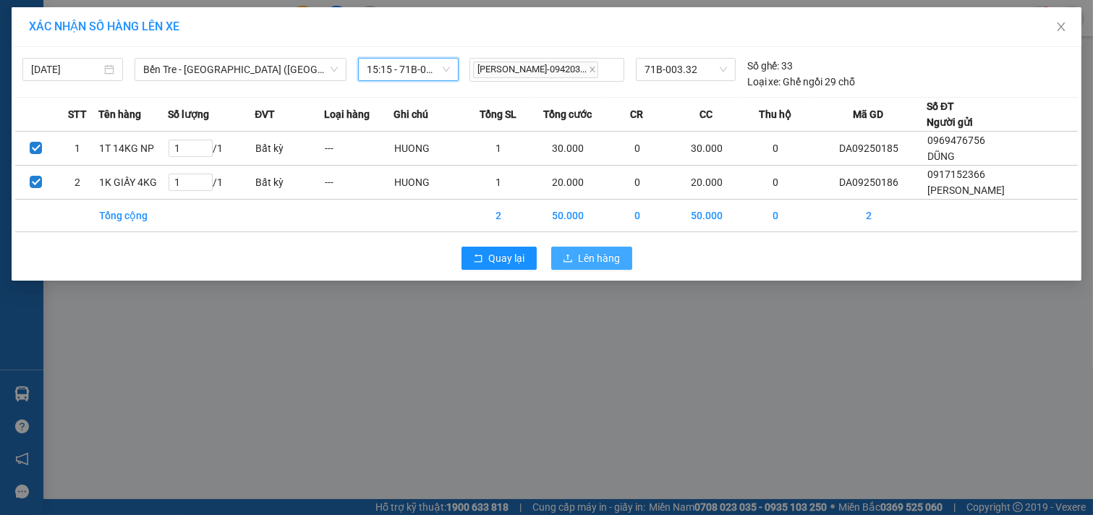
click at [600, 256] on span "Lên hàng" at bounding box center [600, 258] width 42 height 16
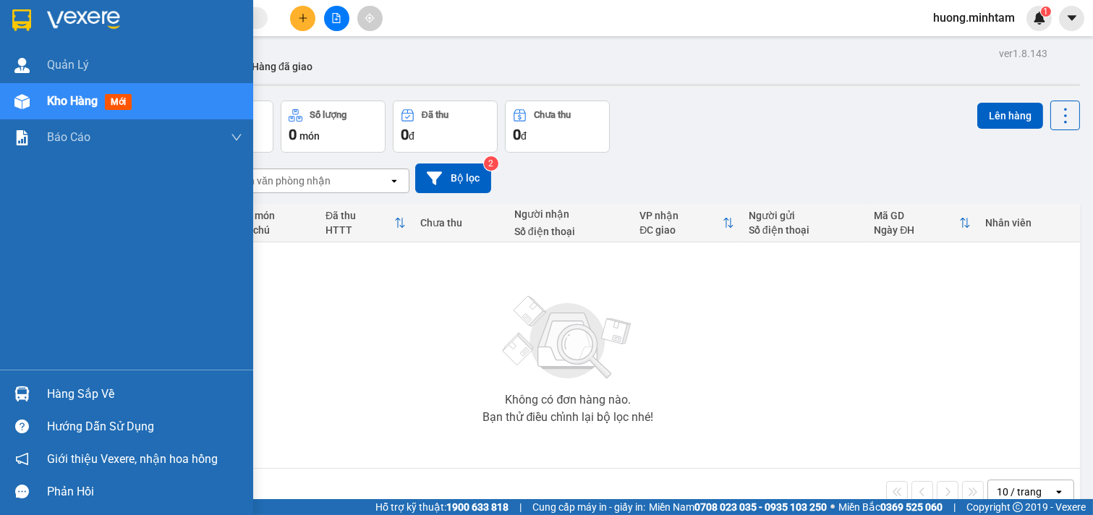
click at [98, 395] on div "Hàng sắp về" at bounding box center [144, 394] width 195 height 22
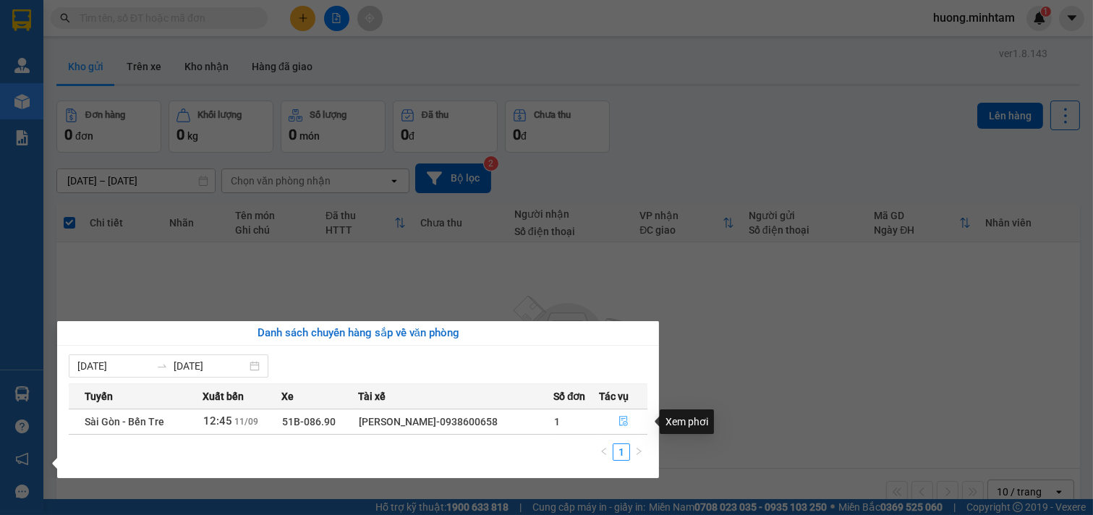
click at [625, 422] on icon "file-done" at bounding box center [623, 421] width 9 height 10
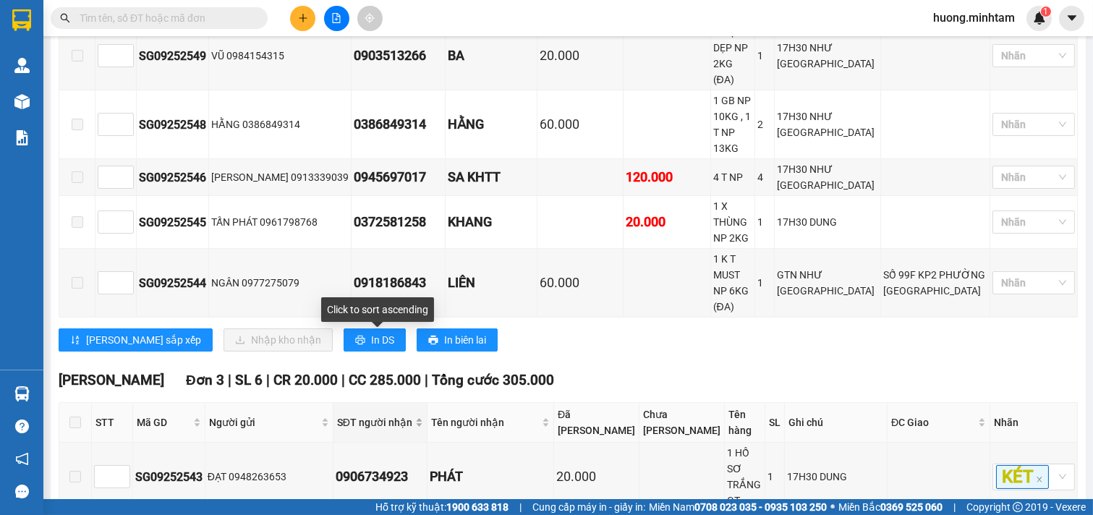
scroll to position [512, 0]
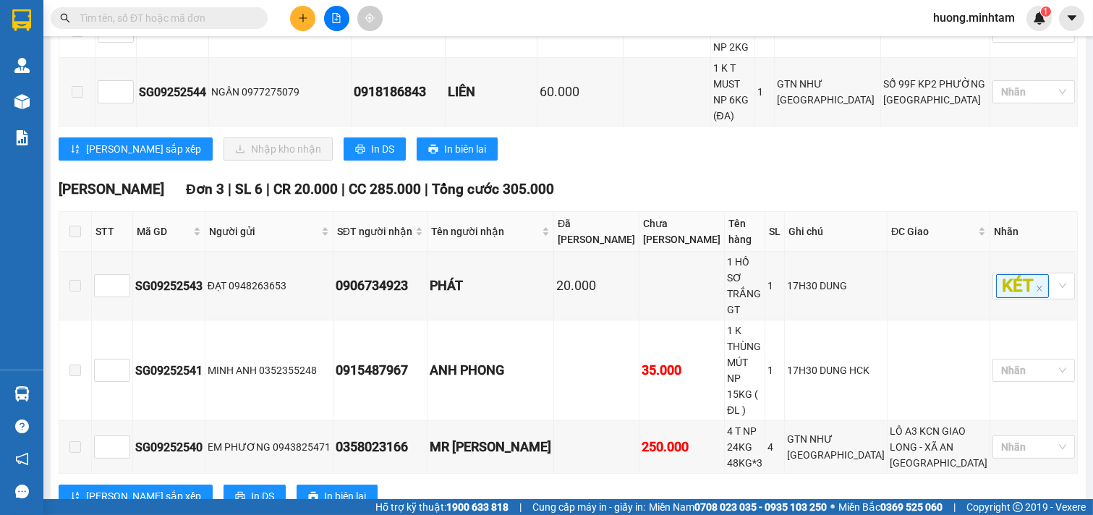
checkbox input "true"
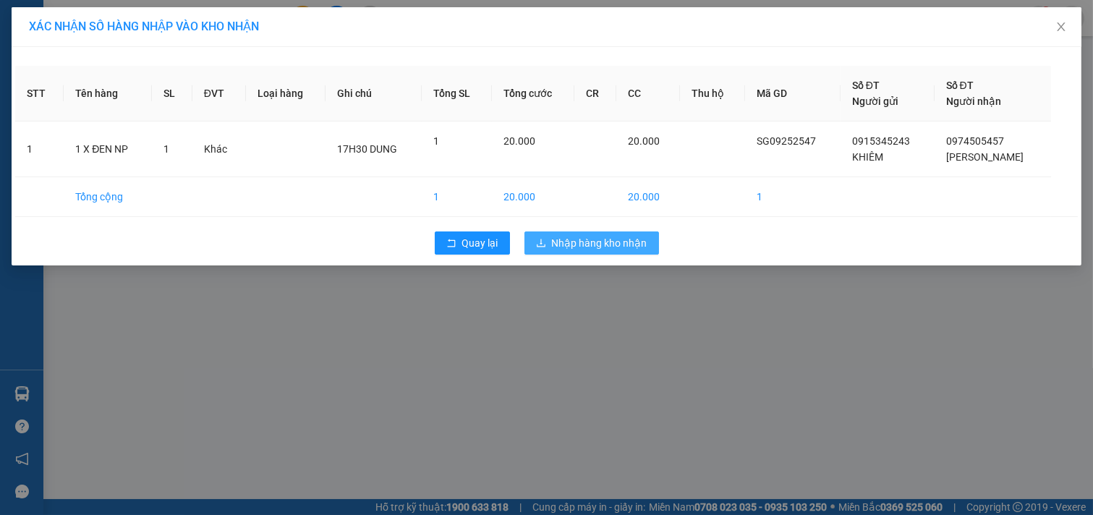
click at [582, 244] on span "Nhập hàng kho nhận" at bounding box center [599, 243] width 95 height 16
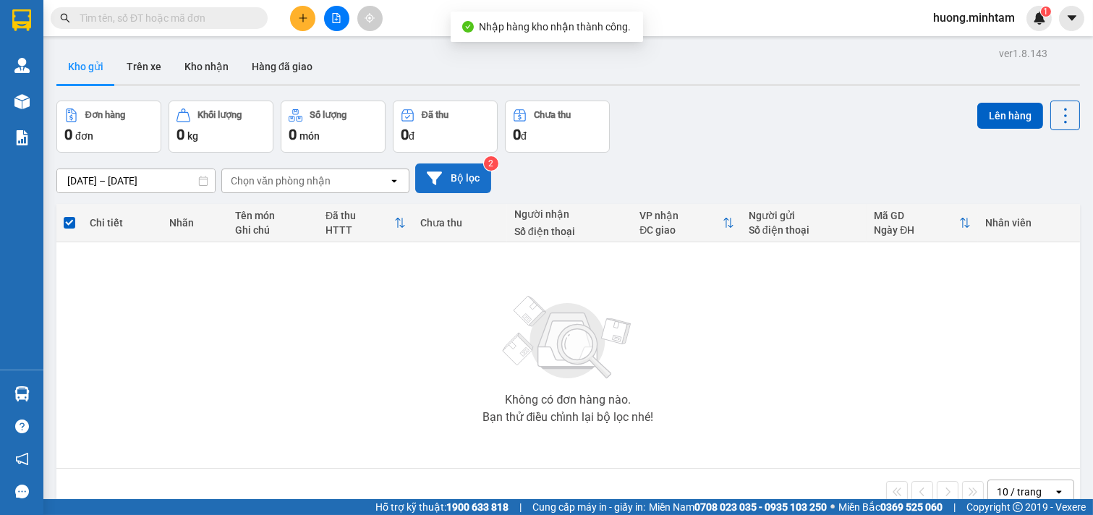
click at [461, 183] on button "Bộ lọc" at bounding box center [453, 178] width 76 height 30
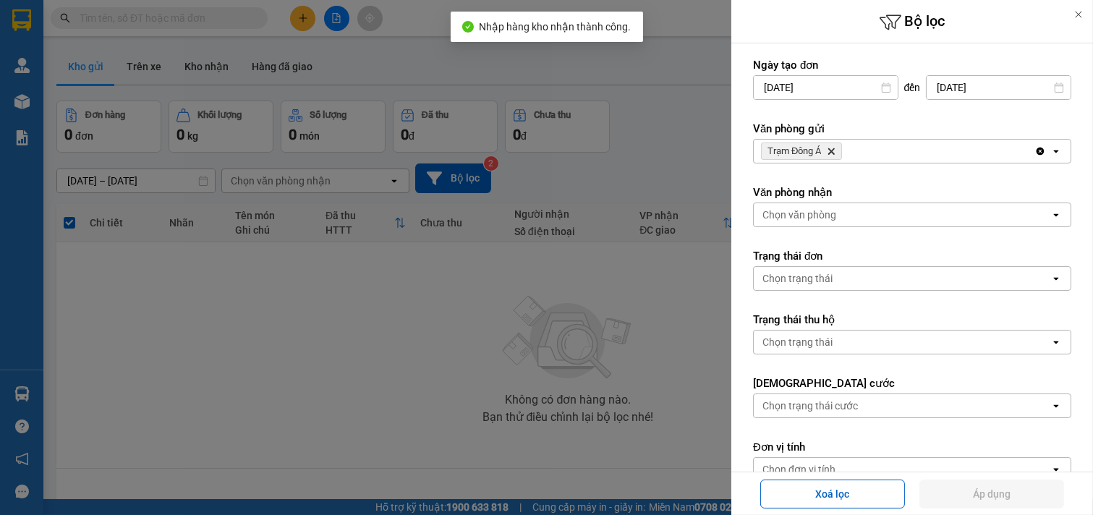
click at [873, 142] on div "Trạm Đông Á Delete" at bounding box center [894, 151] width 281 height 23
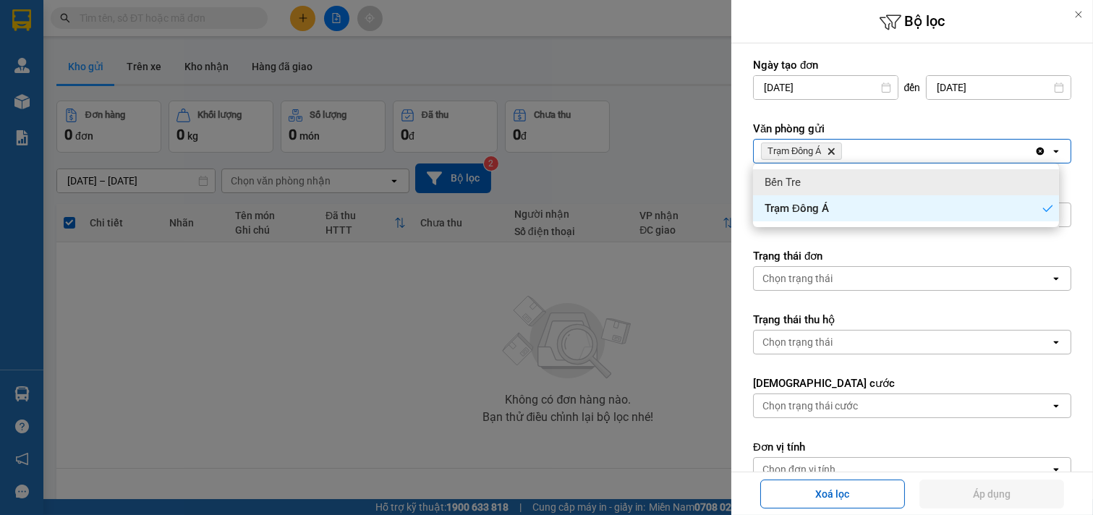
click at [820, 182] on div "Bến Tre" at bounding box center [906, 182] width 306 height 26
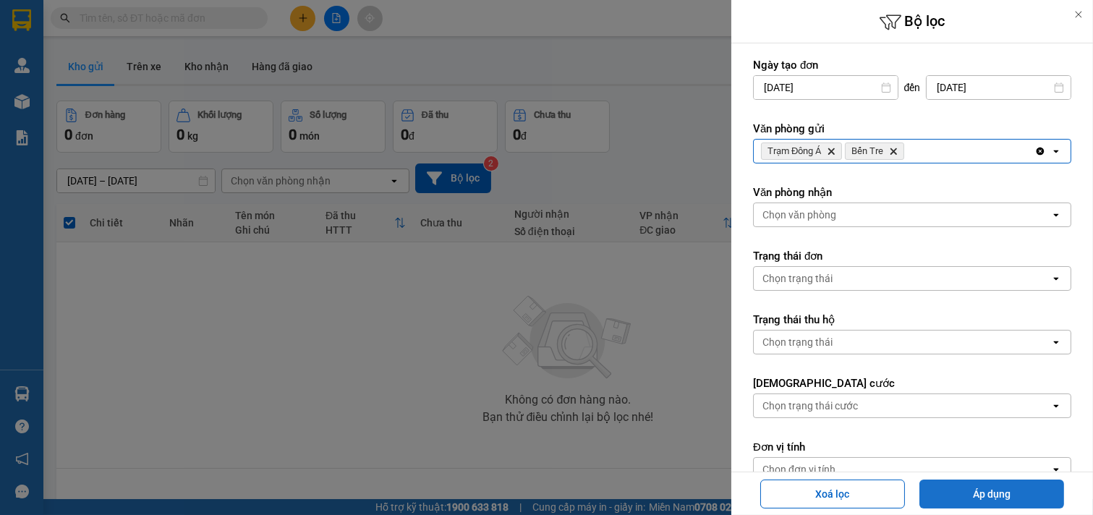
click at [1003, 495] on button "Áp dụng" at bounding box center [991, 494] width 145 height 29
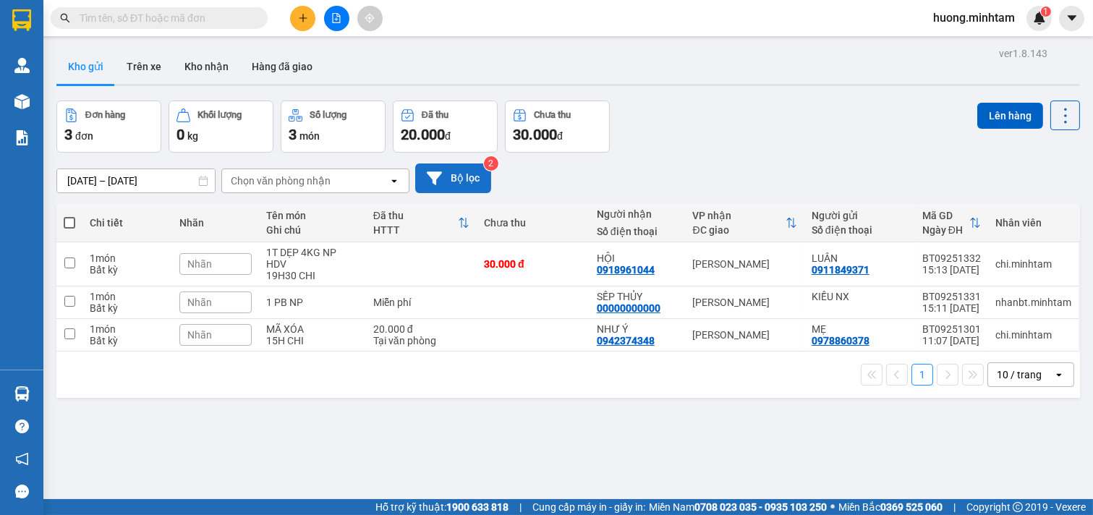
click at [464, 176] on button "Bộ lọc" at bounding box center [453, 178] width 76 height 30
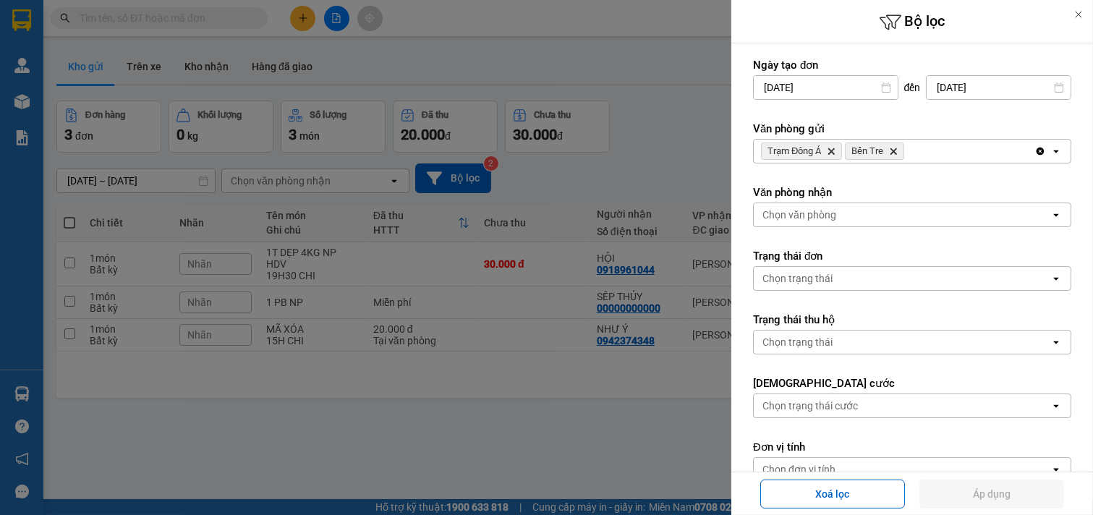
click at [895, 150] on icon "Bến Tre, close by backspace" at bounding box center [893, 151] width 7 height 7
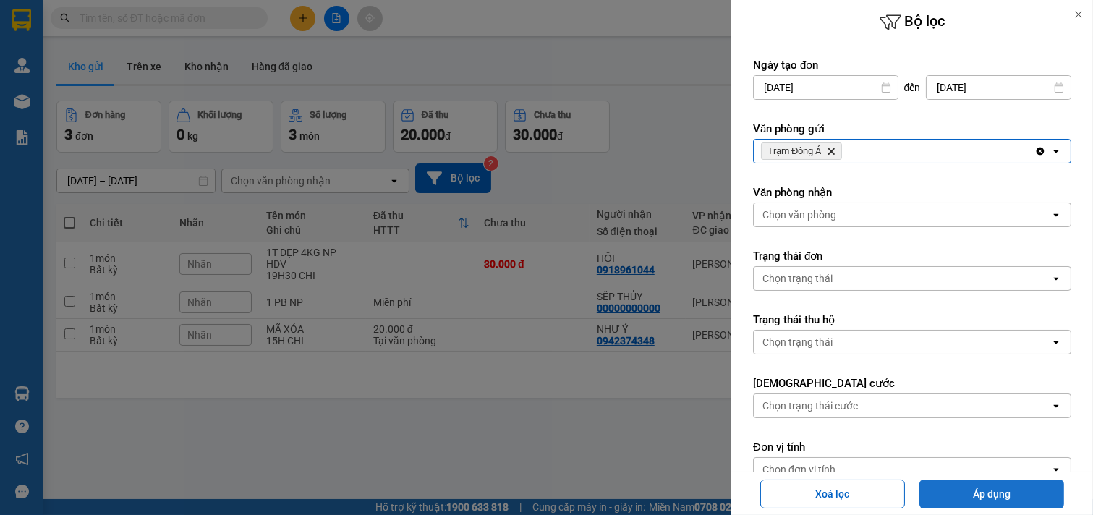
click at [1001, 495] on button "Áp dụng" at bounding box center [991, 494] width 145 height 29
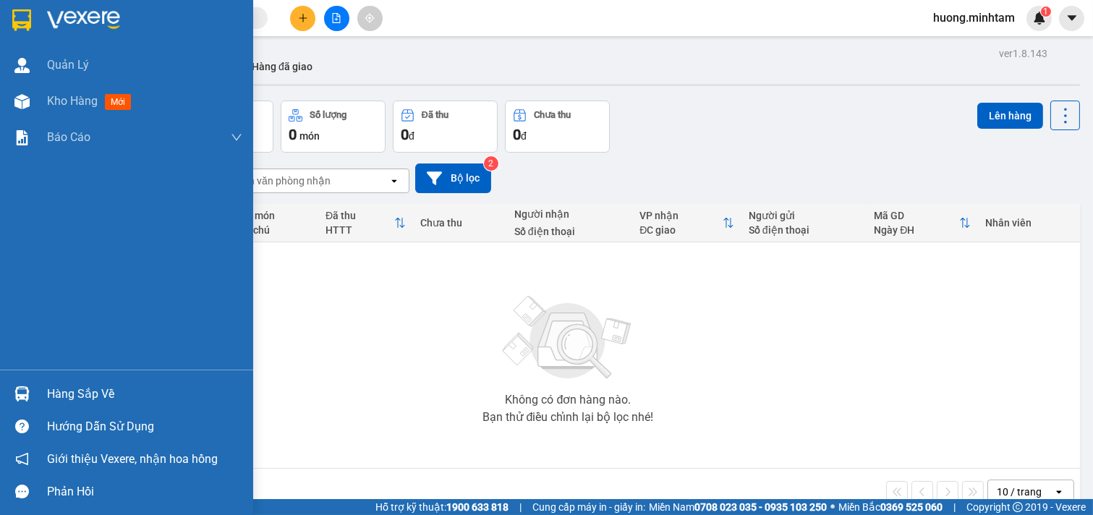
click at [107, 398] on div "Hàng sắp về" at bounding box center [144, 394] width 195 height 22
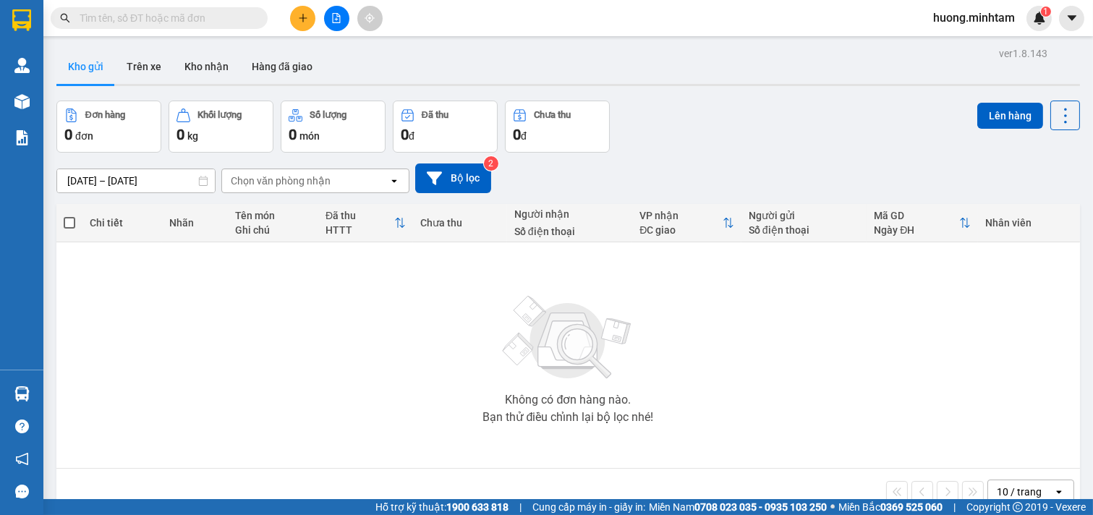
click at [323, 284] on section "Kết quả tìm kiếm ( 0 ) Bộ lọc No Data huong.minhtam 1 Quản [PERSON_NAME] hàng m…" at bounding box center [546, 257] width 1093 height 515
